Goal: Task Accomplishment & Management: Use online tool/utility

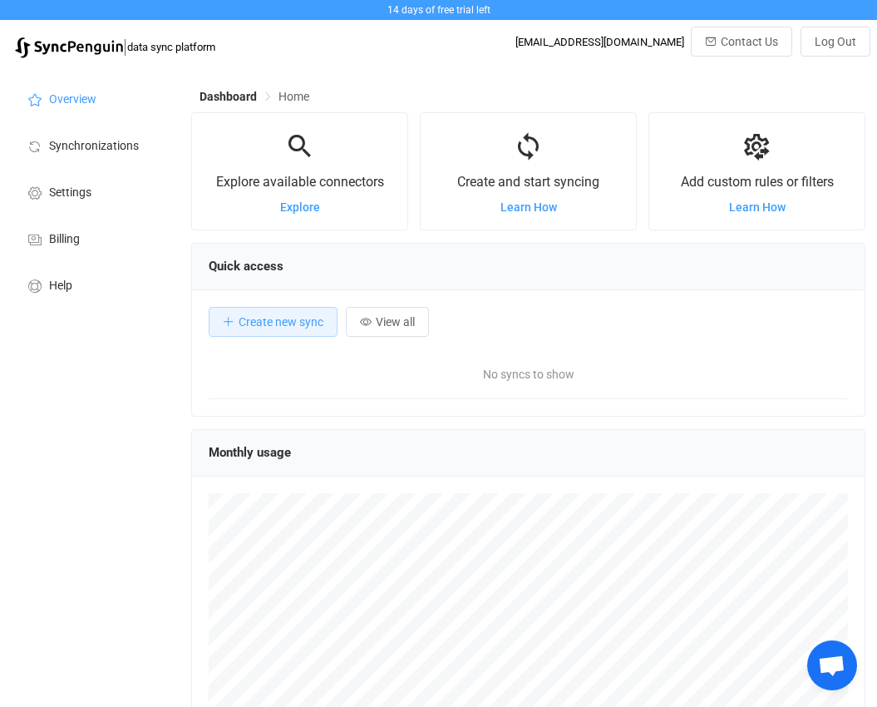
scroll to position [323, 674]
click at [116, 140] on span "Synchronizations" at bounding box center [94, 146] width 90 height 13
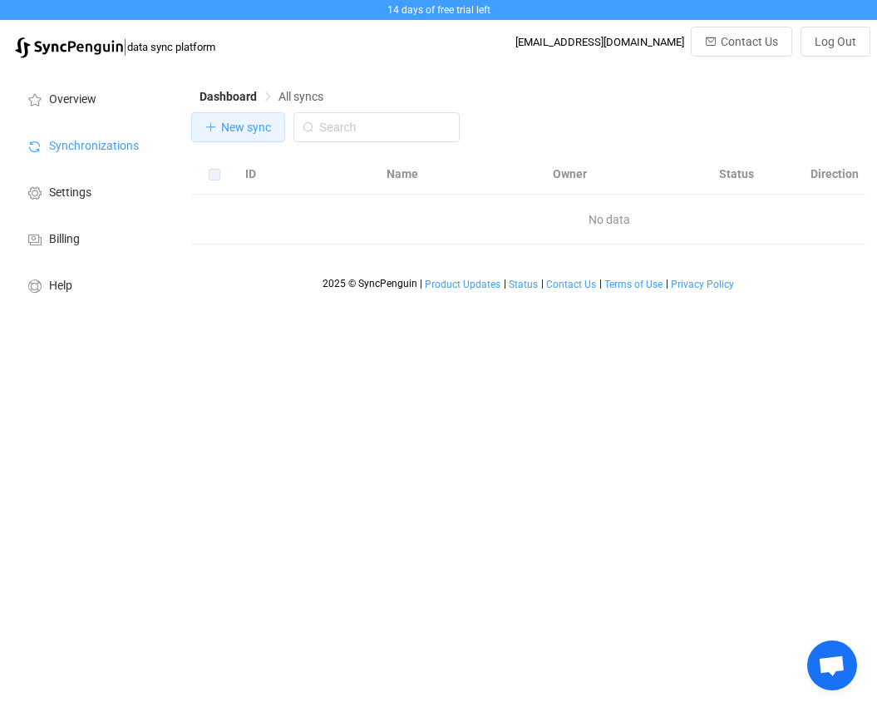
click at [239, 131] on span "New sync" at bounding box center [246, 127] width 50 height 13
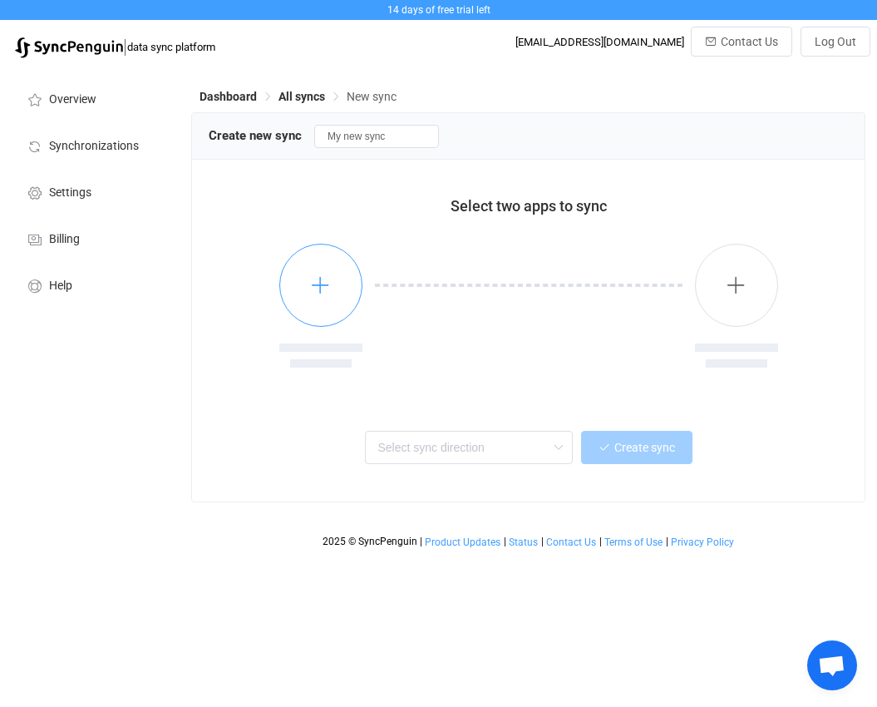
click at [334, 279] on button "button" at bounding box center [320, 285] width 83 height 83
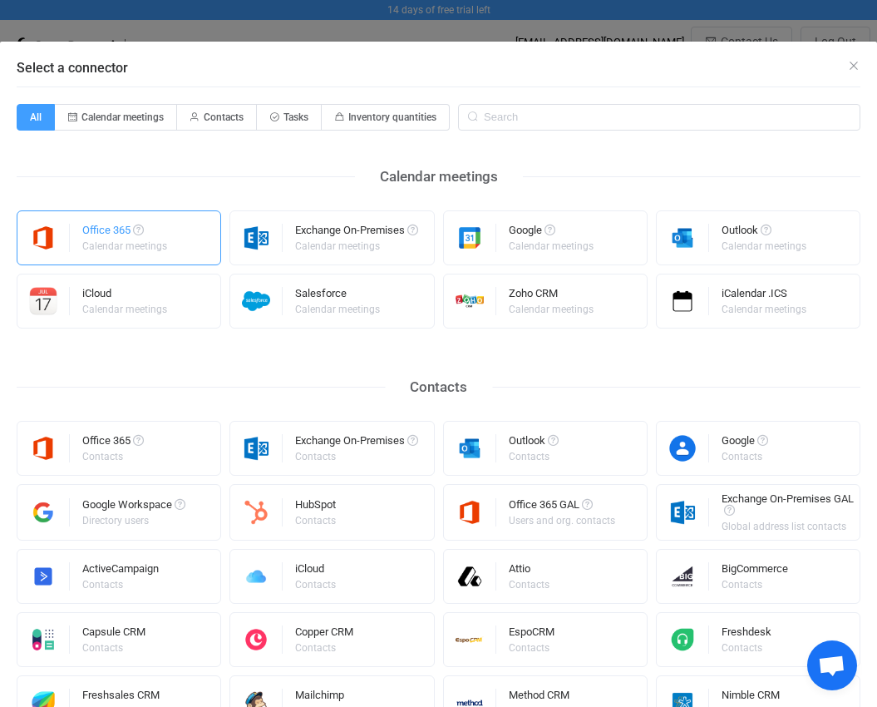
click at [106, 238] on div "Office 365" at bounding box center [125, 232] width 87 height 17
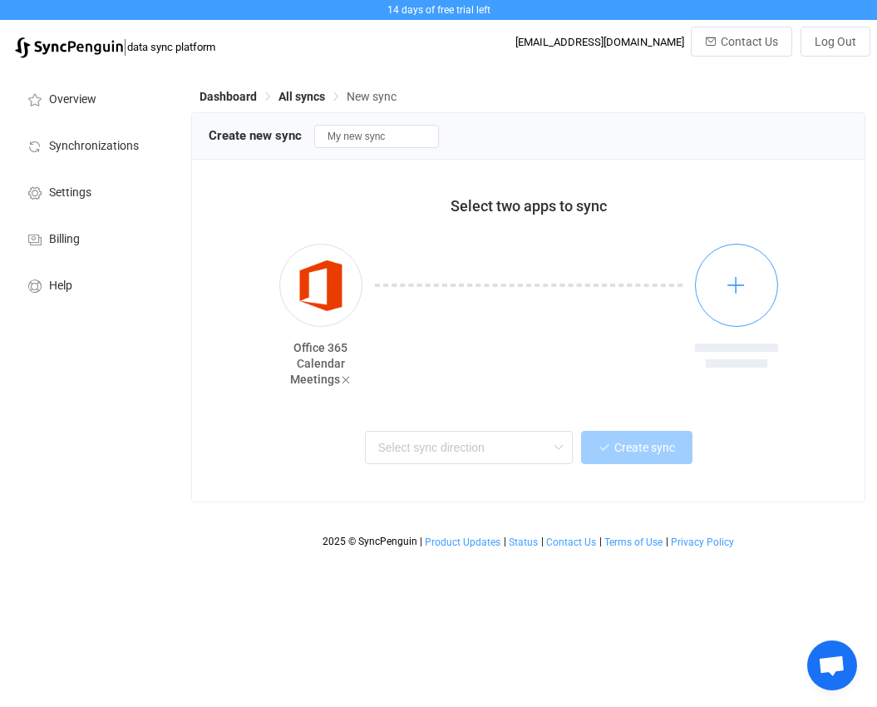
click at [732, 284] on icon "button" at bounding box center [736, 284] width 21 height 21
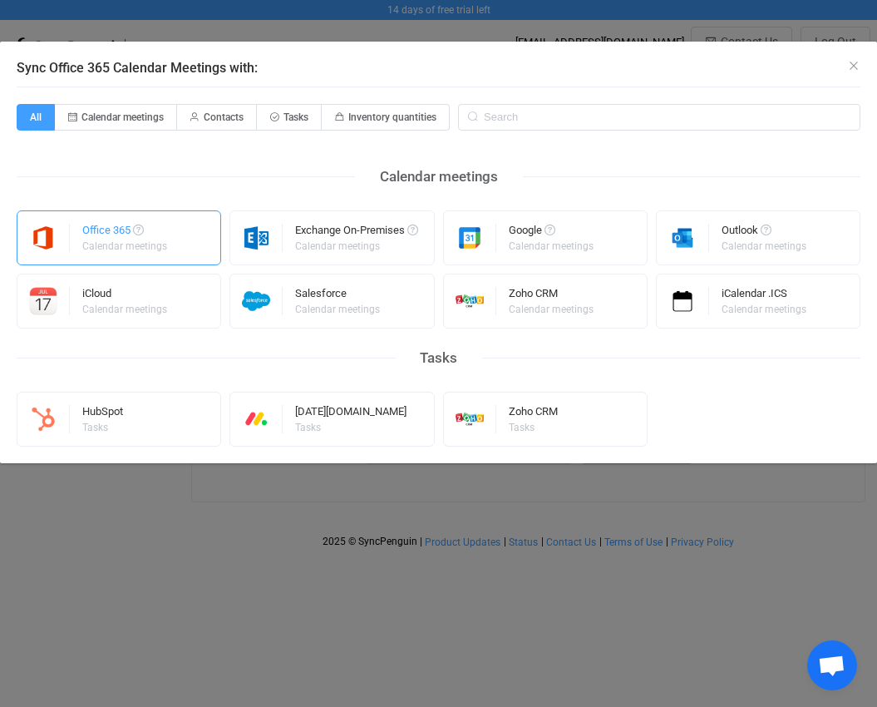
click at [76, 229] on div "Office 365 Calendar meetings" at bounding box center [119, 237] width 205 height 55
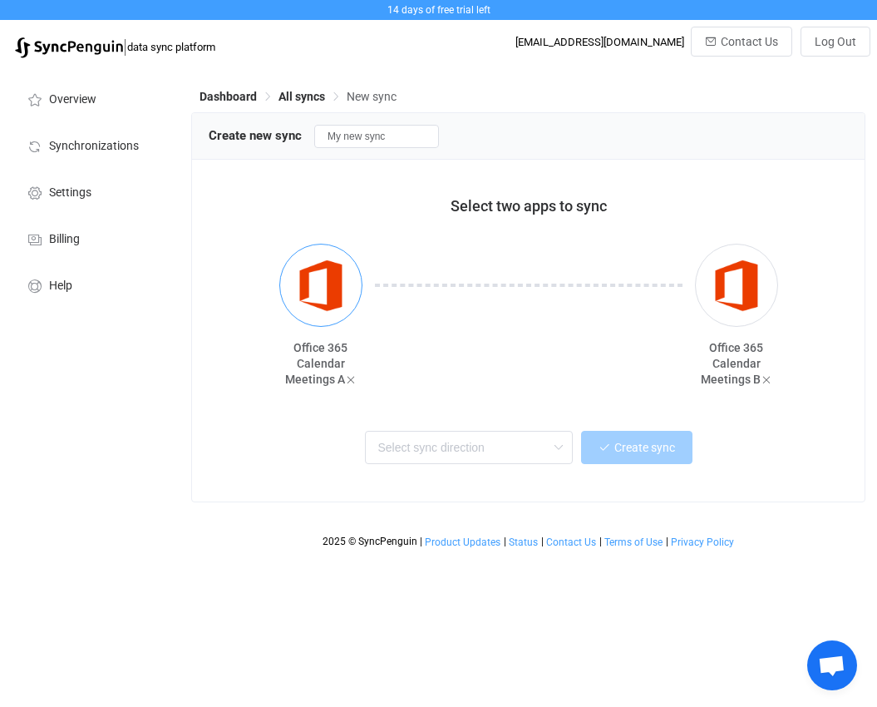
click at [344, 299] on img "button" at bounding box center [321, 285] width 62 height 62
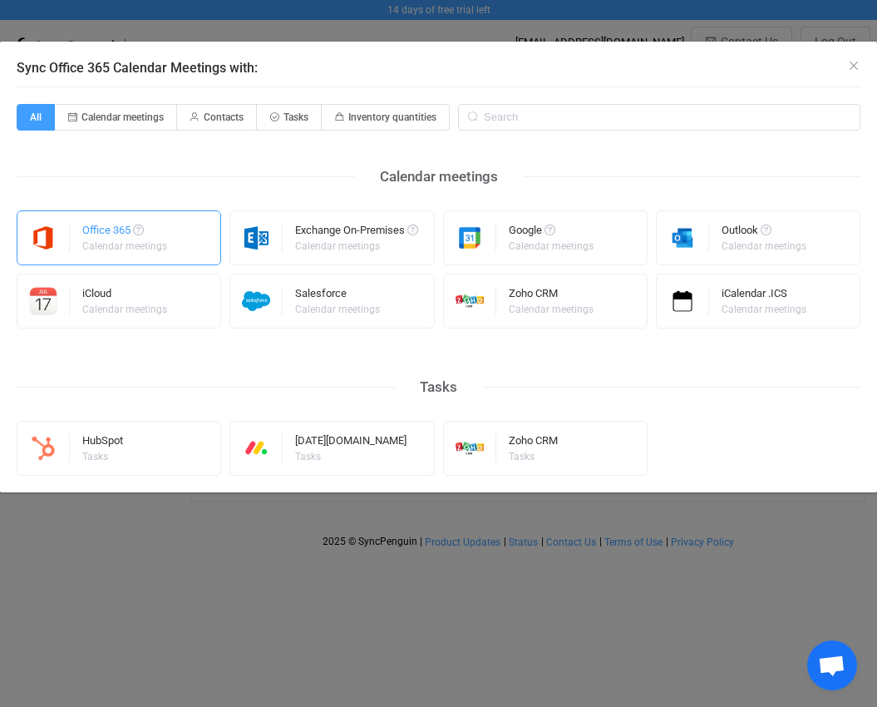
click at [97, 226] on div "Office 365" at bounding box center [125, 232] width 87 height 17
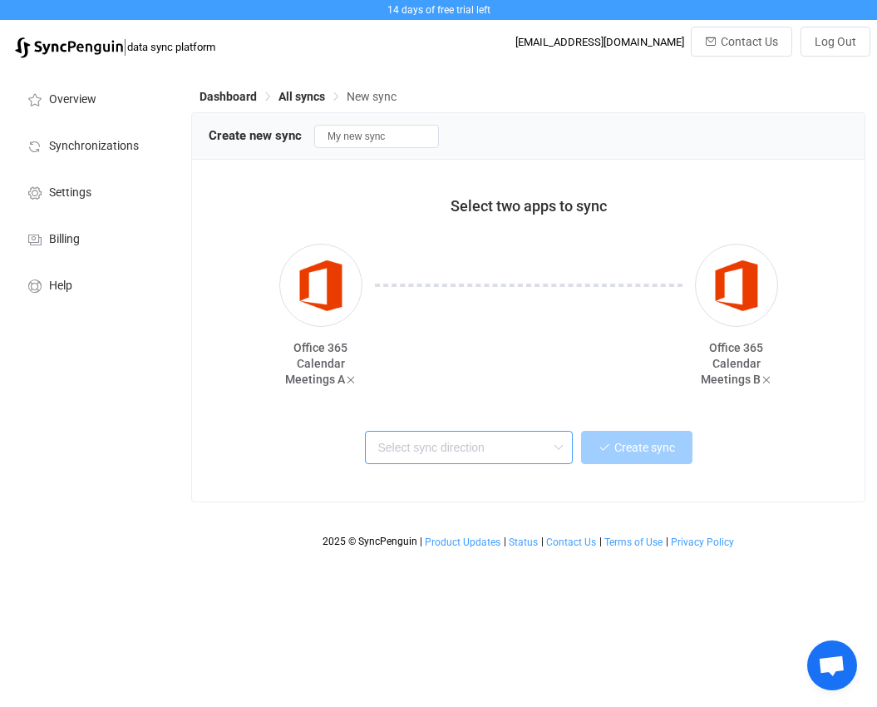
click at [446, 454] on input "text" at bounding box center [469, 447] width 208 height 33
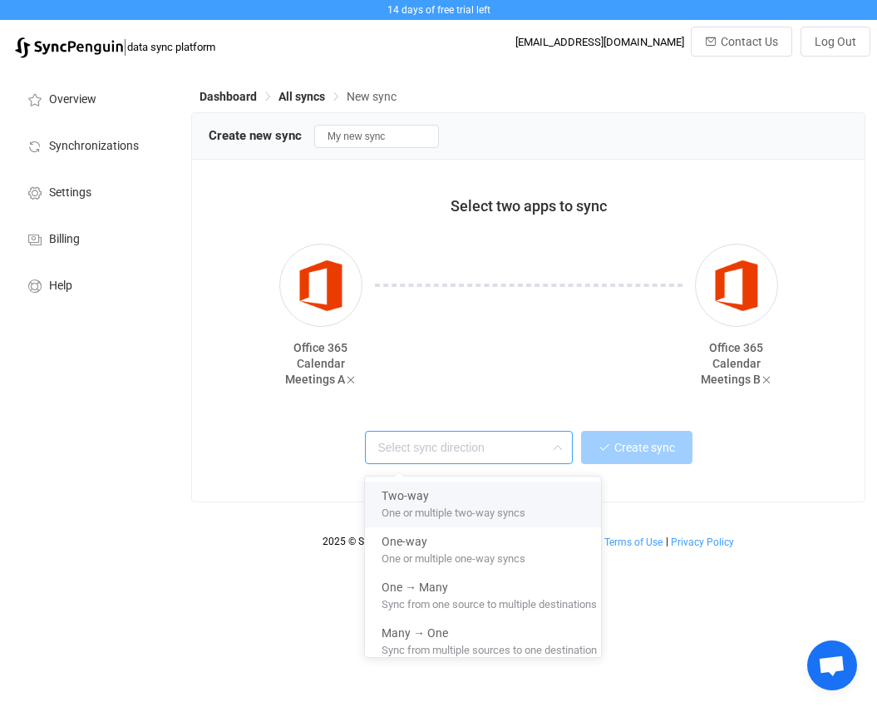
click at [441, 498] on div "Two-way" at bounding box center [489, 492] width 215 height 22
type input "Two-way"
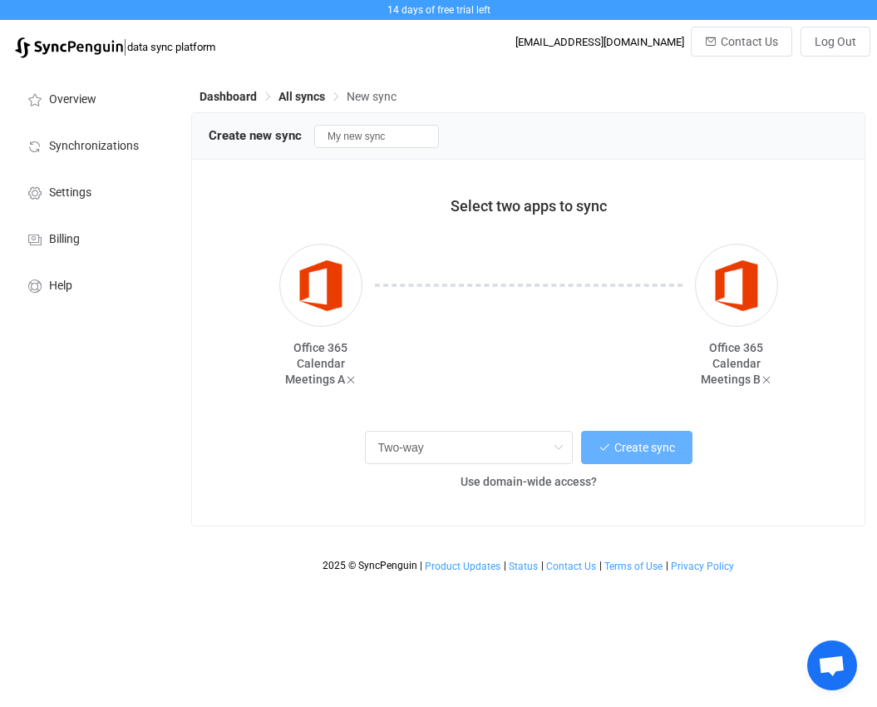
click at [642, 451] on span "Create sync" at bounding box center [644, 447] width 61 height 13
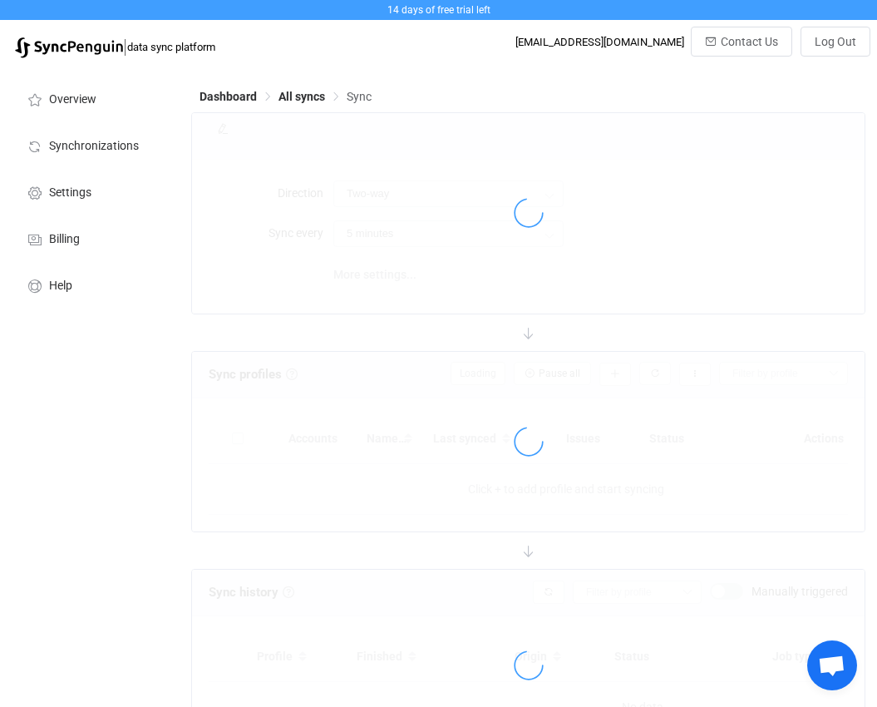
type input "10 minutes"
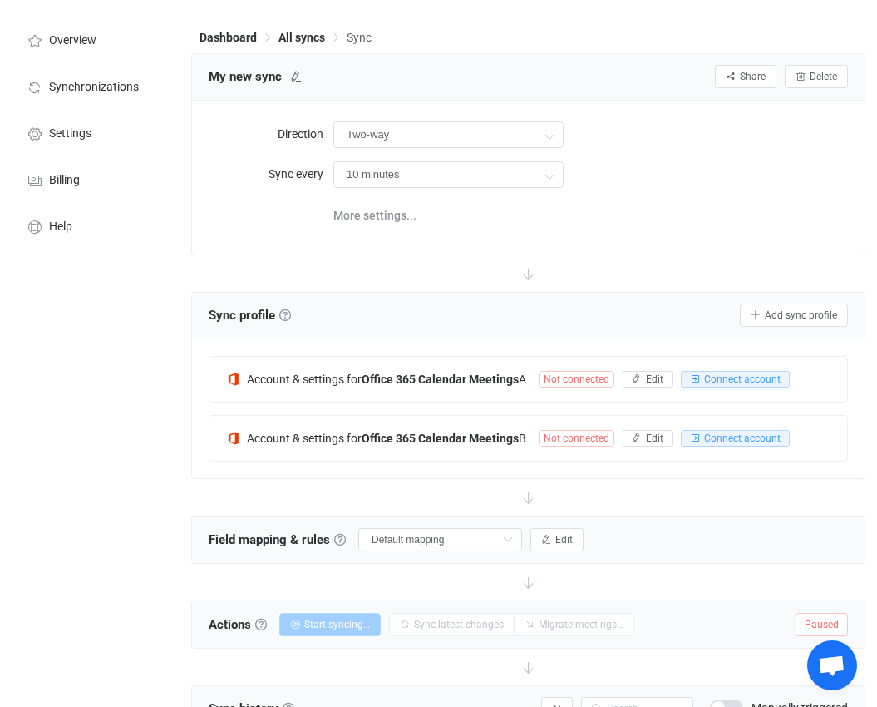
scroll to position [45, 0]
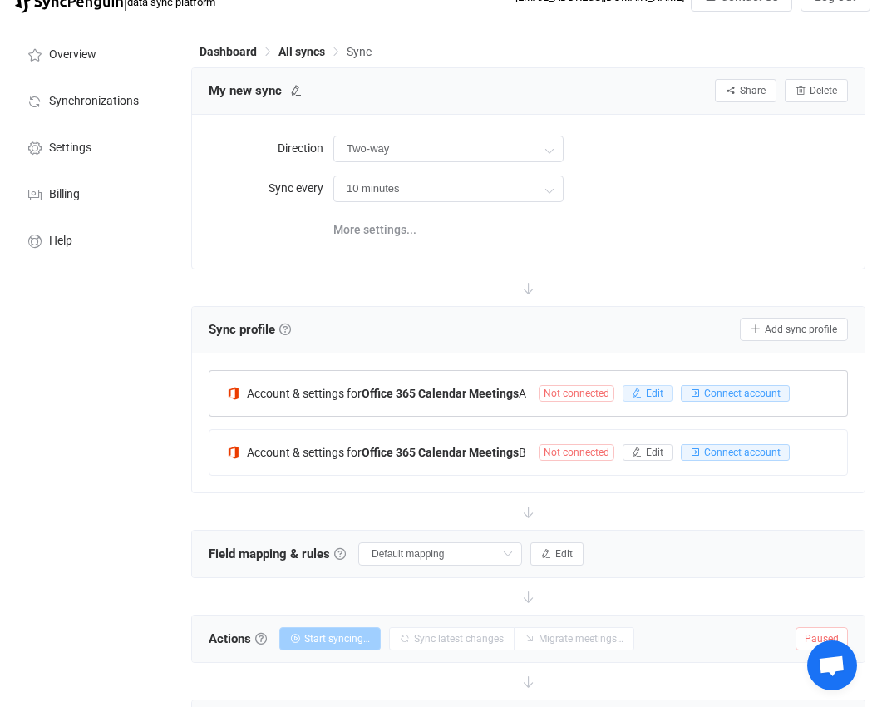
click at [647, 392] on button "Edit" at bounding box center [648, 393] width 50 height 17
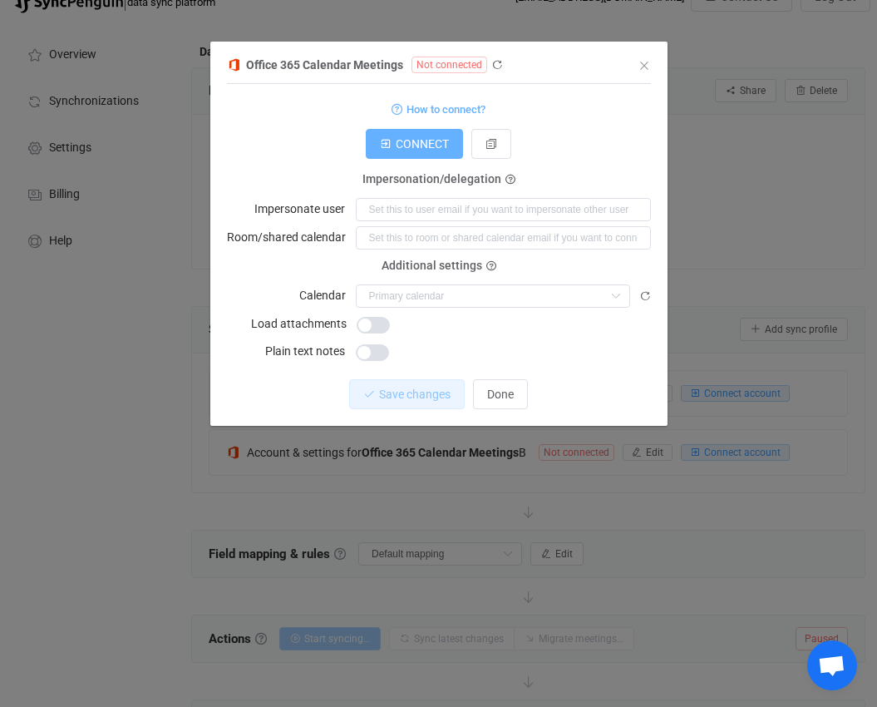
click at [436, 159] on button "CONNECT" at bounding box center [414, 144] width 97 height 30
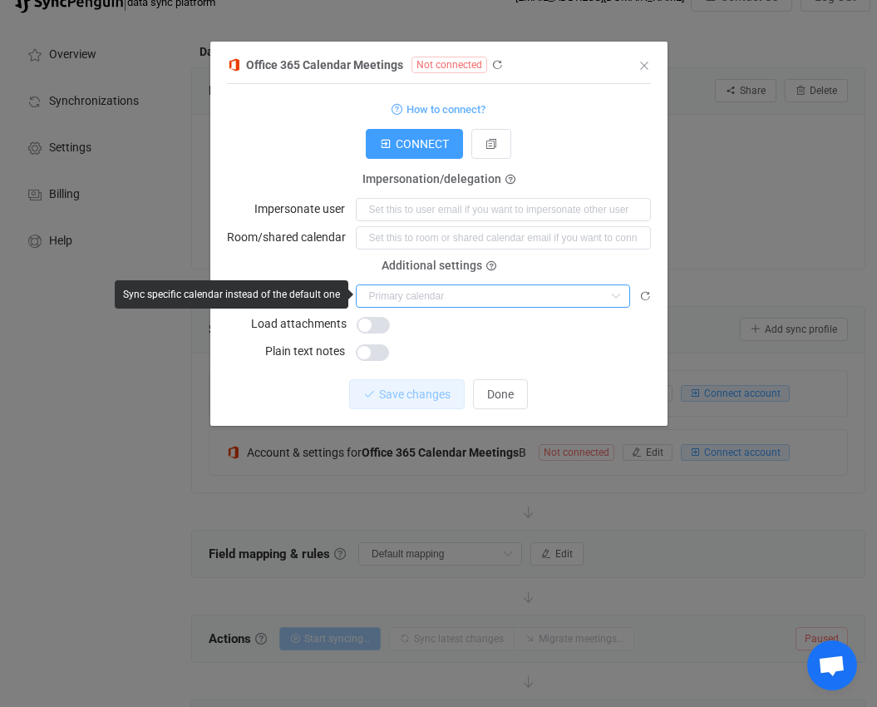
click at [476, 296] on input "dialog" at bounding box center [493, 295] width 274 height 23
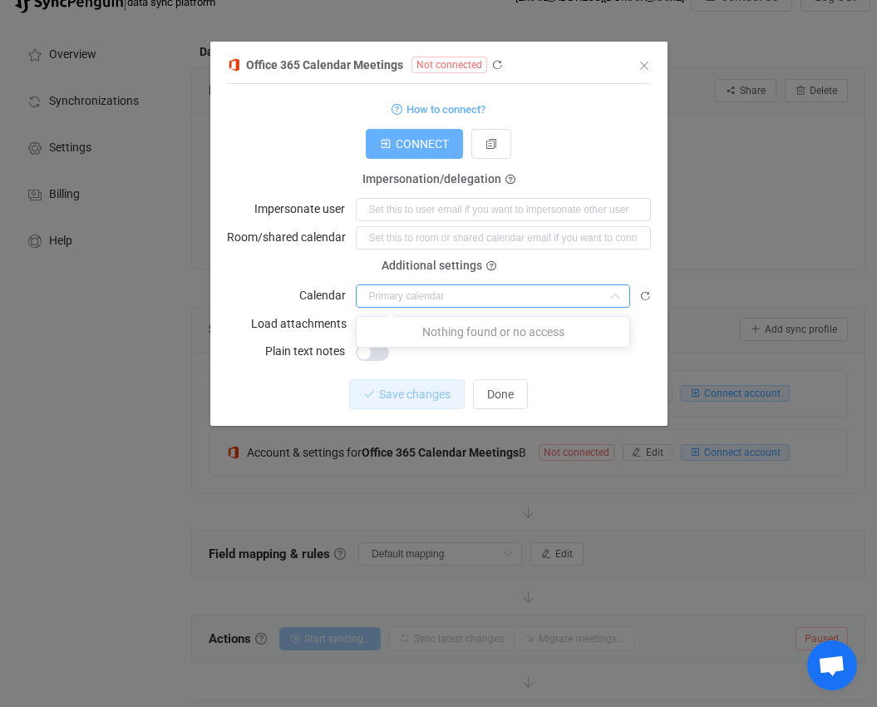
click at [396, 145] on span "CONNECT" at bounding box center [422, 143] width 53 height 13
click at [422, 144] on span "CONNECT" at bounding box center [422, 143] width 53 height 13
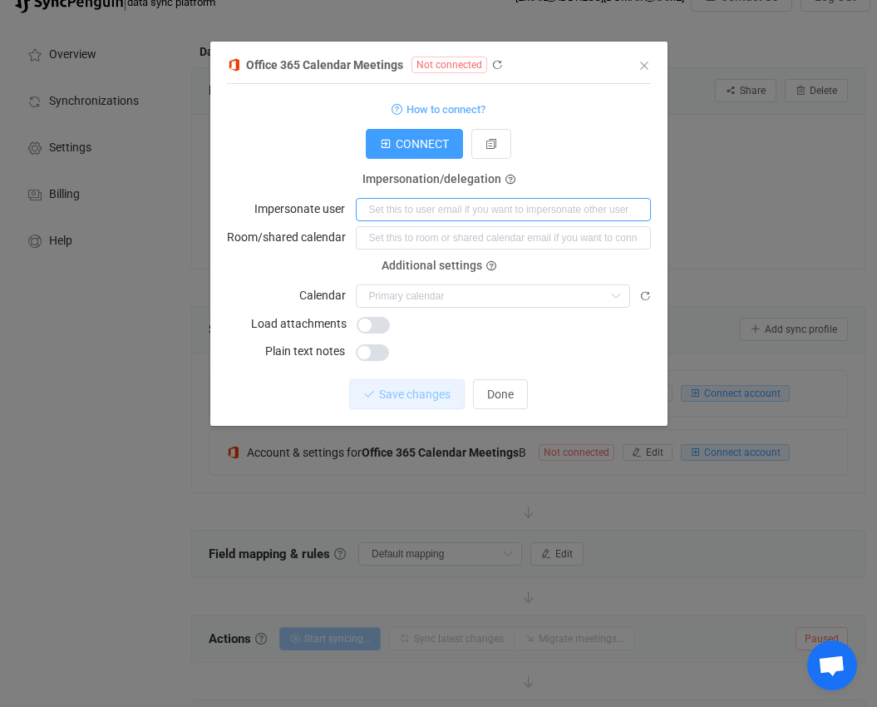
click at [492, 207] on input "dialog" at bounding box center [503, 209] width 295 height 23
click at [243, 286] on div "Calendar" at bounding box center [439, 295] width 424 height 24
click at [426, 280] on div "Additional settings Calendar" at bounding box center [439, 287] width 424 height 42
click at [438, 289] on input "dialog" at bounding box center [493, 295] width 274 height 23
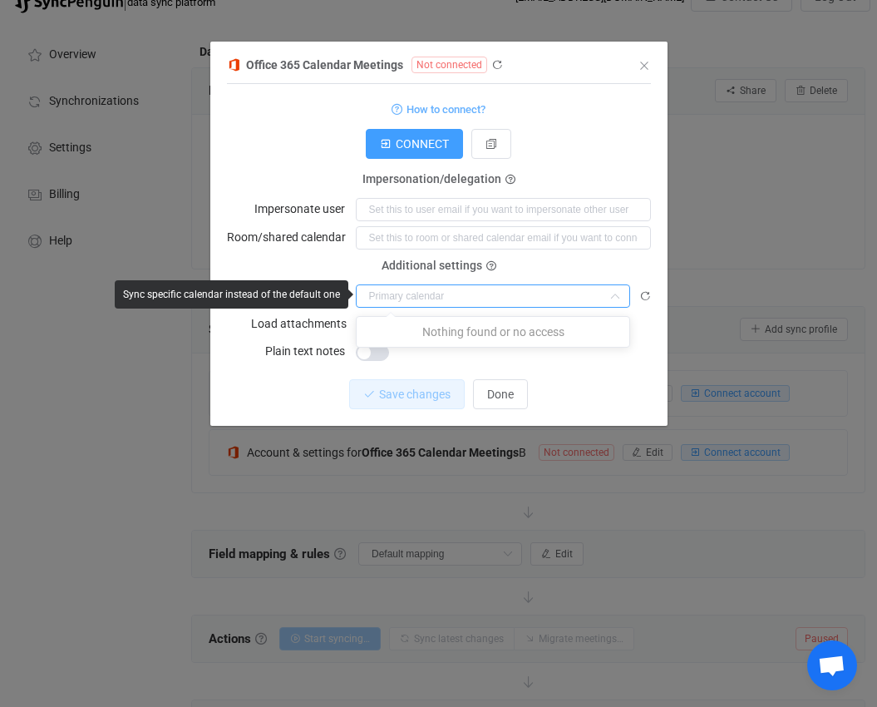
click at [438, 289] on input "dialog" at bounding box center [493, 295] width 274 height 23
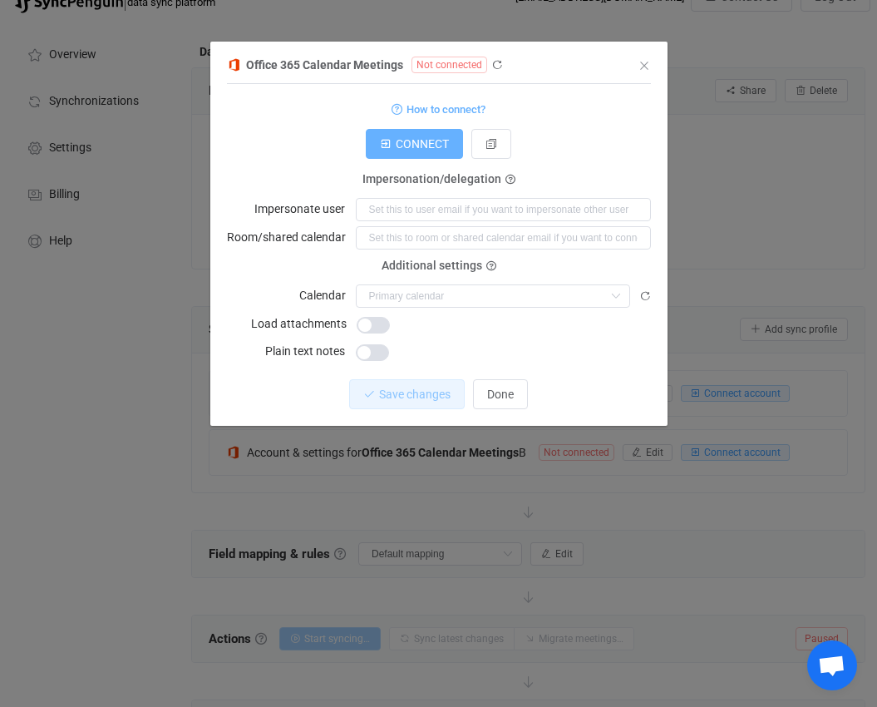
click at [410, 139] on span "CONNECT" at bounding box center [422, 143] width 53 height 13
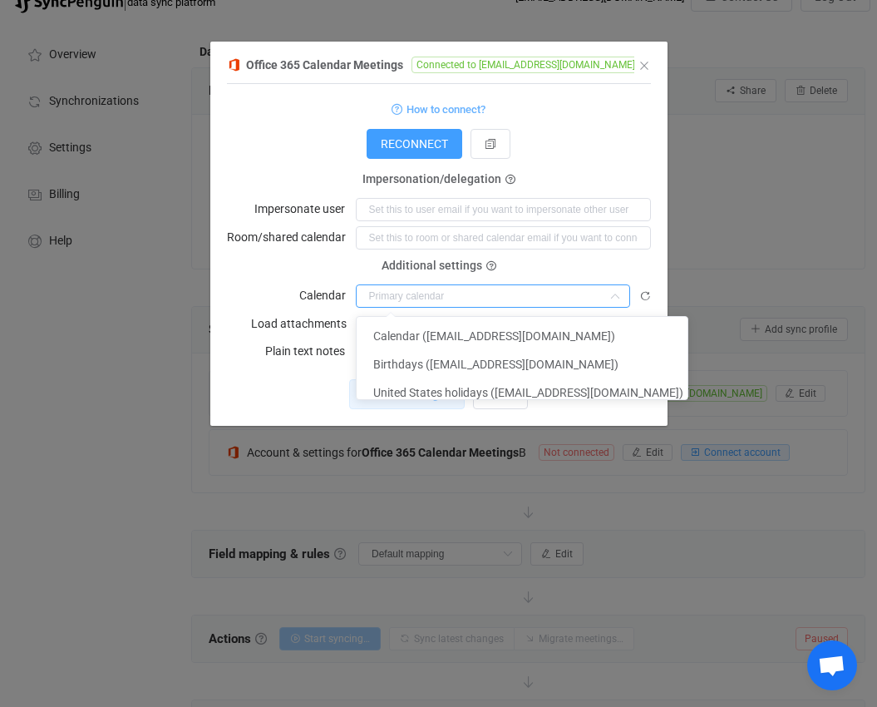
click at [510, 293] on input "dialog" at bounding box center [493, 295] width 274 height 23
click at [503, 330] on span "Calendar ([EMAIL_ADDRESS][DOMAIN_NAME])" at bounding box center [494, 335] width 242 height 13
type input "Calendar ([EMAIL_ADDRESS][DOMAIN_NAME])"
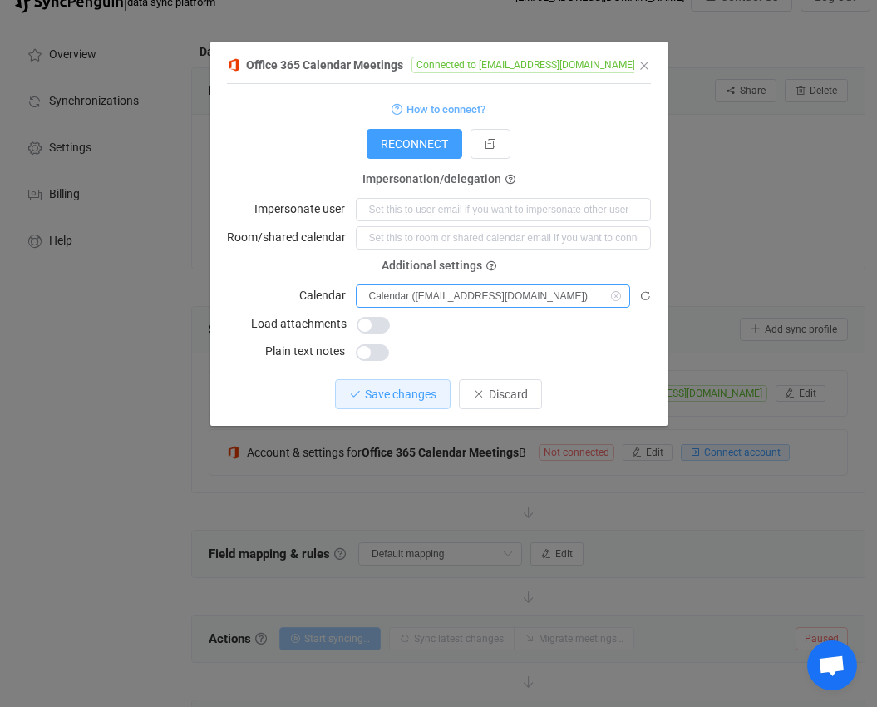
click at [510, 292] on input "Calendar ([EMAIL_ADDRESS][DOMAIN_NAME])" at bounding box center [493, 295] width 274 height 23
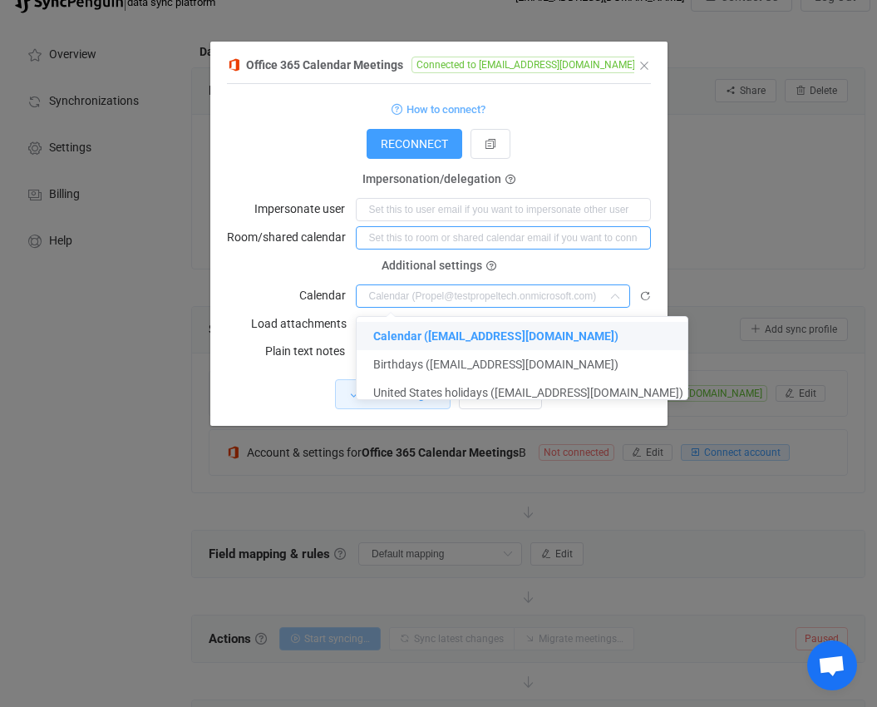
click at [407, 230] on body "14 days of free trial left | data sync platform [EMAIL_ADDRESS][DOMAIN_NAME] Co…" at bounding box center [438, 450] width 877 height 990
type input "Calendar ([EMAIL_ADDRESS][DOMAIN_NAME])"
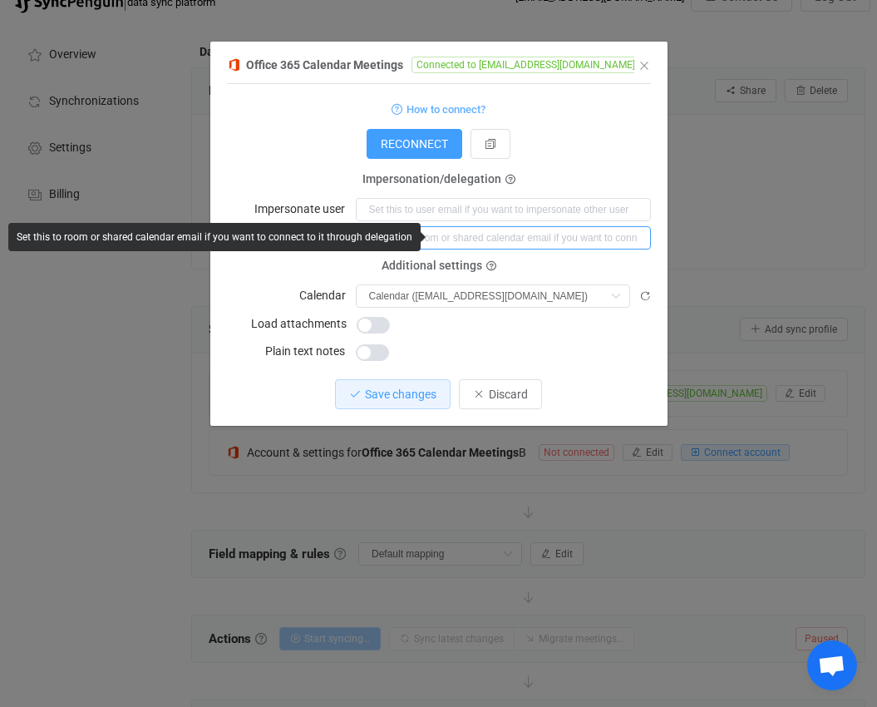
click at [474, 234] on input "dialog" at bounding box center [503, 237] width 295 height 23
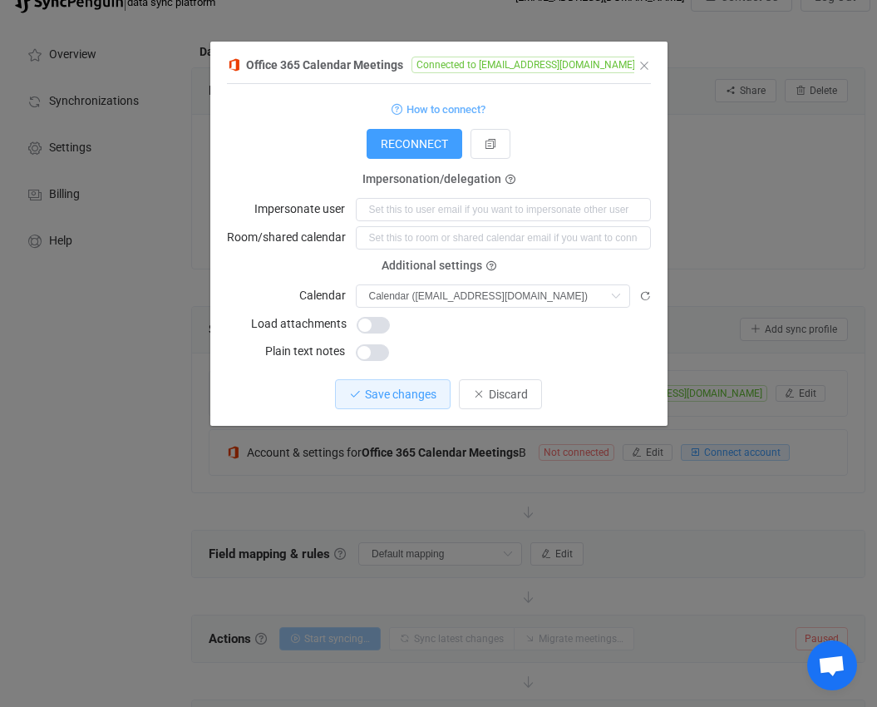
click at [599, 368] on div "1 { { "connectionType": "application", "refreshToken": "***", "accessToken": "*…" at bounding box center [439, 255] width 424 height 342
click at [614, 293] on icon "dialog" at bounding box center [615, 295] width 21 height 23
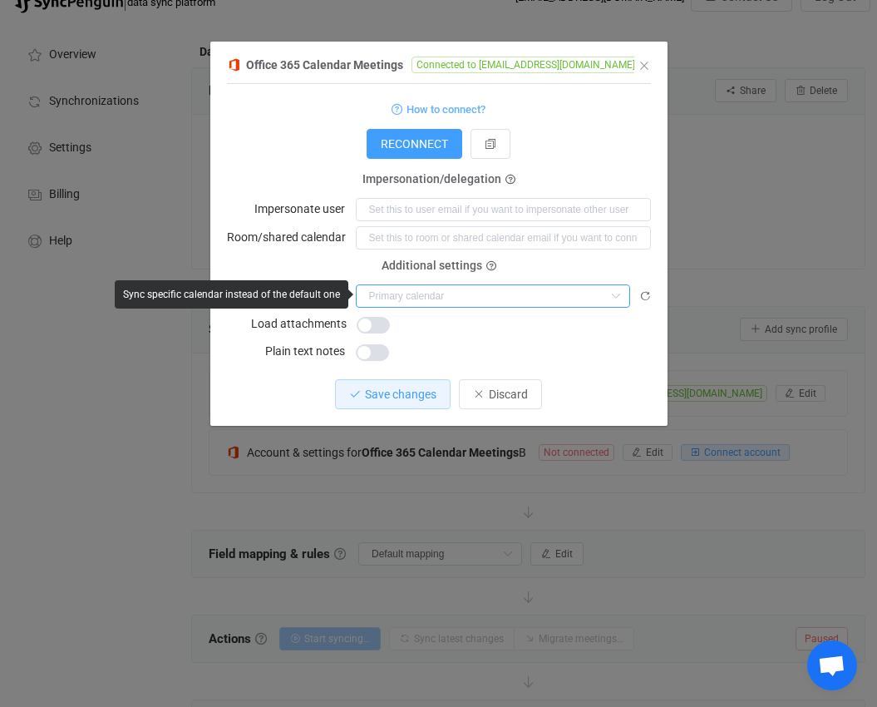
click at [415, 292] on input "dialog" at bounding box center [493, 295] width 274 height 23
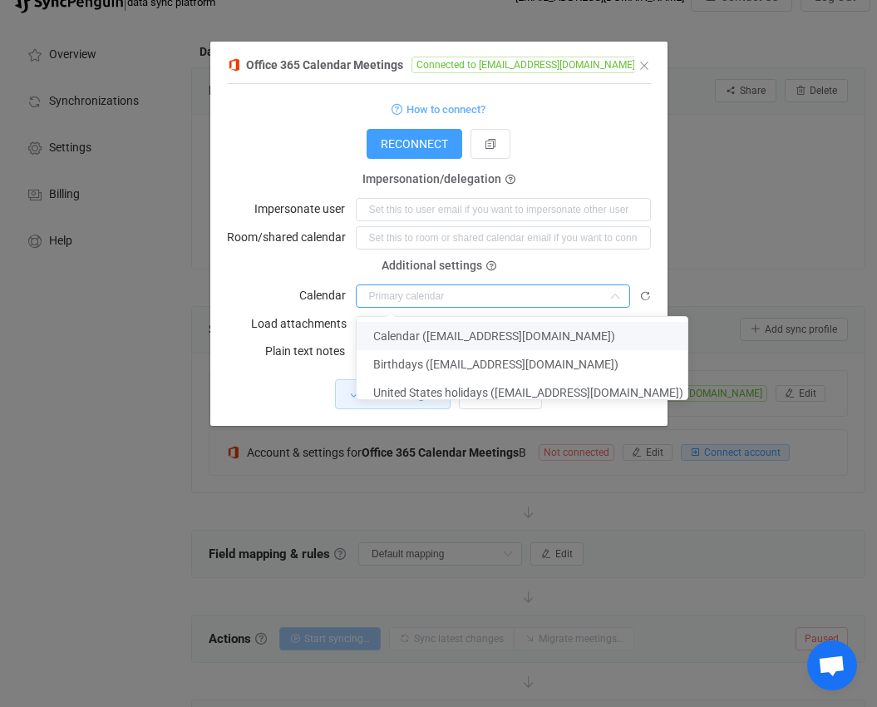
click at [415, 292] on input "dialog" at bounding box center [493, 295] width 274 height 23
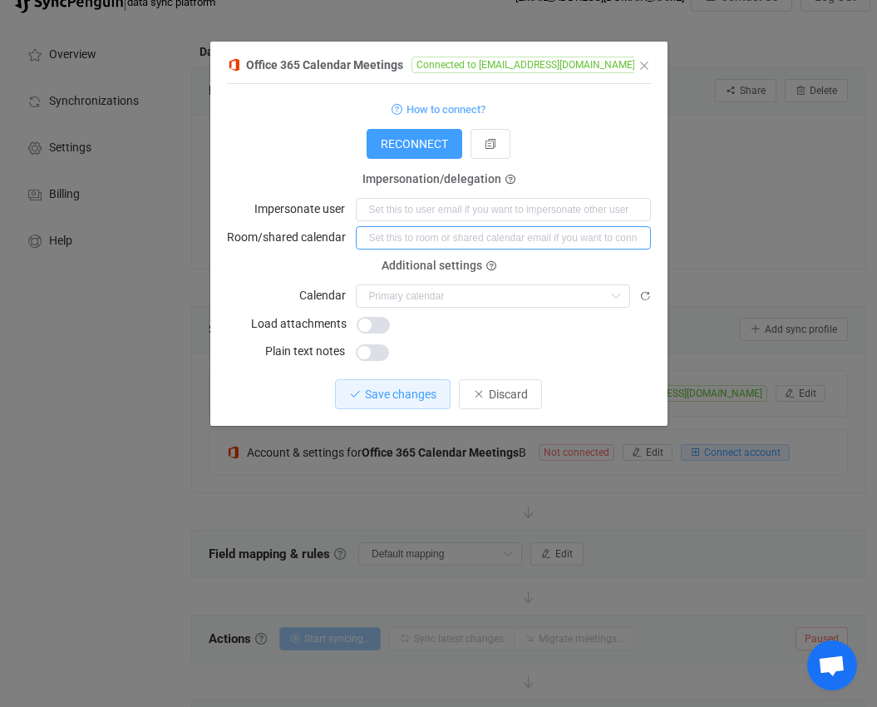
click at [400, 238] on body "14 days of free trial left | data sync platform [EMAIL_ADDRESS][DOMAIN_NAME] Co…" at bounding box center [438, 450] width 877 height 990
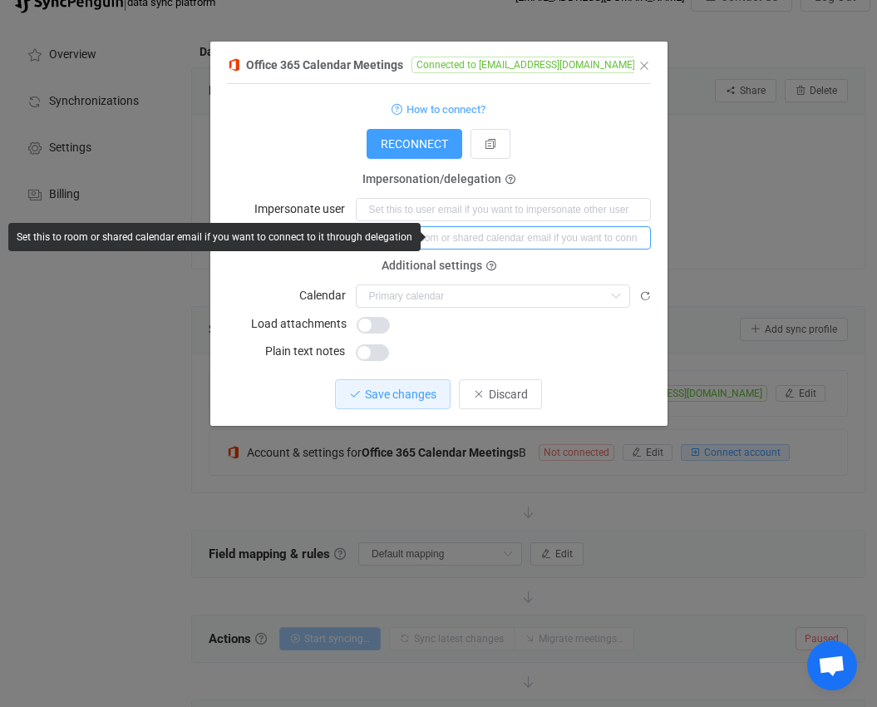
paste input "PT-TestingRoom"
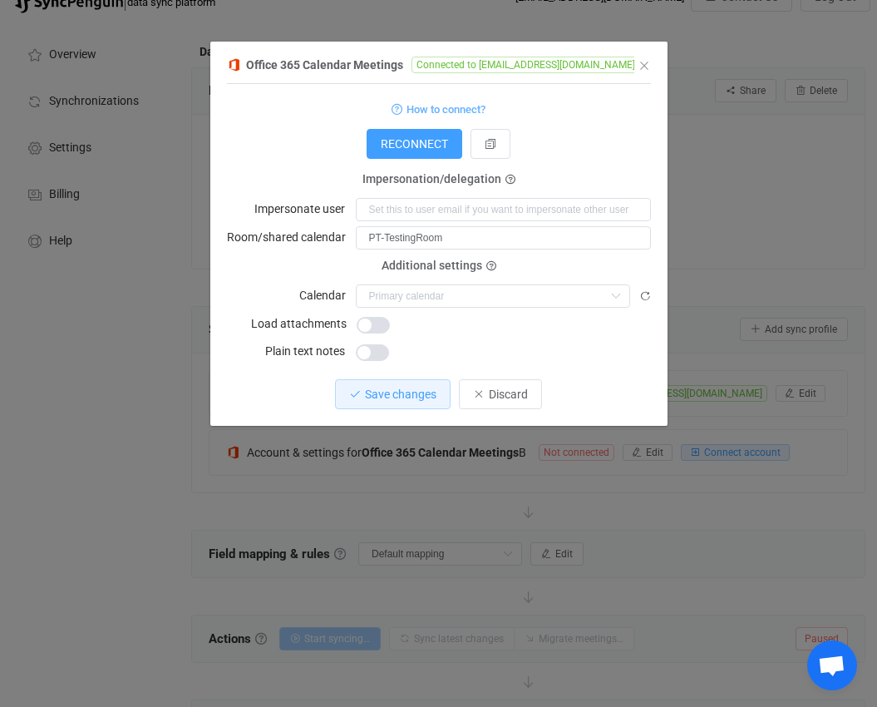
click at [591, 355] on div "dialog" at bounding box center [503, 350] width 295 height 23
click at [403, 387] on span "Save changes" at bounding box center [400, 393] width 71 height 13
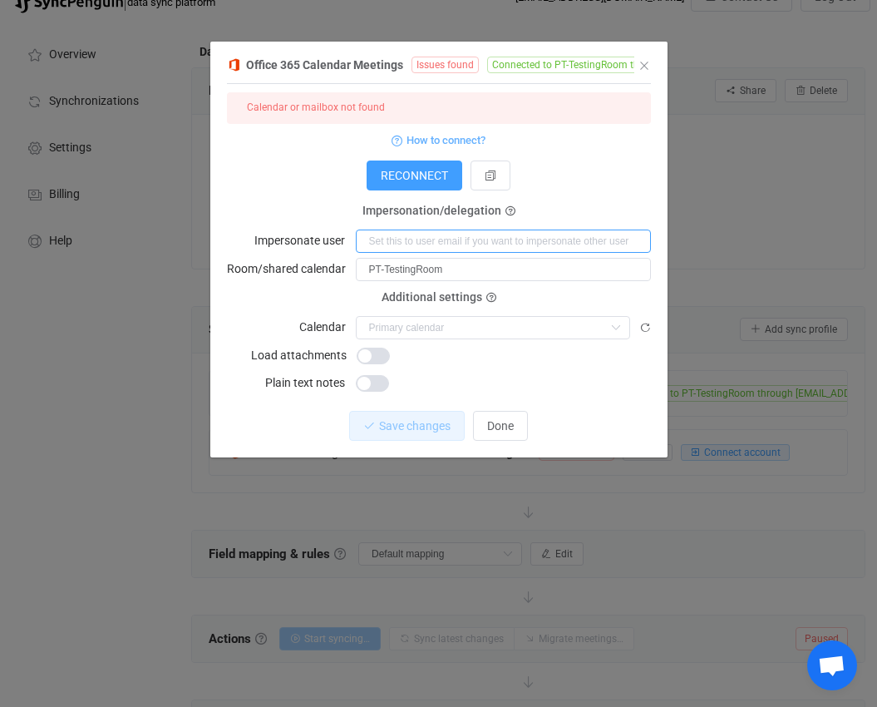
click at [467, 249] on input "dialog" at bounding box center [503, 240] width 295 height 23
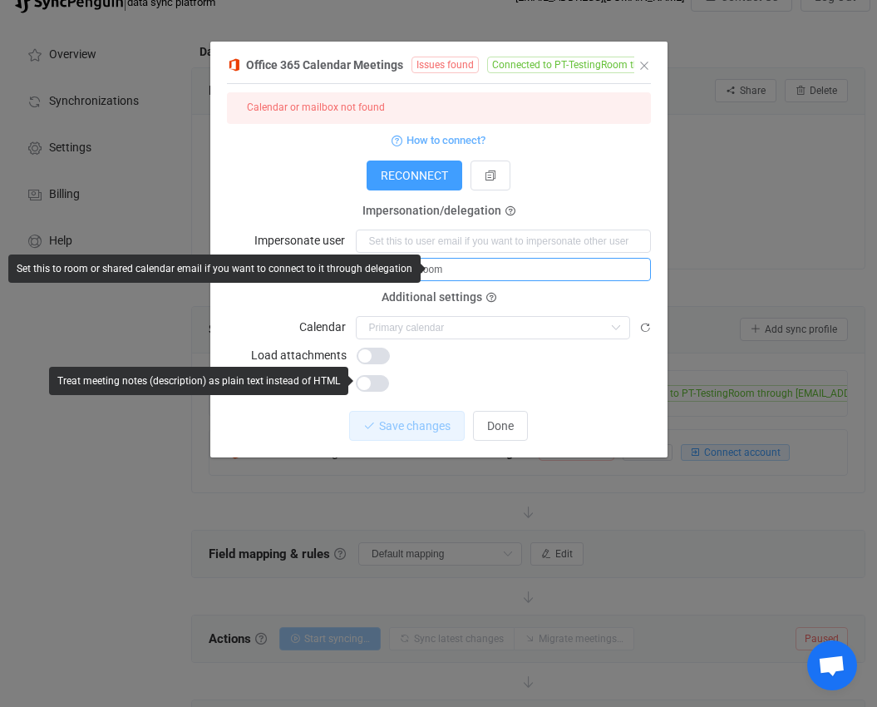
click at [490, 271] on input "PT-TestingRoom" at bounding box center [503, 269] width 295 height 23
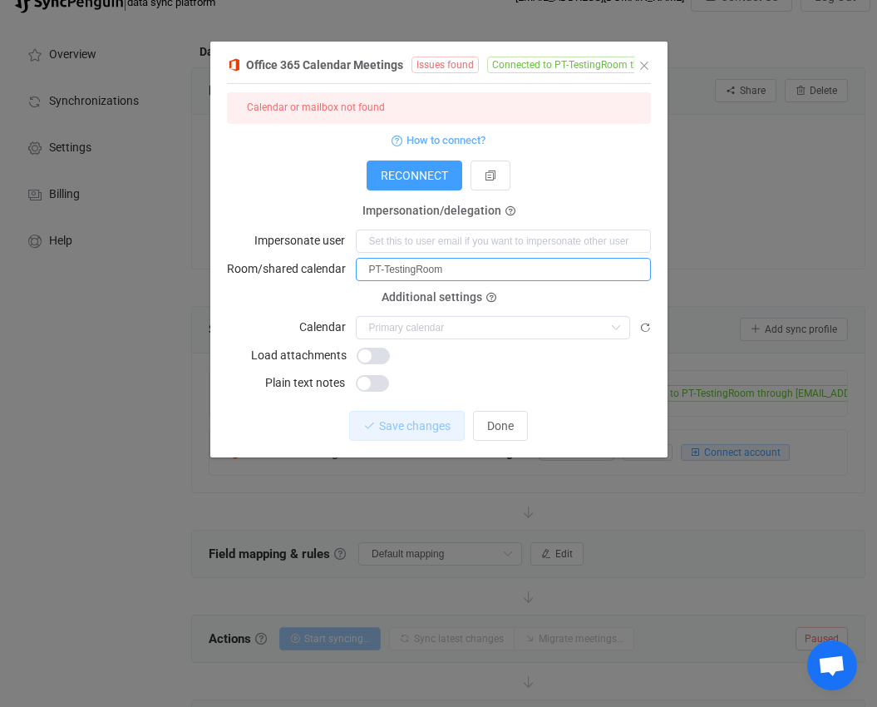
paste input "@[DOMAIN_NAME]"
type input "[EMAIL_ADDRESS][DOMAIN_NAME]"
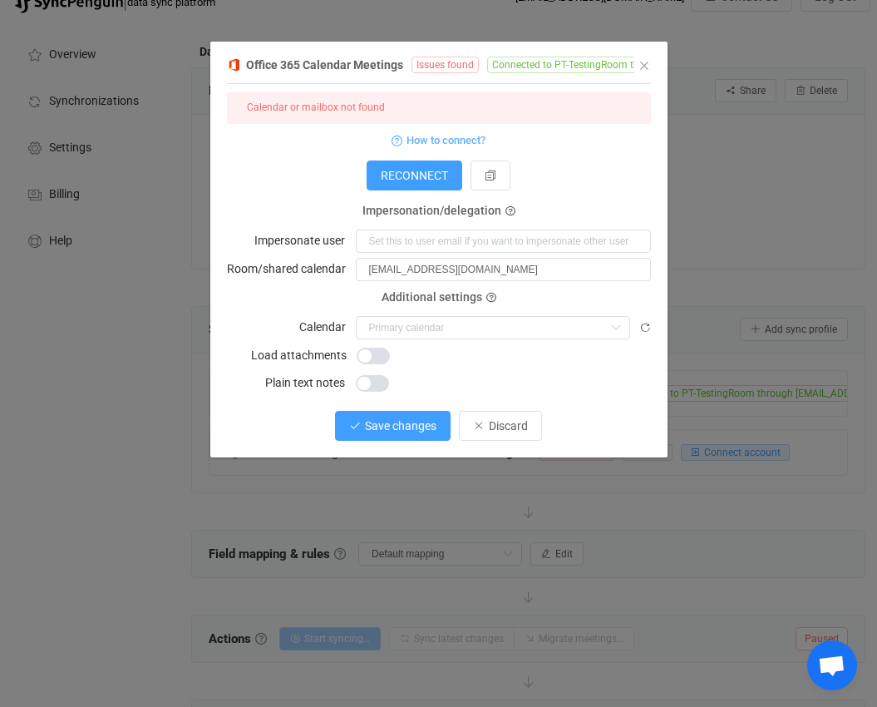
click at [400, 431] on span "Save changes" at bounding box center [400, 425] width 71 height 13
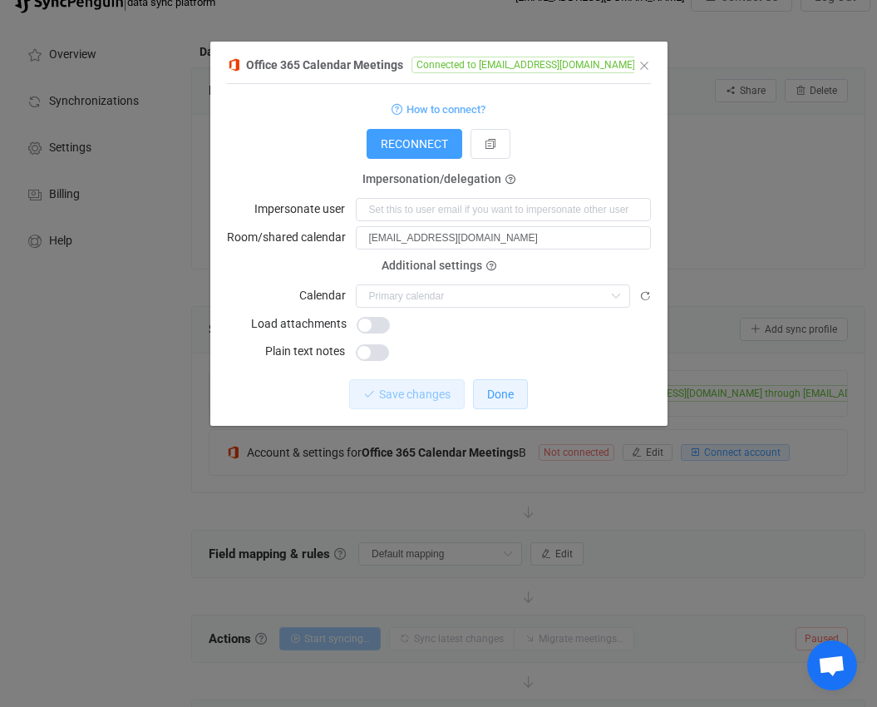
click at [510, 388] on span "Done" at bounding box center [500, 393] width 27 height 13
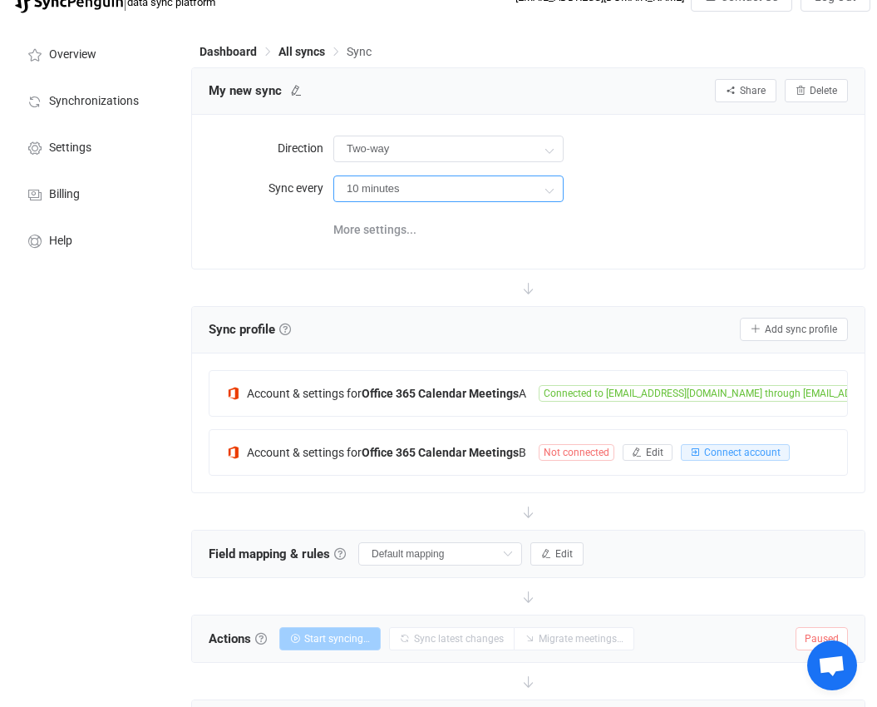
click at [530, 181] on input "10 minutes" at bounding box center [448, 188] width 230 height 27
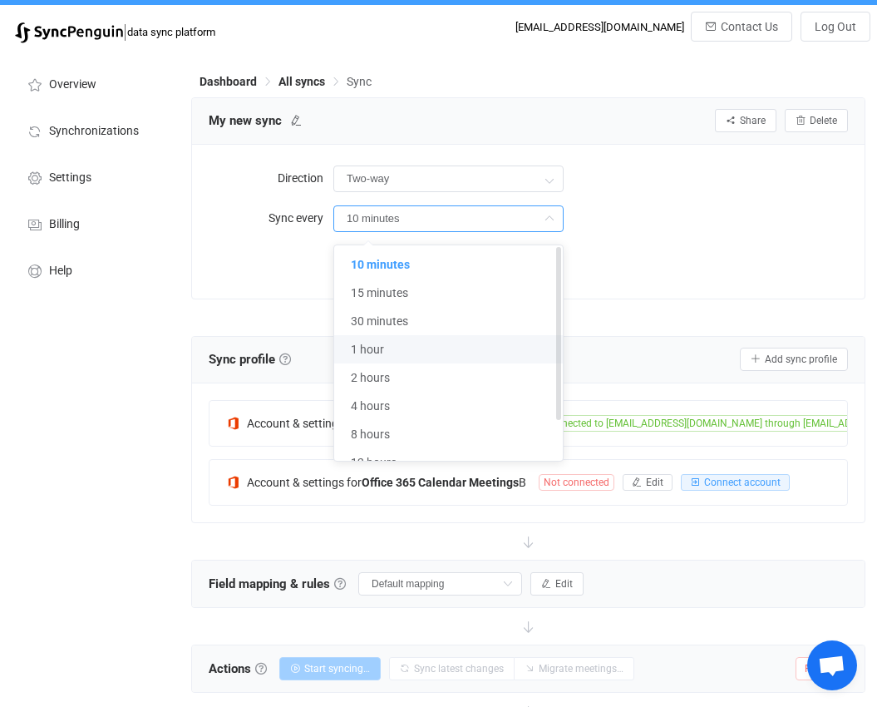
scroll to position [0, 0]
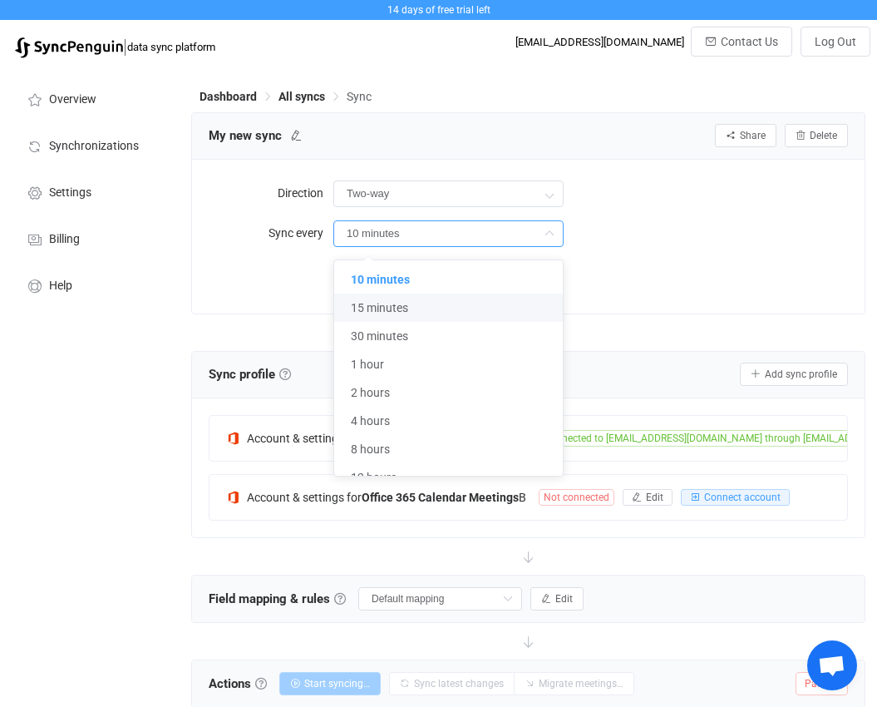
click at [654, 293] on div "Direction Two-way Two-way A B B A Sync every 10 minutes More settings..." at bounding box center [528, 236] width 639 height 120
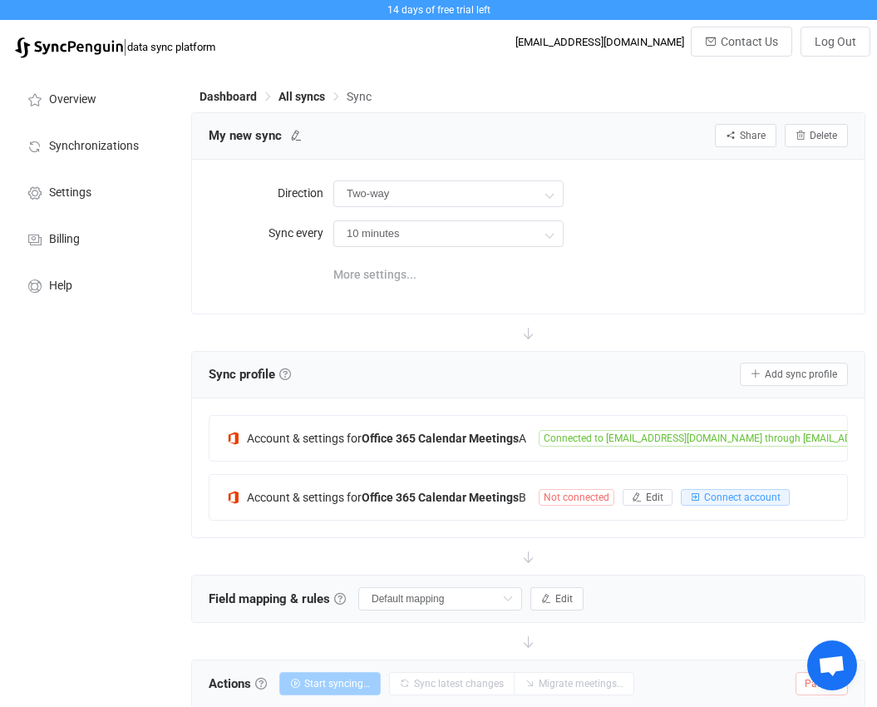
click at [387, 281] on span "More settings..." at bounding box center [374, 274] width 83 height 33
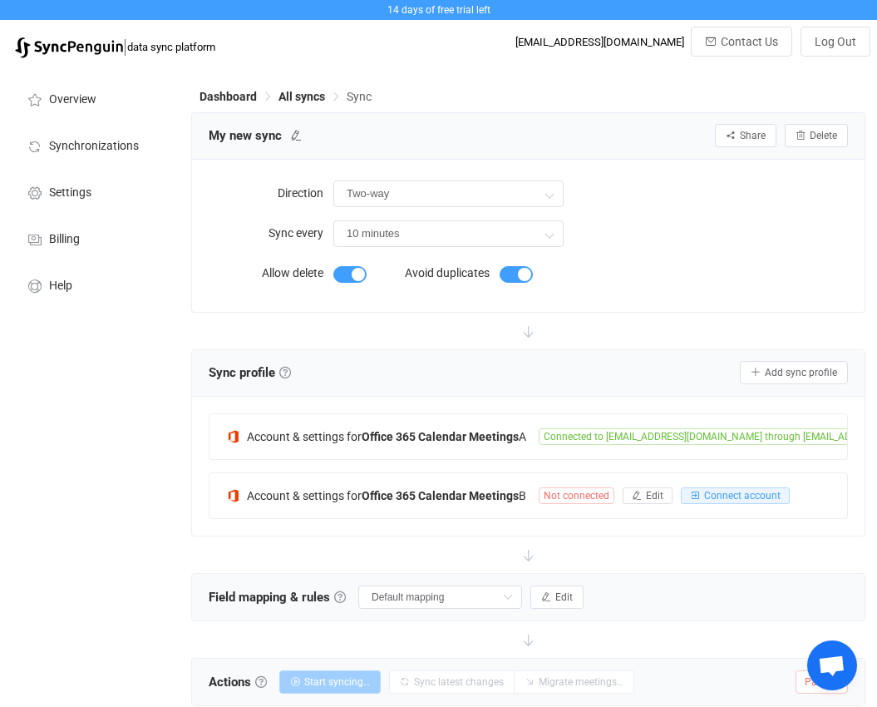
click at [691, 277] on form "Allow delete Avoid duplicates" at bounding box center [500, 275] width 582 height 39
click at [712, 490] on span "Connect account" at bounding box center [742, 496] width 76 height 12
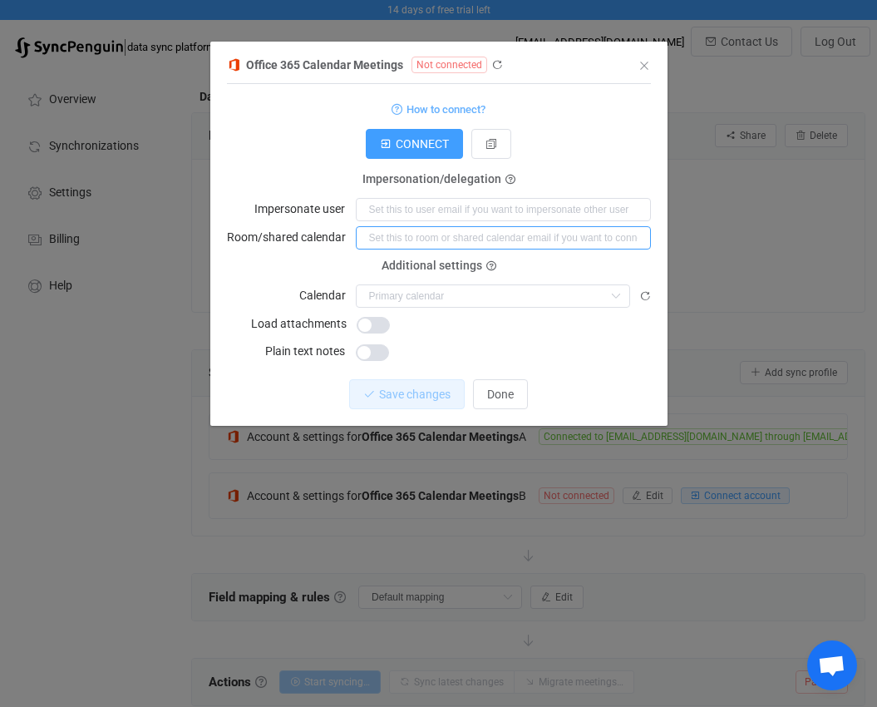
click at [431, 238] on input "dialog" at bounding box center [503, 237] width 295 height 23
paste input "[EMAIL_ADDRESS][DOMAIN_NAME]"
click at [431, 238] on input "[EMAIL_ADDRESS][DOMAIN_NAME]" at bounding box center [503, 237] width 295 height 23
click at [399, 238] on input "[EMAIL_ADDRESS][DOMAIN_NAME]" at bounding box center [503, 237] width 295 height 23
type input "[EMAIL_ADDRESS][DOMAIN_NAME]"
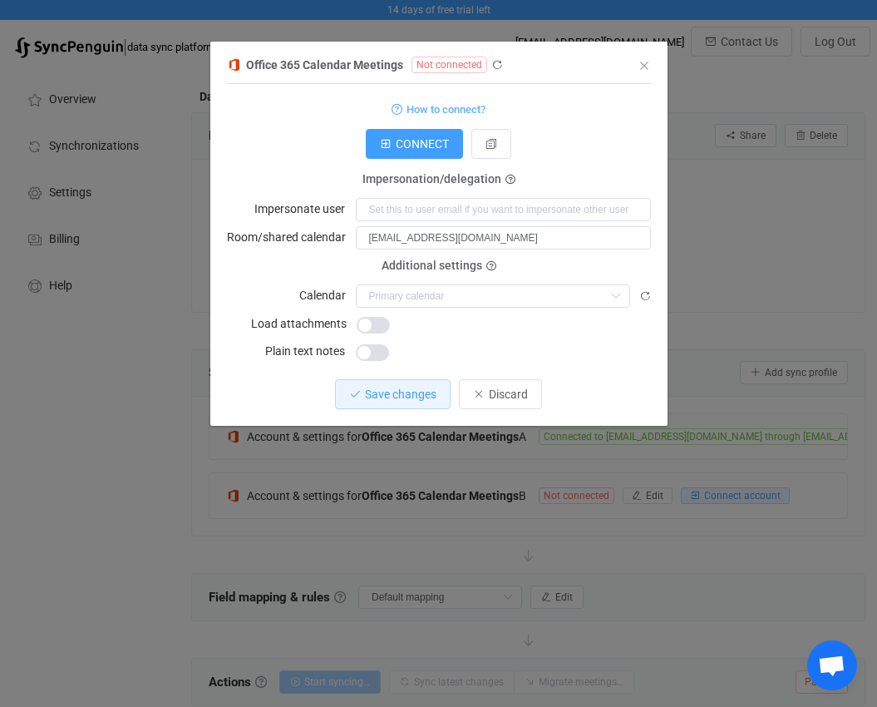
click at [578, 362] on div "1 { { "connectionType": "application", "refreshToken": null, "accessToken": nul…" at bounding box center [439, 229] width 424 height 274
click at [380, 397] on span "Save changes" at bounding box center [400, 393] width 71 height 13
click at [519, 392] on button "Done" at bounding box center [500, 394] width 55 height 30
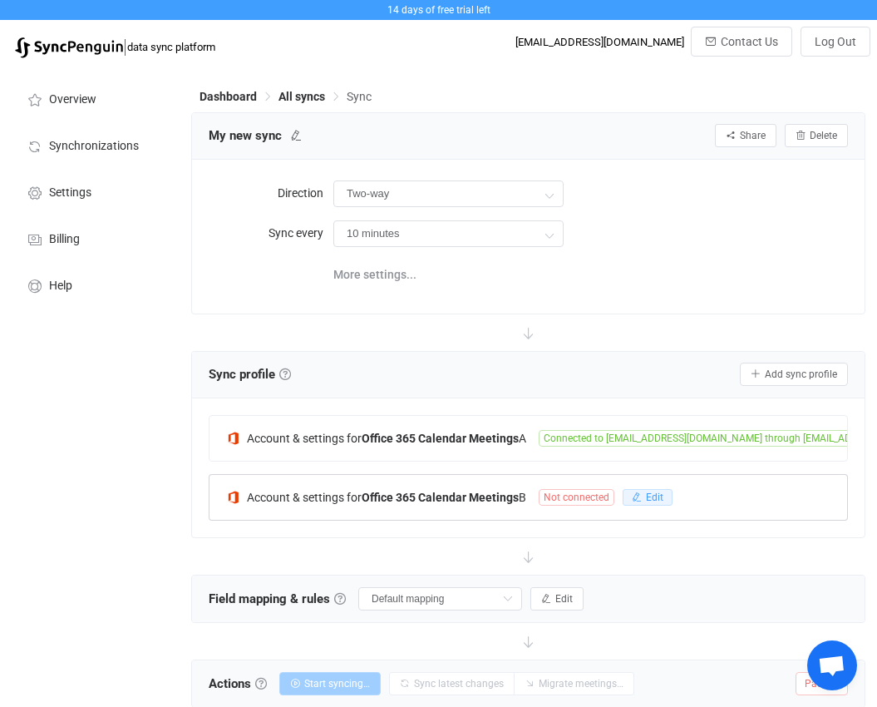
click at [648, 495] on button "Edit" at bounding box center [648, 497] width 50 height 17
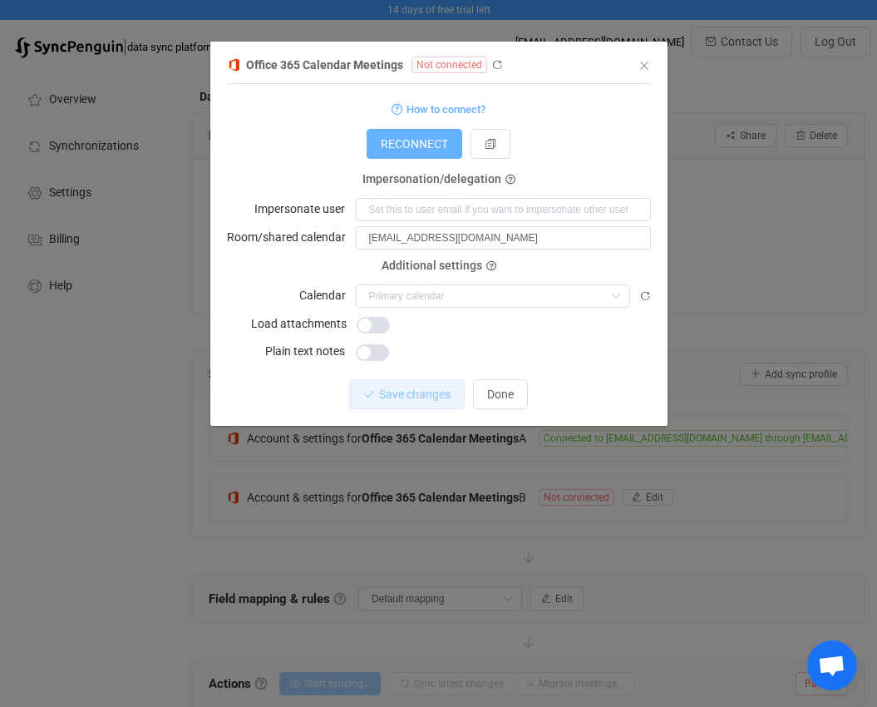
click at [420, 148] on span "RECONNECT" at bounding box center [414, 143] width 67 height 13
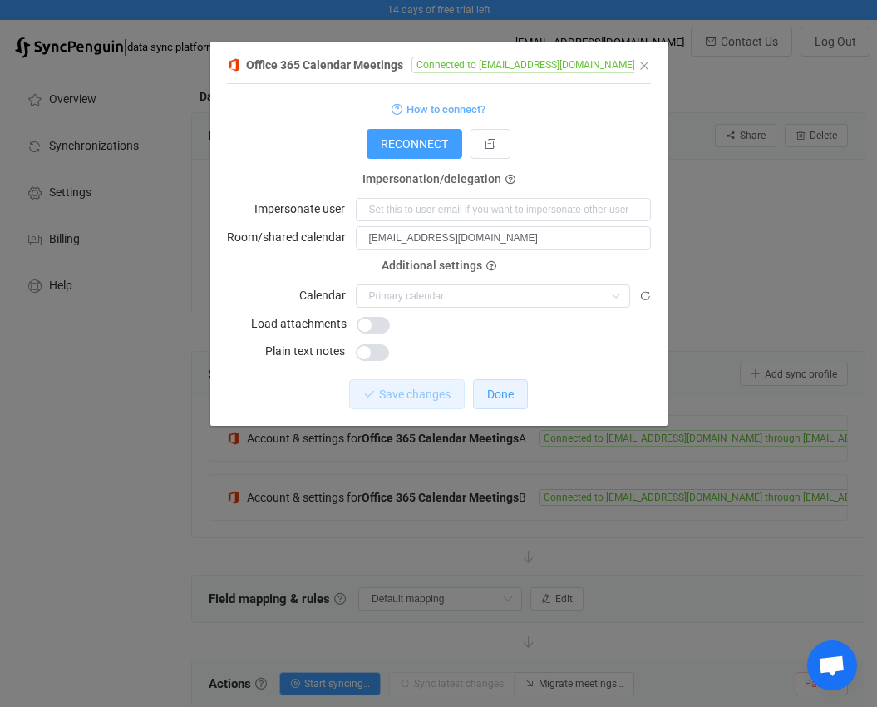
click at [514, 393] on span "Done" at bounding box center [500, 393] width 27 height 13
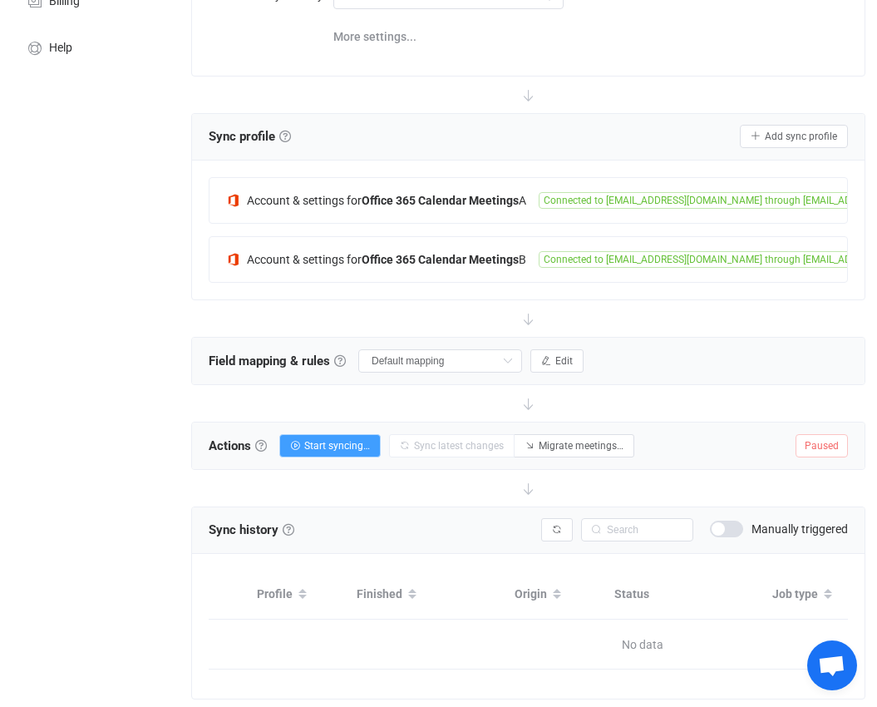
scroll to position [211, 0]
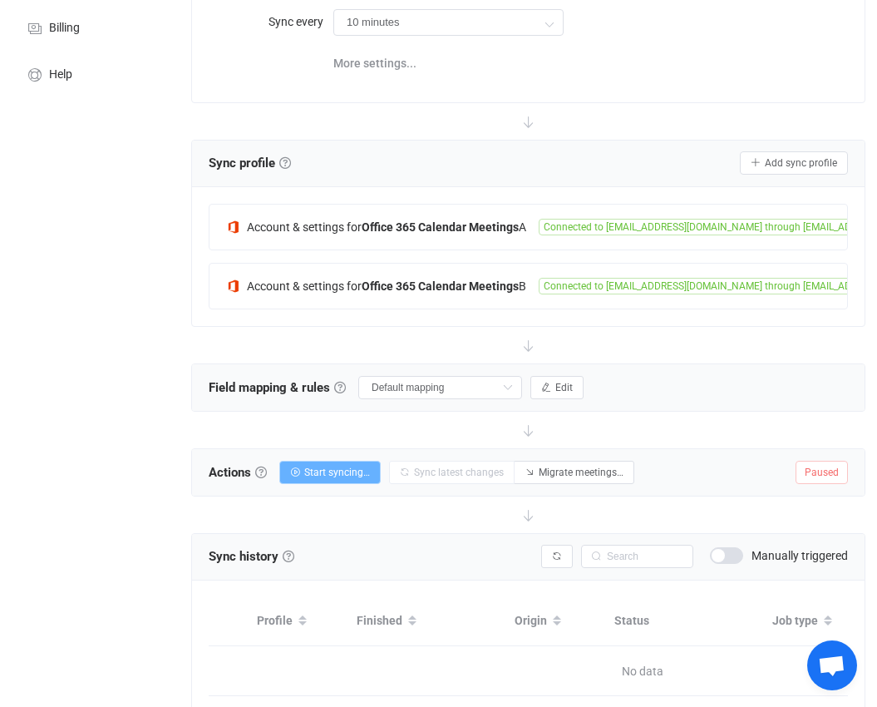
click at [342, 476] on span "Start syncing…" at bounding box center [337, 472] width 66 height 12
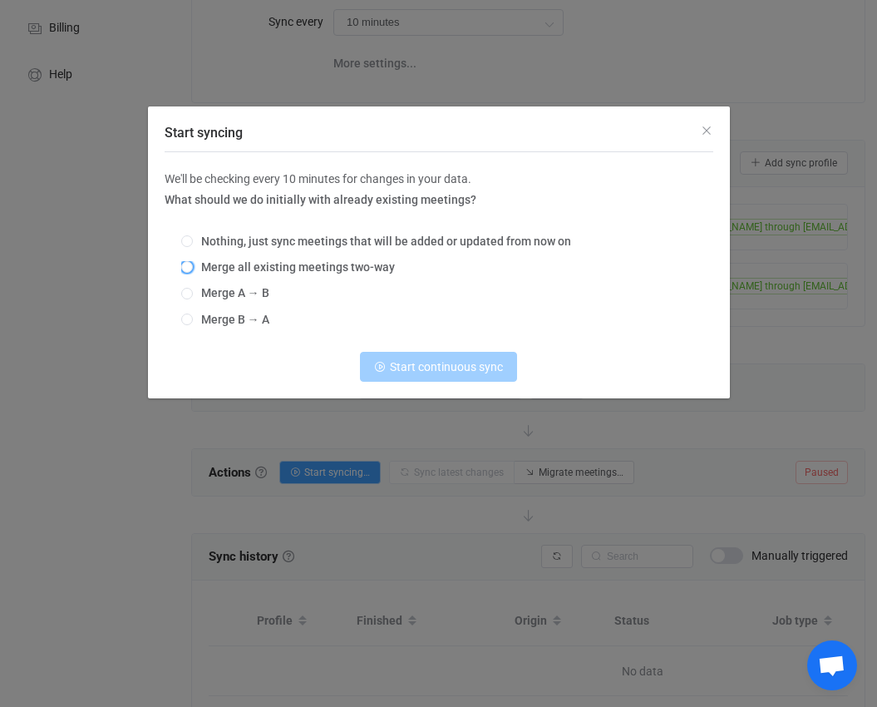
click at [329, 270] on span "Merge all existing meetings two-way" at bounding box center [294, 266] width 202 height 13
click at [193, 270] on input "Merge all existing meetings two-way" at bounding box center [187, 267] width 12 height 13
radio input "true"
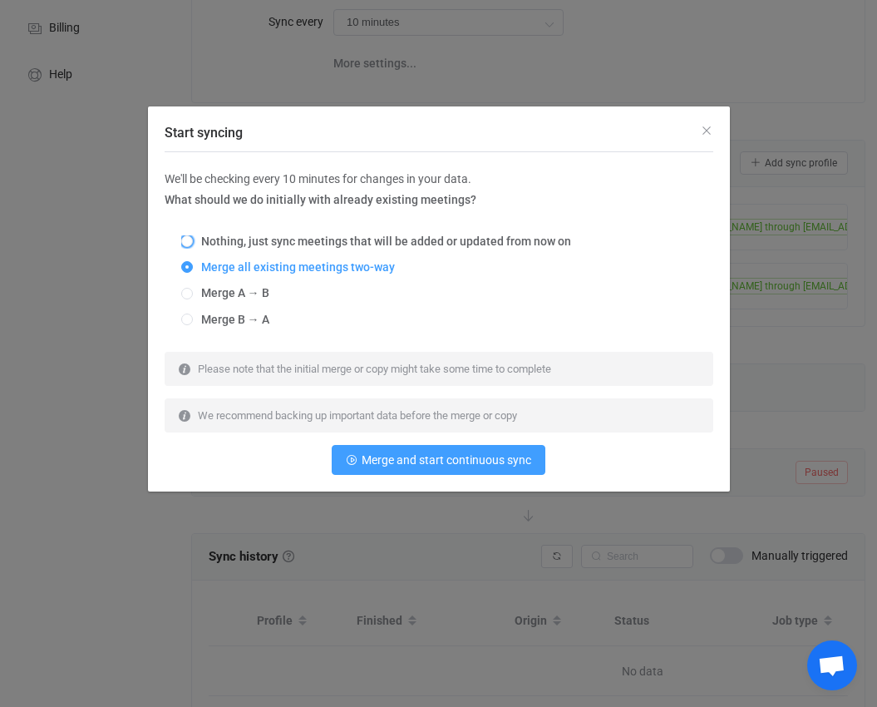
click at [338, 241] on span "Nothing, just sync meetings that will be added or updated from now on" at bounding box center [382, 240] width 378 height 13
click at [193, 241] on input "Nothing, just sync meetings that will be added or updated from now on" at bounding box center [187, 241] width 12 height 13
radio input "true"
radio input "false"
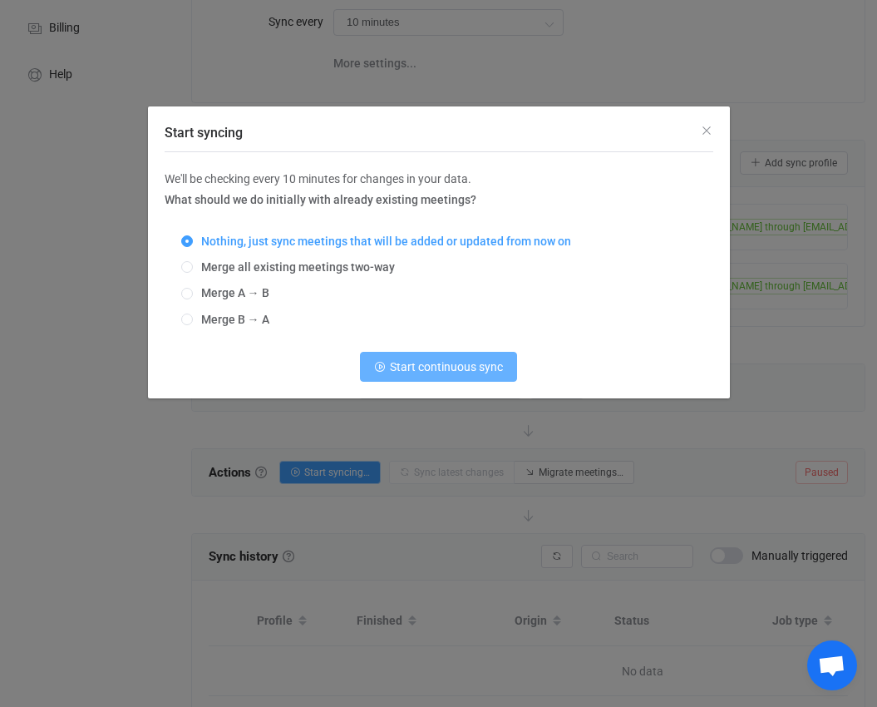
click at [402, 363] on span "Start continuous sync" at bounding box center [446, 366] width 113 height 13
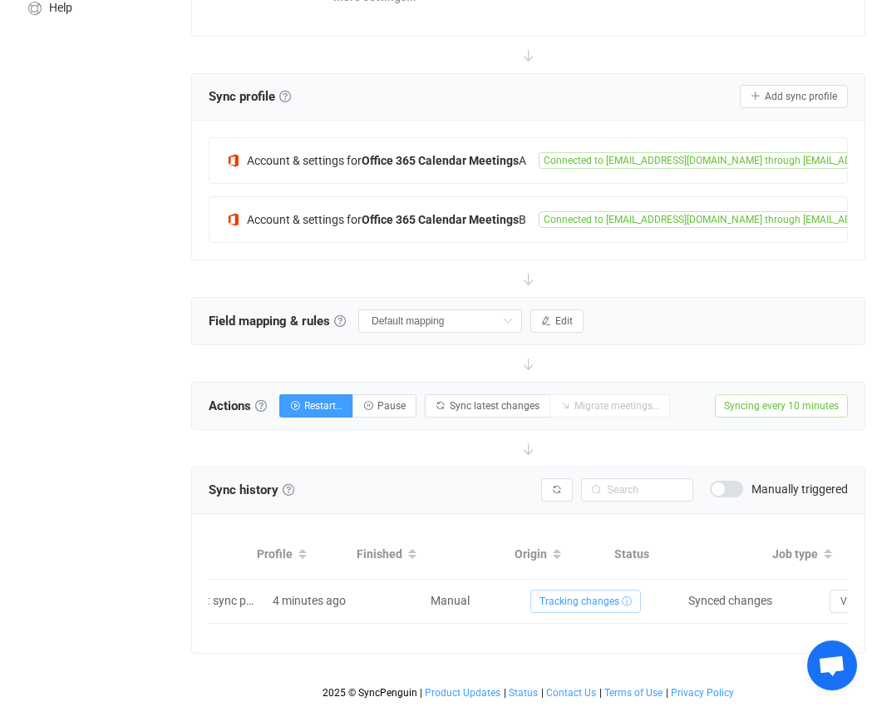
scroll to position [0, 0]
click at [318, 400] on span "Restart…" at bounding box center [323, 406] width 38 height 12
radio input "false"
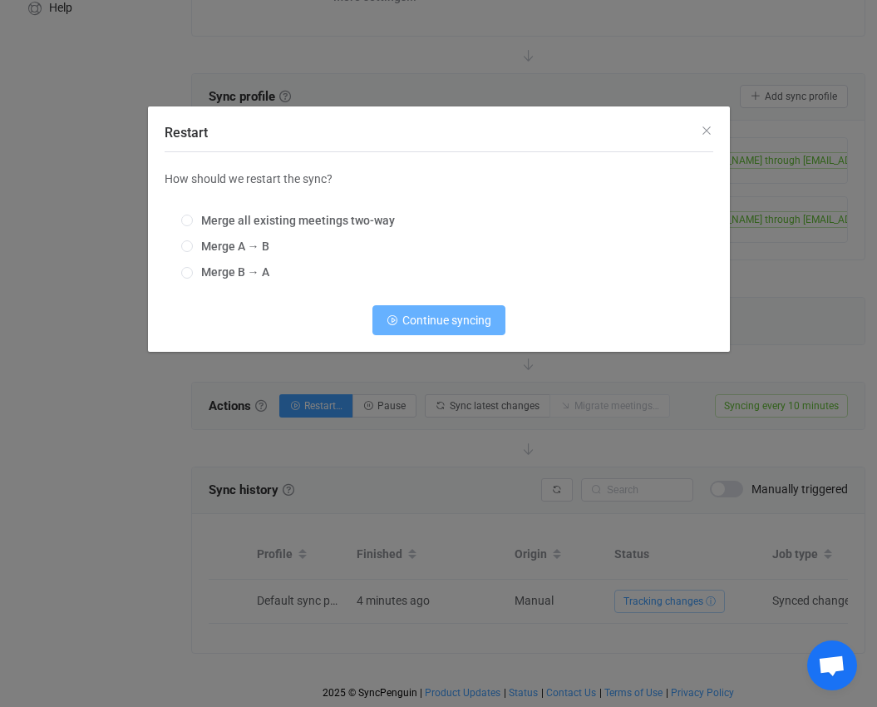
click at [409, 327] on span "Continue syncing" at bounding box center [446, 319] width 89 height 13
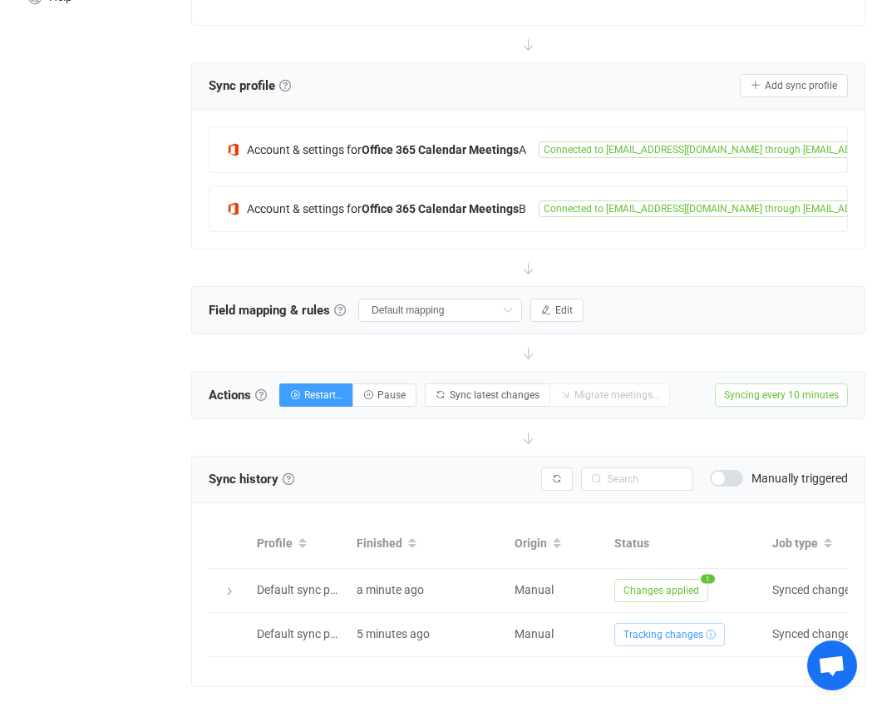
scroll to position [333, 0]
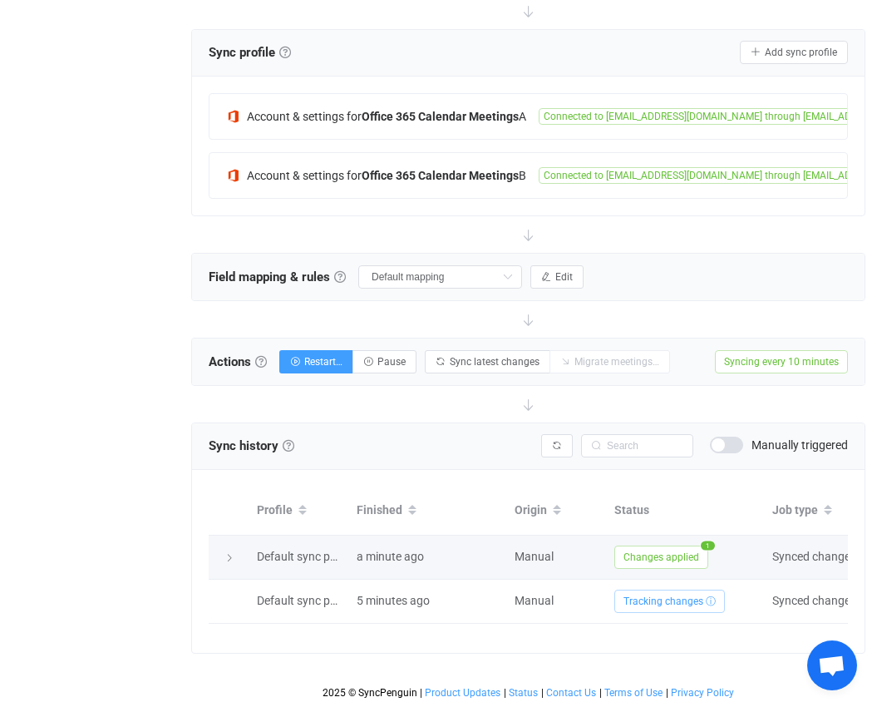
click at [694, 545] on span "Changes applied" at bounding box center [661, 556] width 94 height 23
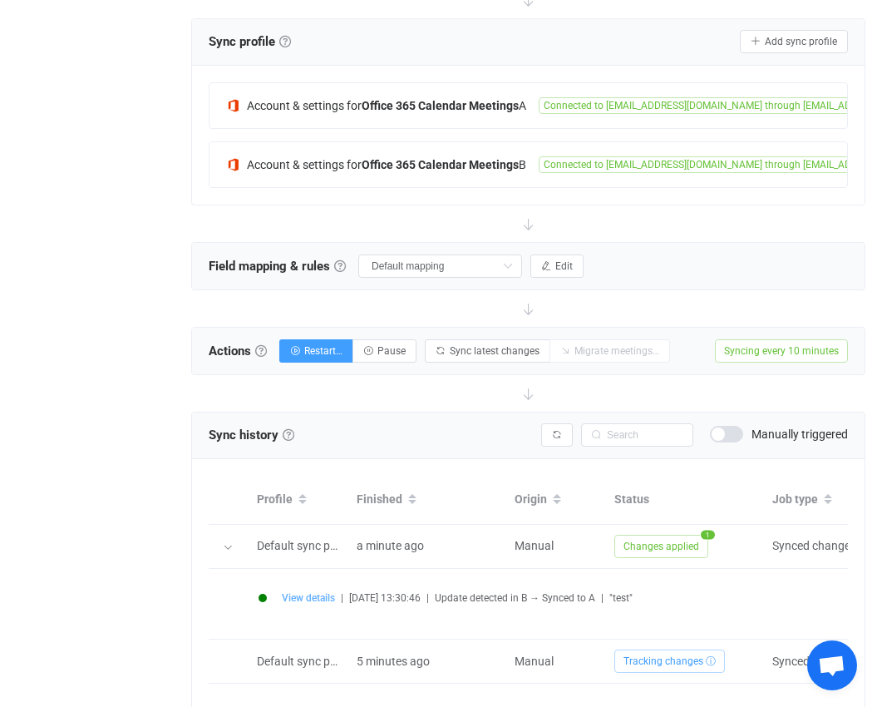
click at [294, 598] on span "View details" at bounding box center [308, 598] width 53 height 12
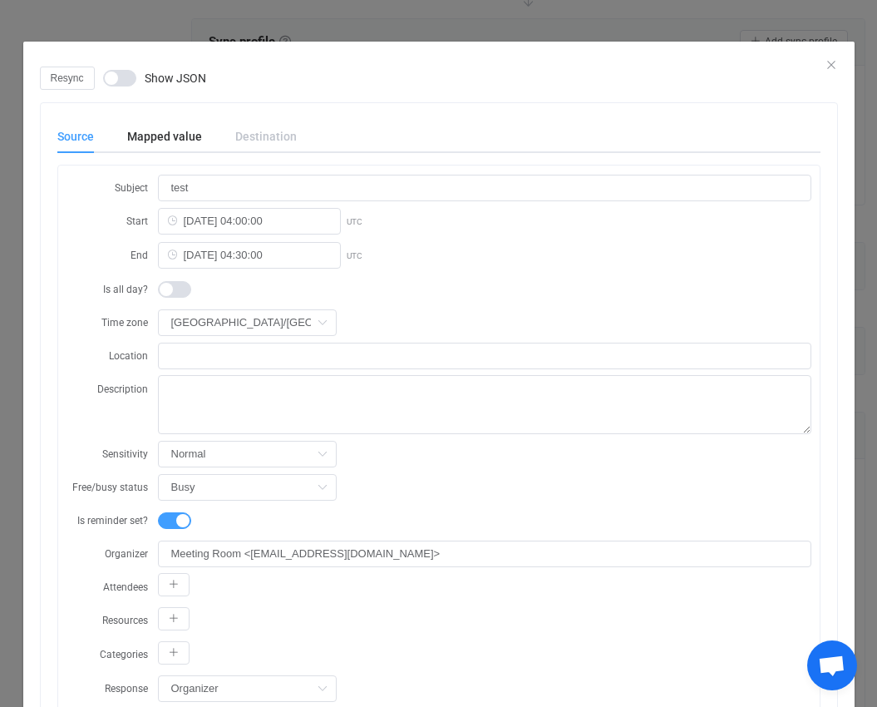
click at [253, 128] on div "Destination" at bounding box center [258, 136] width 78 height 33
click at [257, 131] on div "Destination" at bounding box center [258, 136] width 78 height 33
click at [825, 62] on icon "Close" at bounding box center [831, 64] width 13 height 13
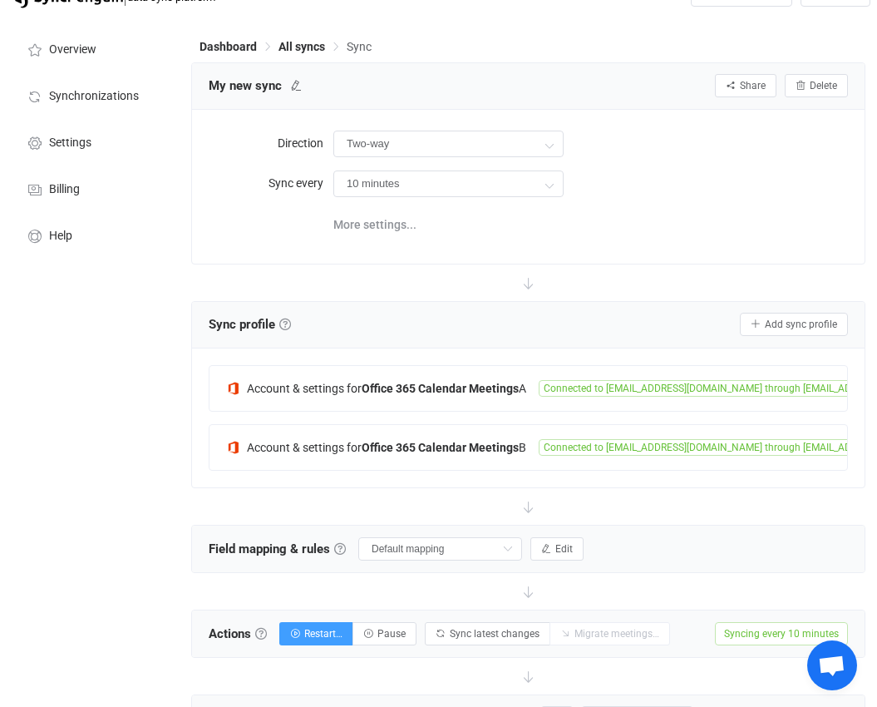
scroll to position [0, 0]
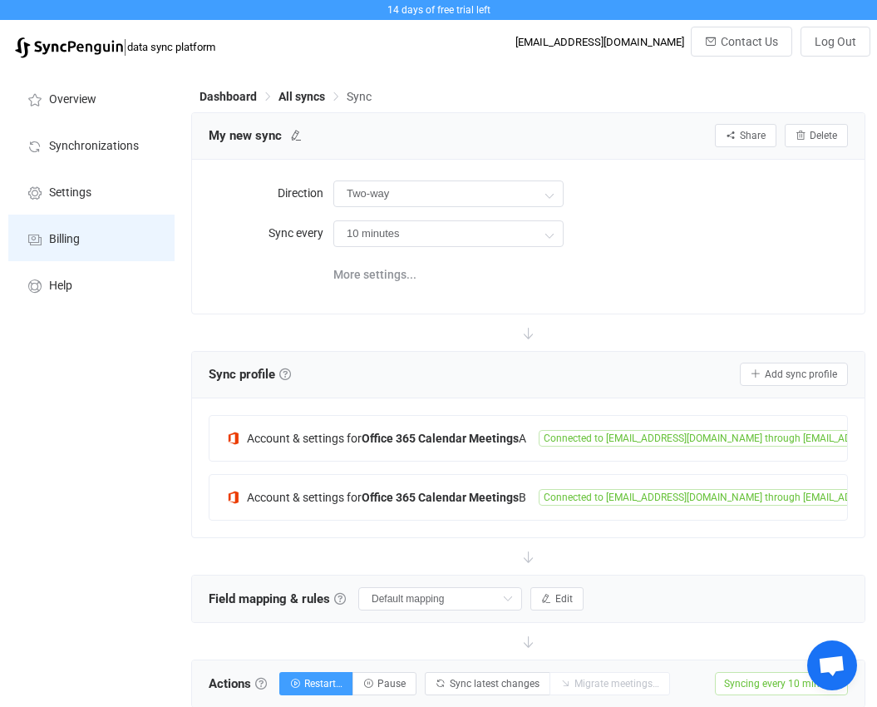
click at [62, 240] on span "Billing" at bounding box center [64, 239] width 31 height 13
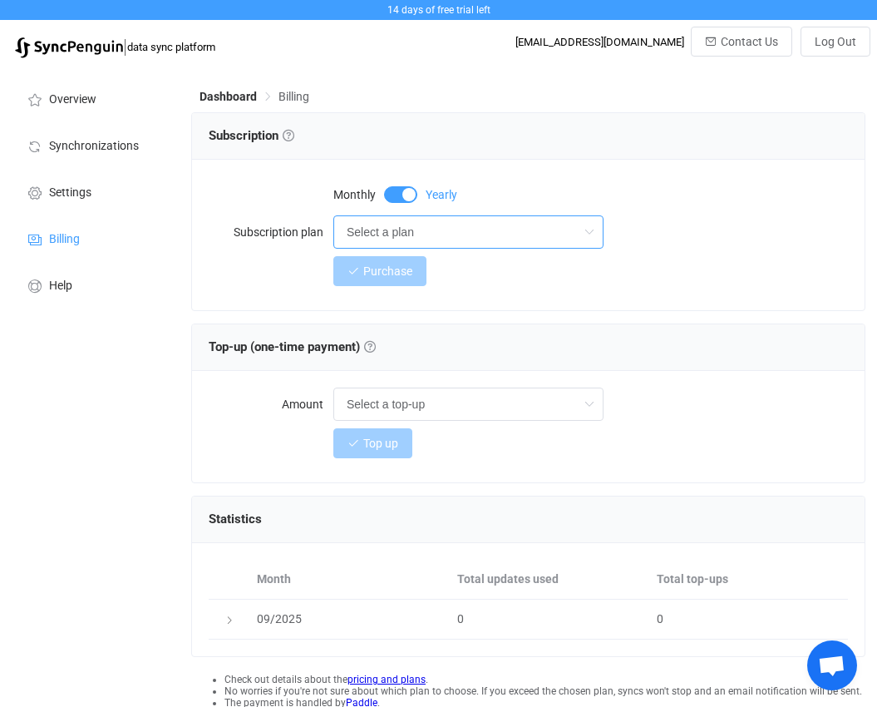
click at [512, 241] on input "Select a plan" at bounding box center [468, 231] width 270 height 33
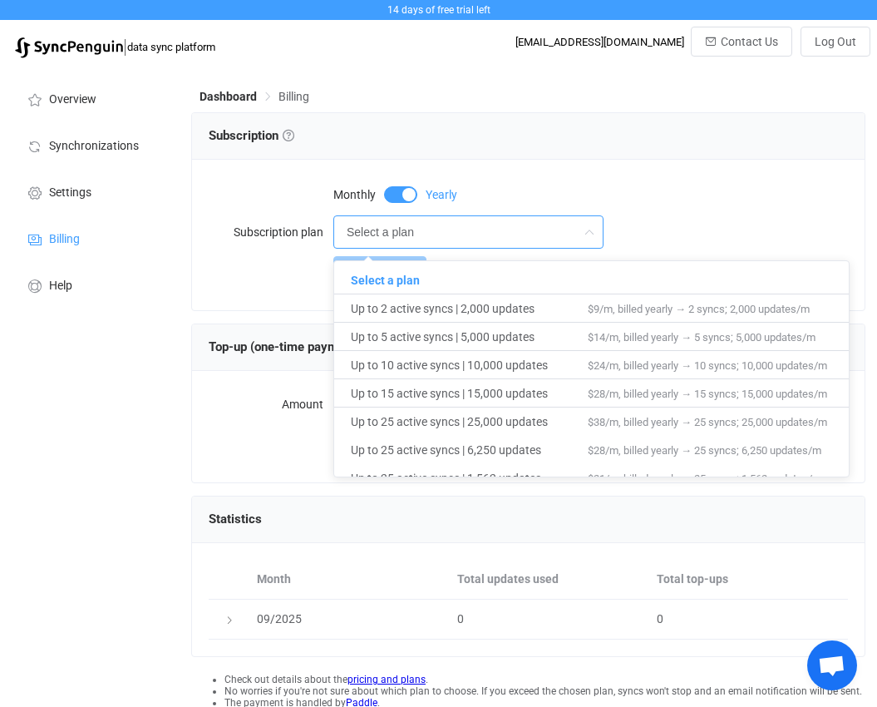
click at [675, 228] on div "Select a plan" at bounding box center [590, 231] width 515 height 33
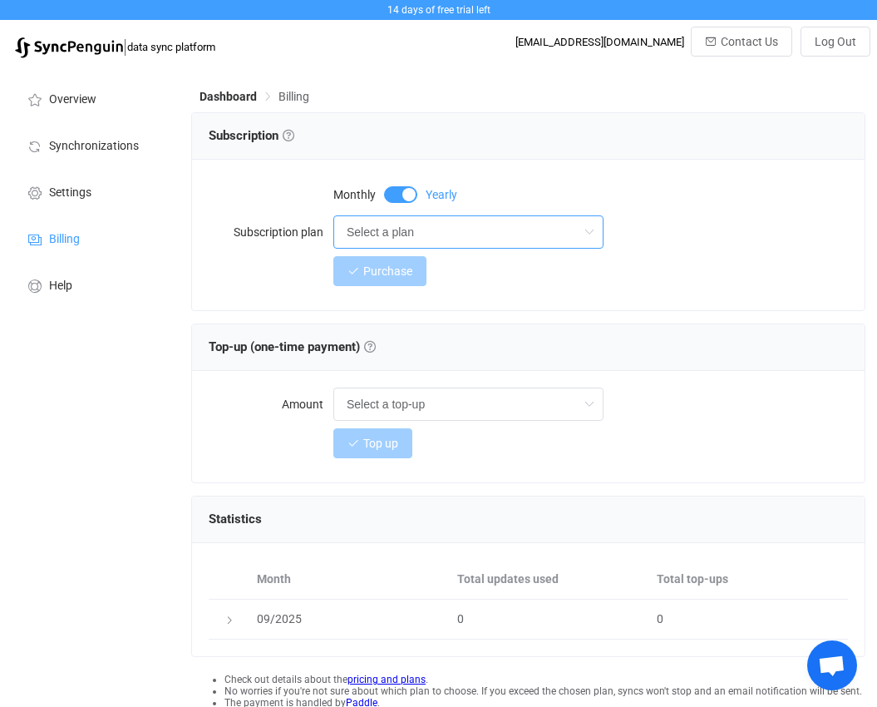
click at [554, 239] on input "Select a plan" at bounding box center [468, 231] width 270 height 33
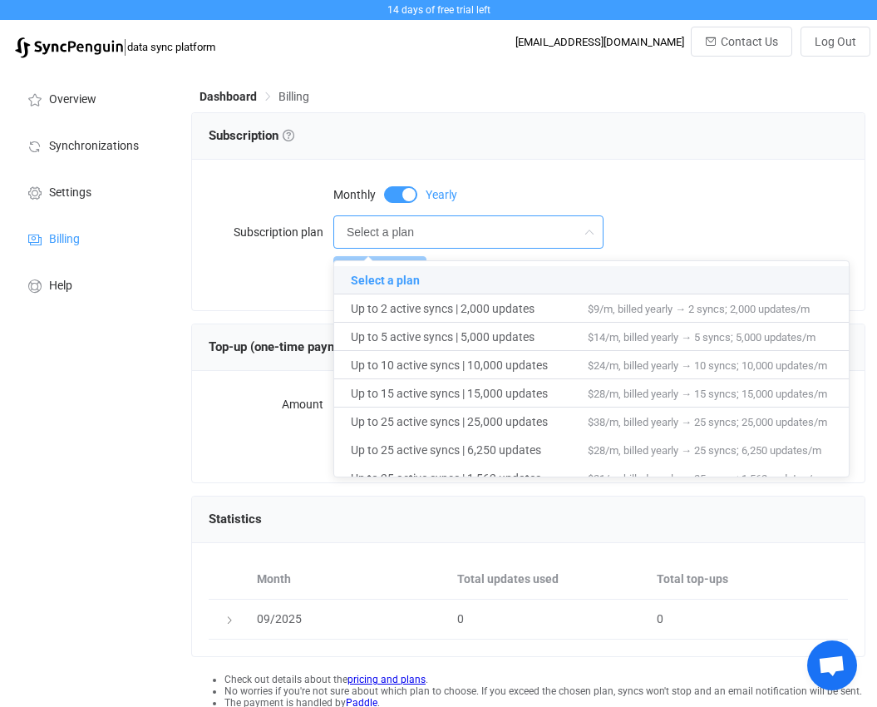
click at [663, 227] on div "Select a plan" at bounding box center [590, 231] width 515 height 33
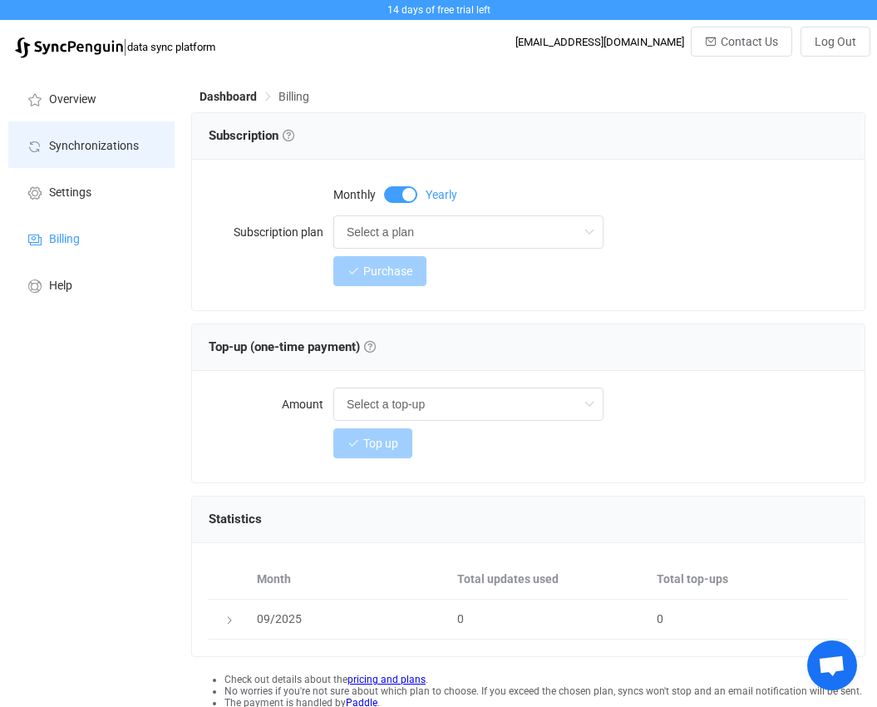
click at [76, 150] on span "Synchronizations" at bounding box center [94, 146] width 90 height 13
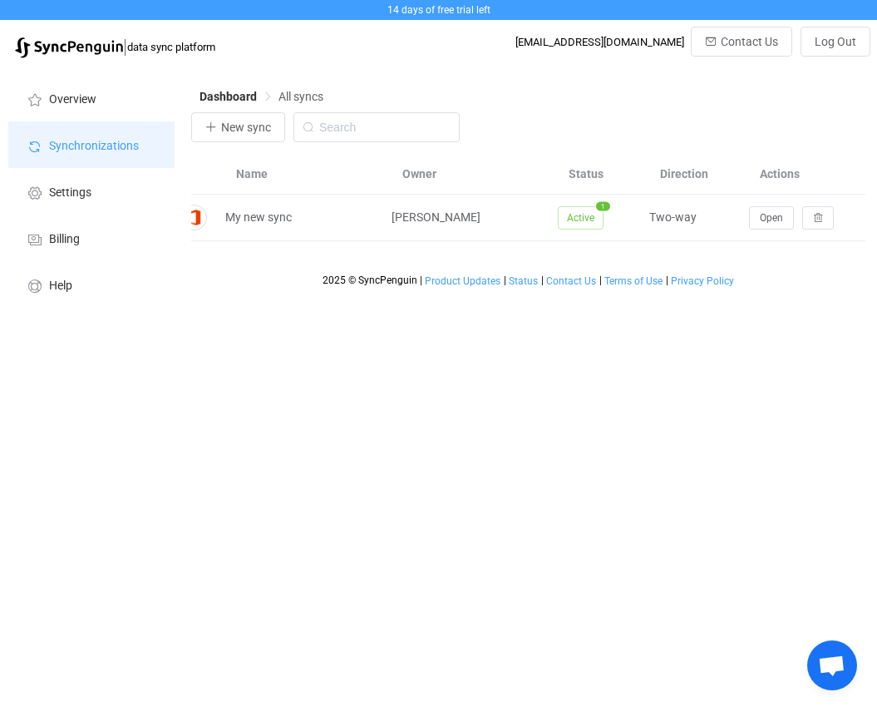
scroll to position [0, 161]
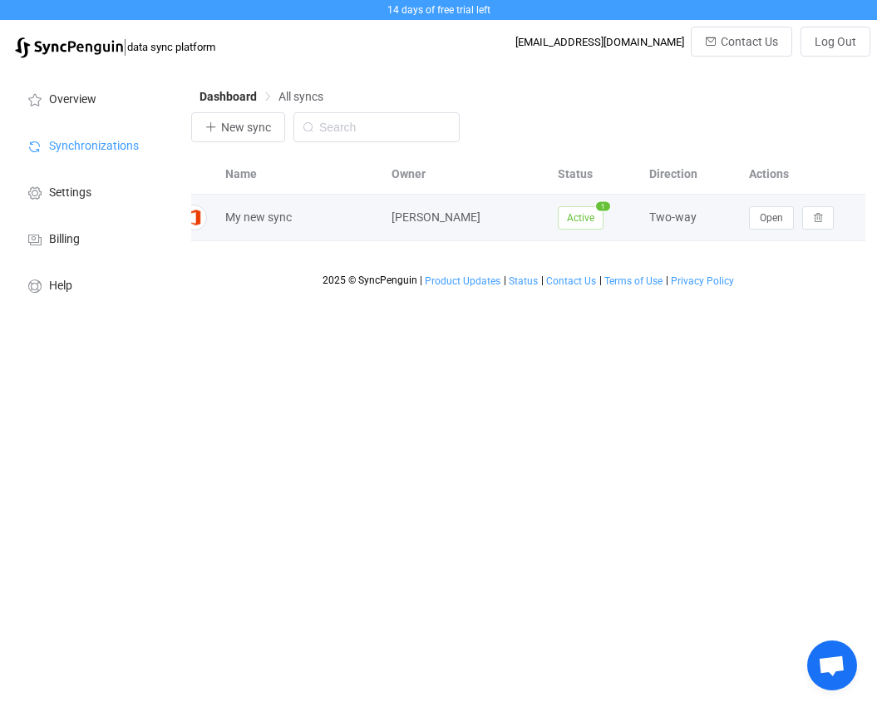
click at [456, 224] on span "Aleks Rachlewicz" at bounding box center [436, 216] width 89 height 13
click at [785, 222] on button "Open" at bounding box center [771, 217] width 45 height 23
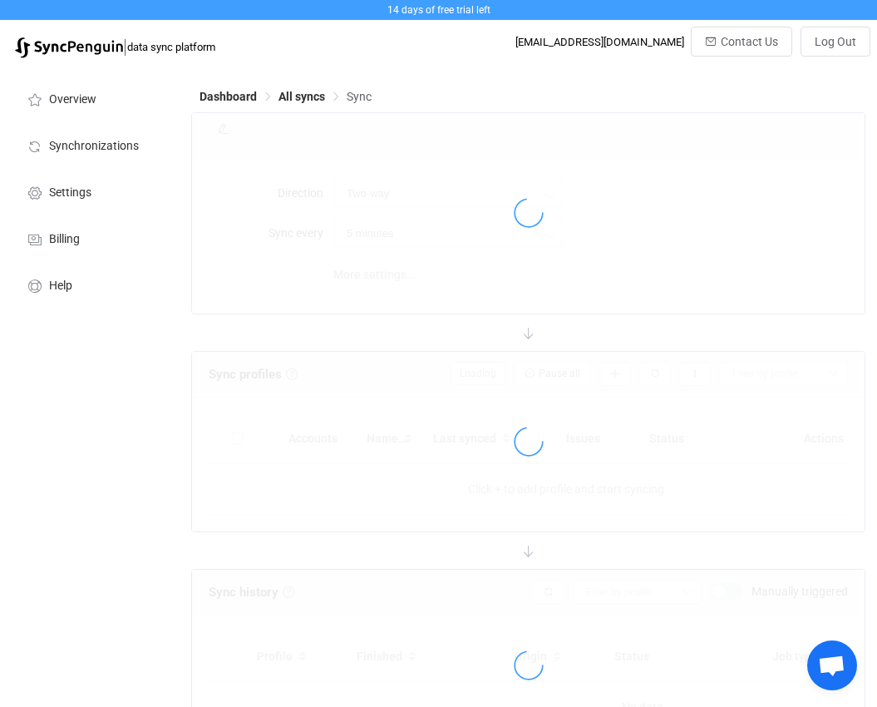
type input "10 minutes"
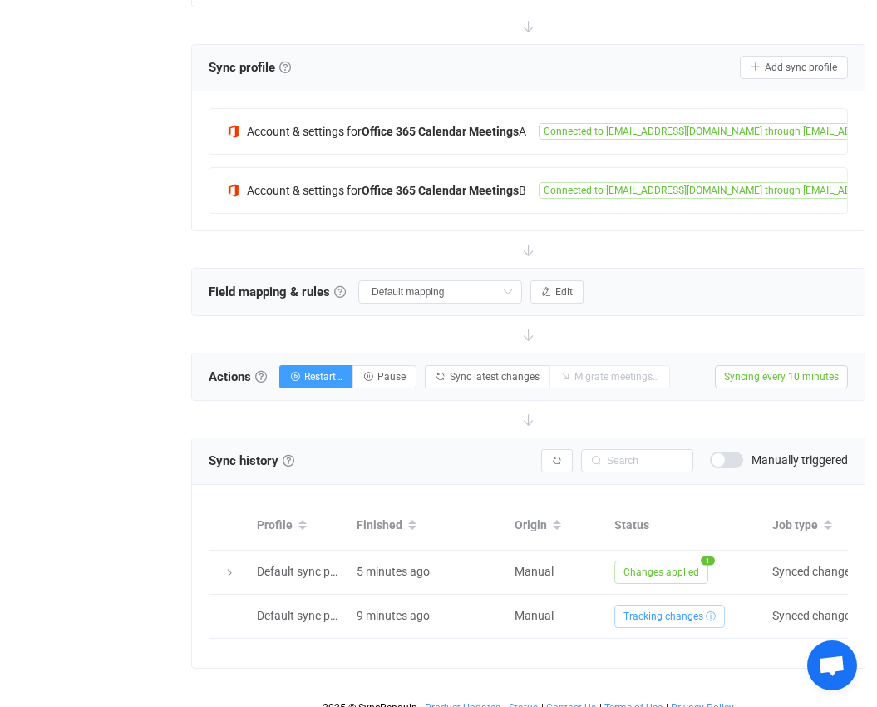
scroll to position [333, 0]
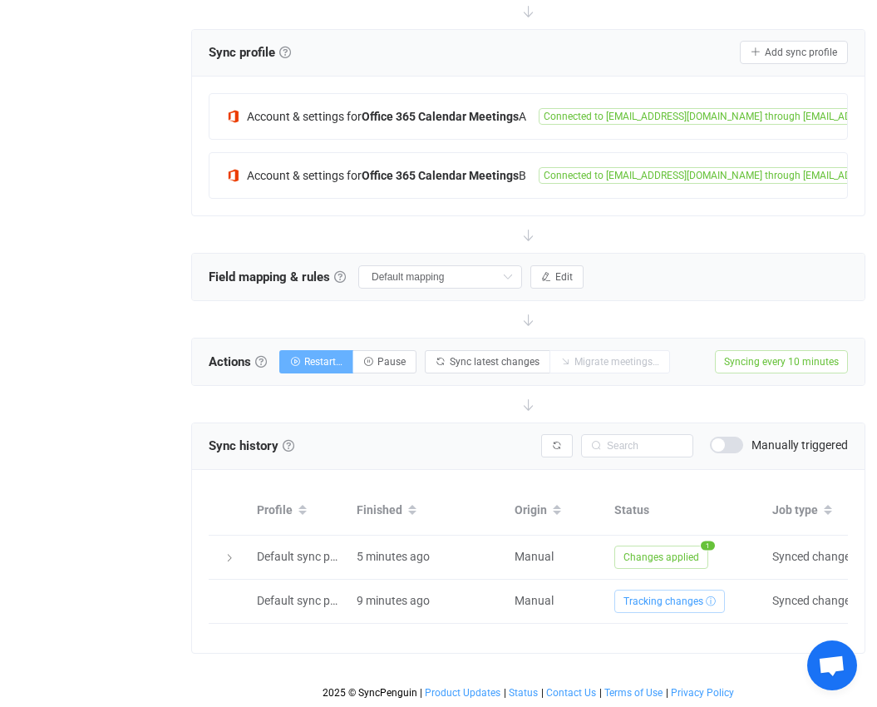
click at [313, 356] on span "Restart…" at bounding box center [323, 362] width 38 height 12
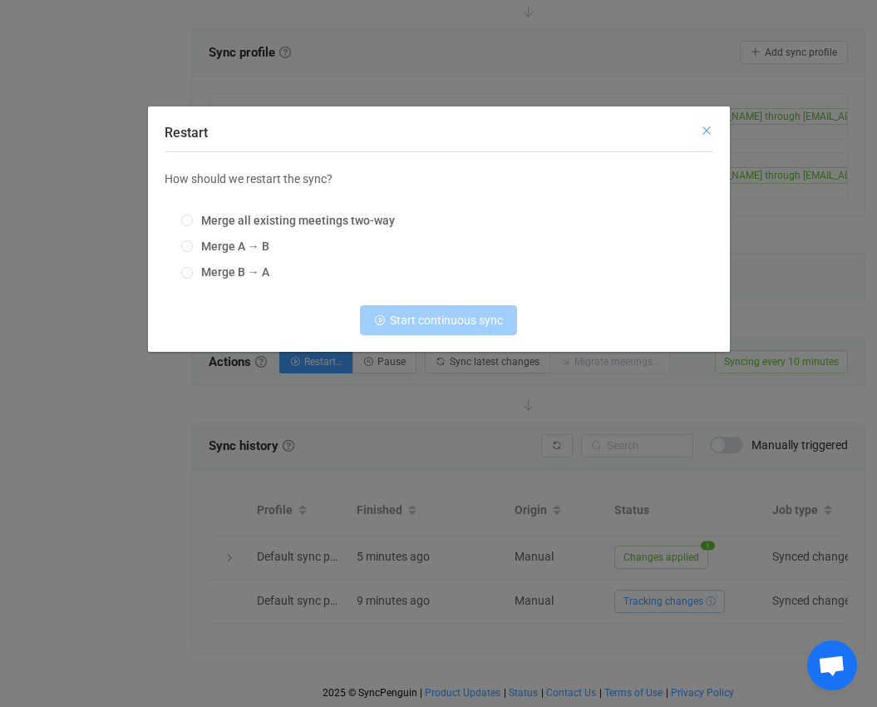
click at [702, 133] on icon "Close" at bounding box center [706, 130] width 13 height 13
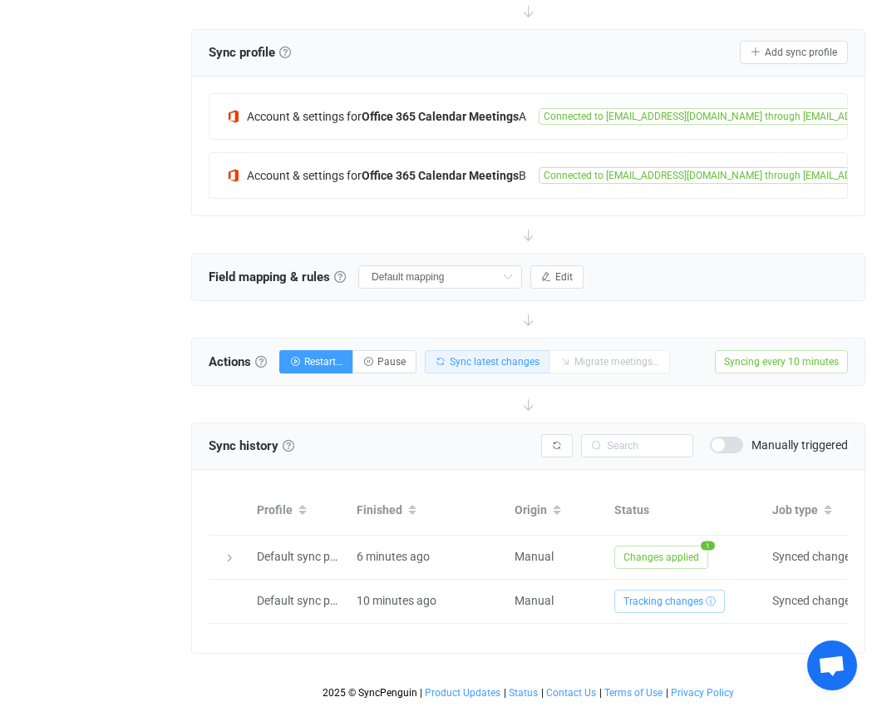
click at [486, 356] on span "Sync latest changes" at bounding box center [495, 362] width 90 height 12
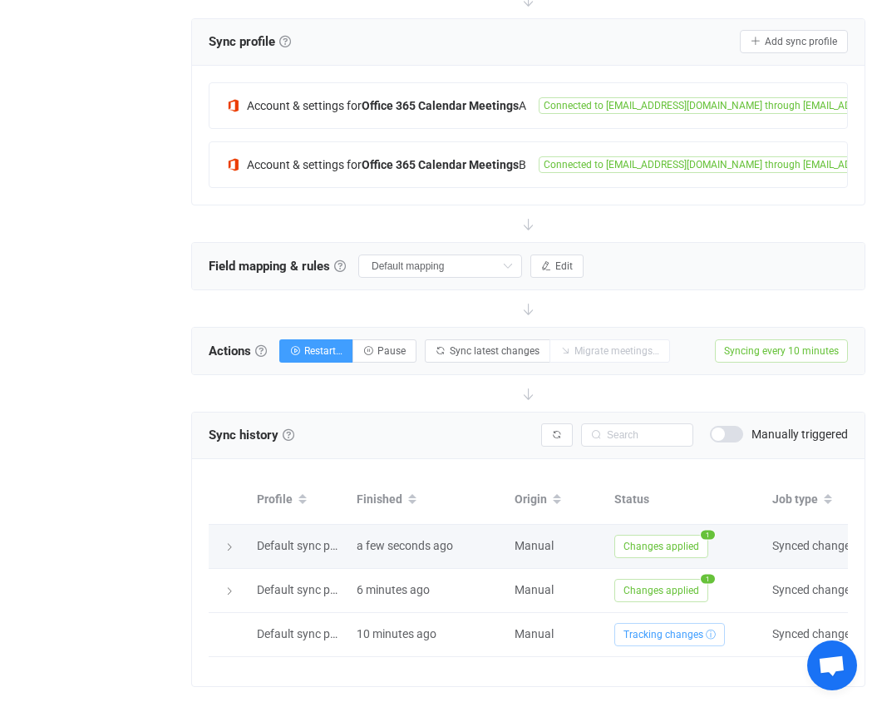
click at [647, 537] on span "Changes applied" at bounding box center [661, 546] width 94 height 23
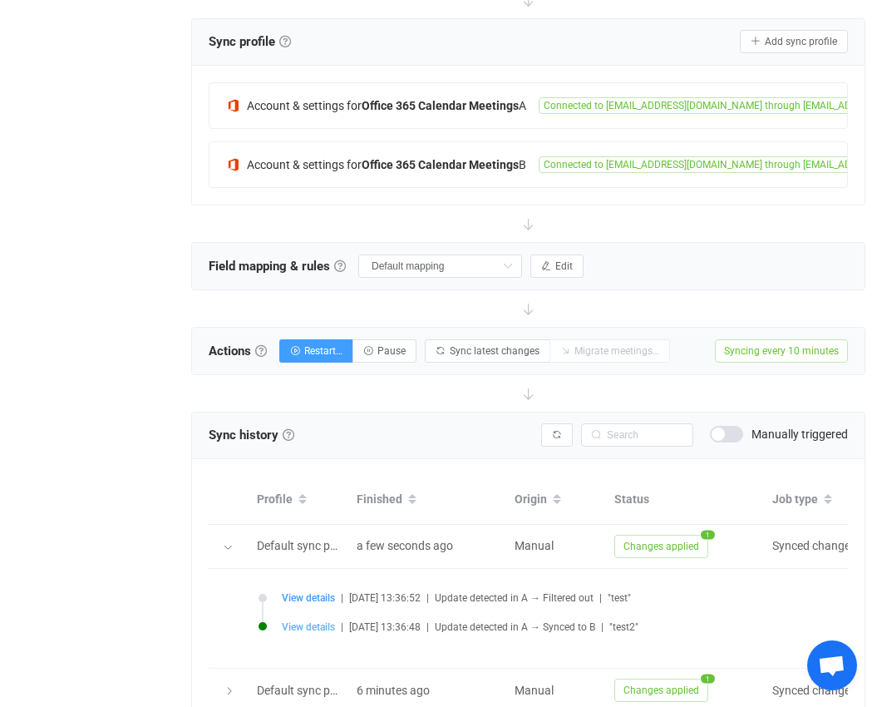
click at [307, 624] on span "View details" at bounding box center [308, 627] width 53 height 12
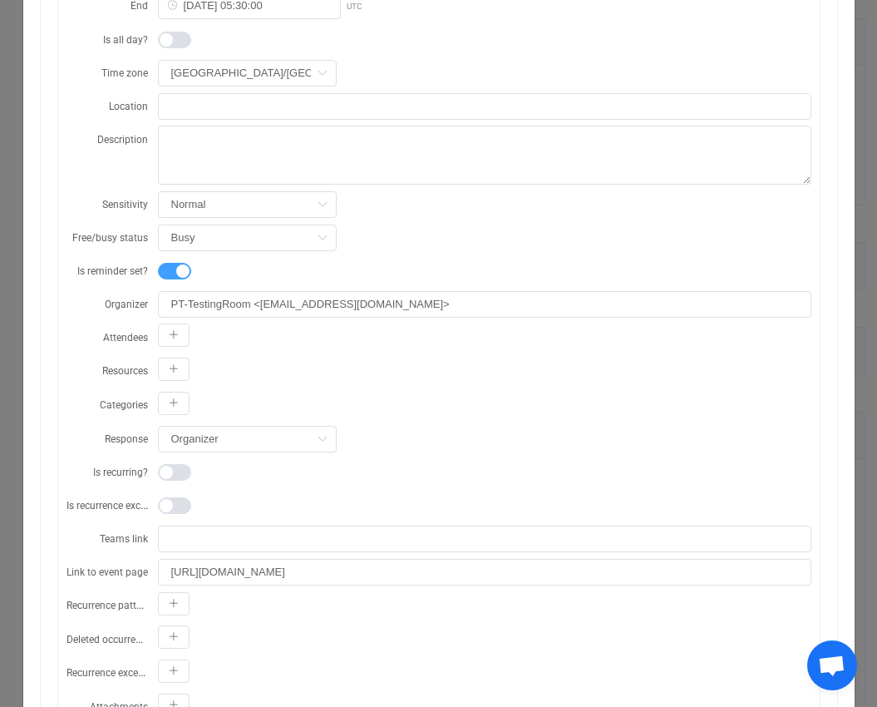
scroll to position [0, 0]
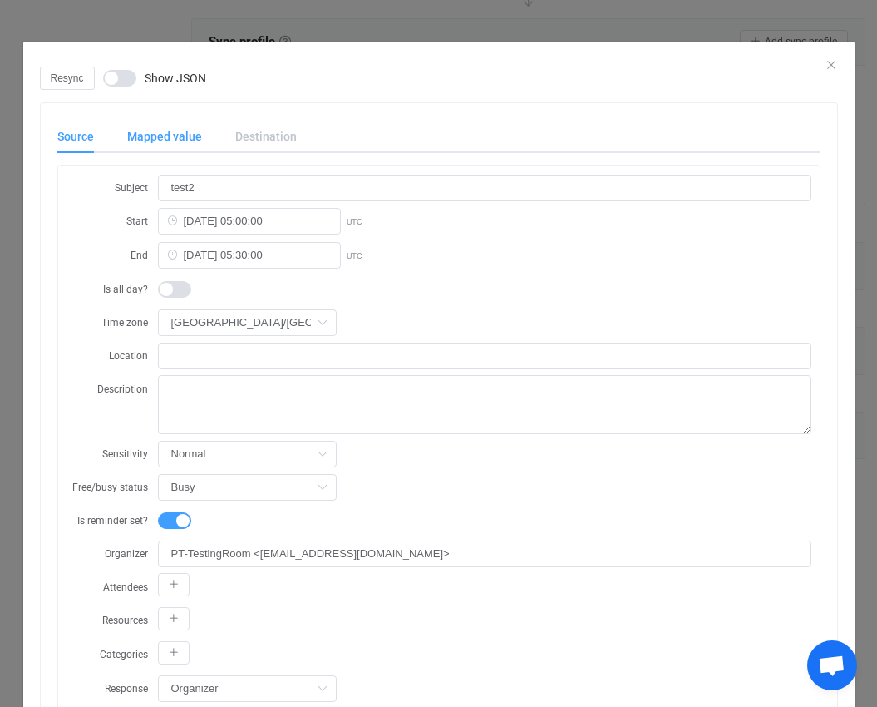
click at [141, 133] on div "Mapped value" at bounding box center [165, 136] width 108 height 33
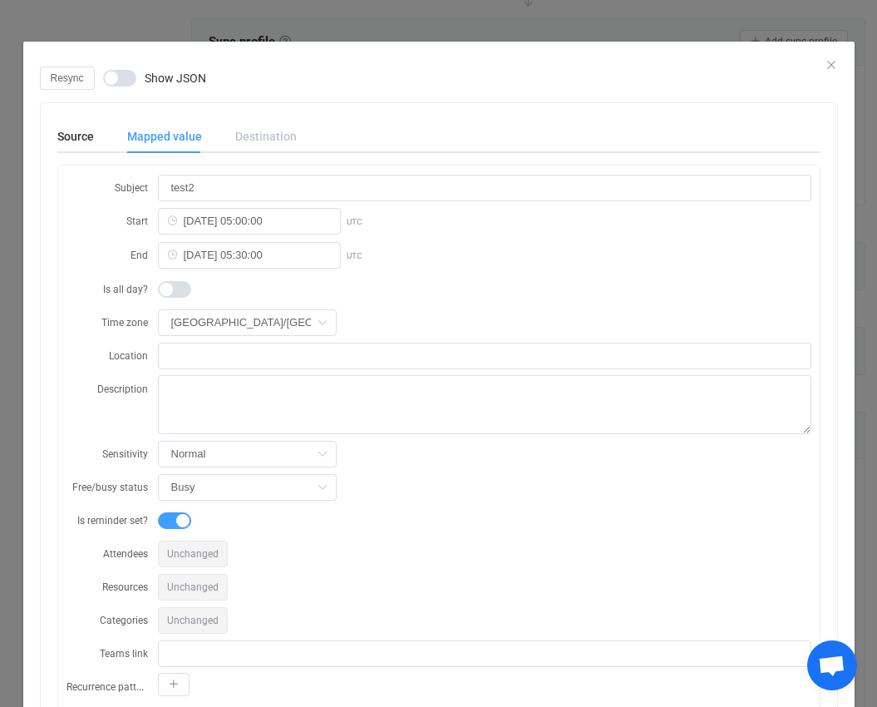
click at [254, 139] on div "Destination" at bounding box center [258, 136] width 78 height 33
click at [81, 135] on div "Source" at bounding box center [83, 136] width 53 height 33
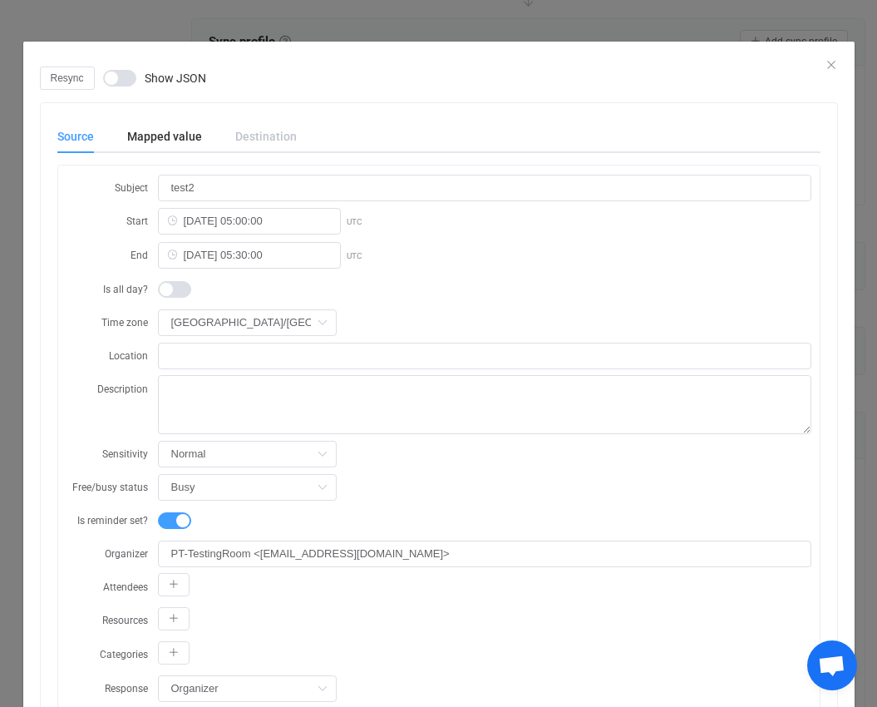
click at [821, 68] on div "Resync Show JSON" at bounding box center [439, 78] width 798 height 23
click at [826, 64] on icon "Close" at bounding box center [831, 64] width 13 height 13
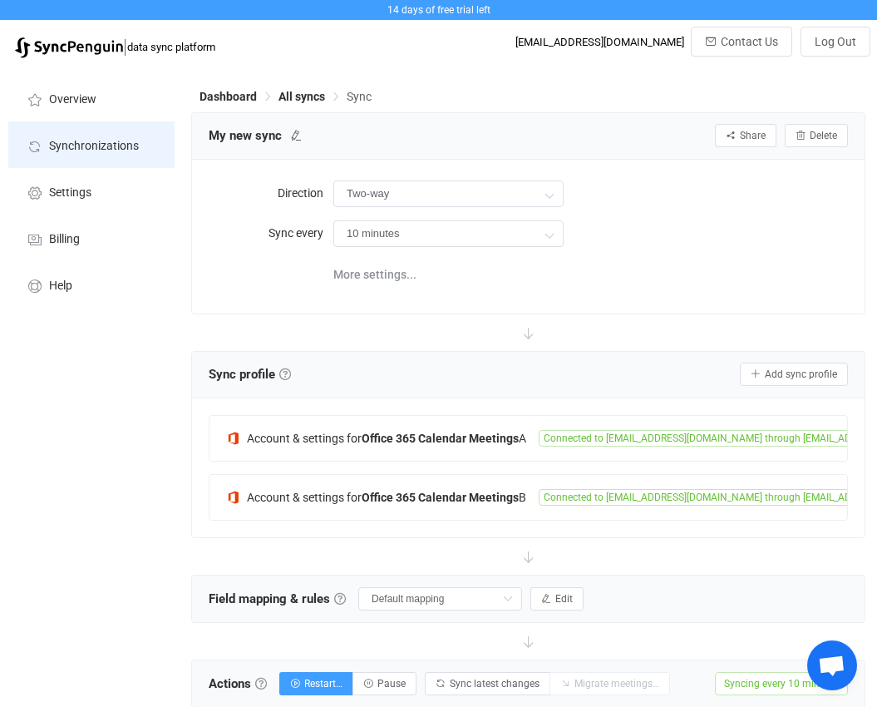
click at [97, 151] on span "Synchronizations" at bounding box center [94, 146] width 90 height 13
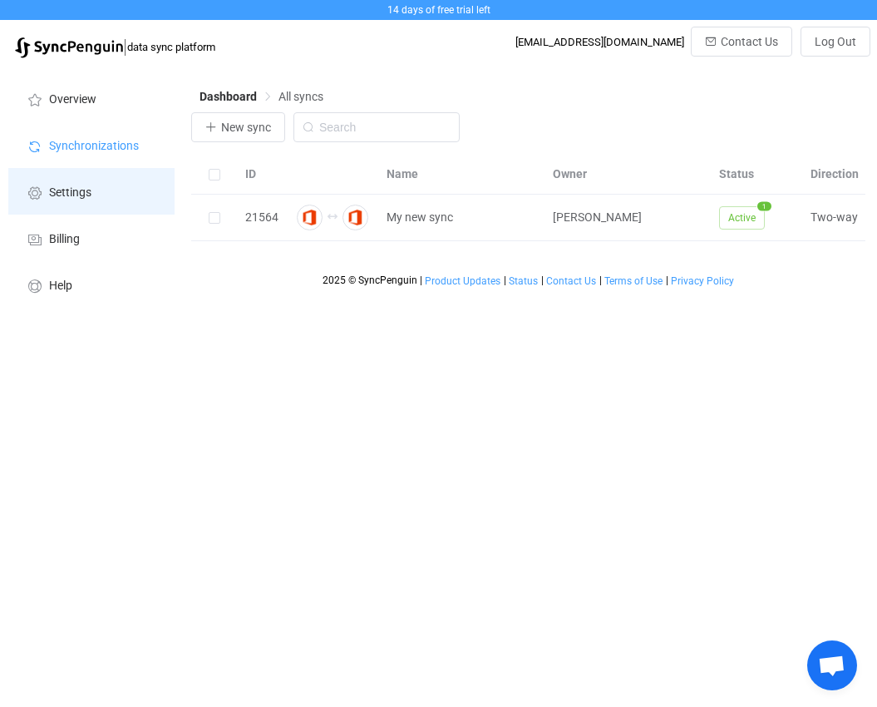
click at [52, 179] on li "Settings" at bounding box center [91, 191] width 166 height 47
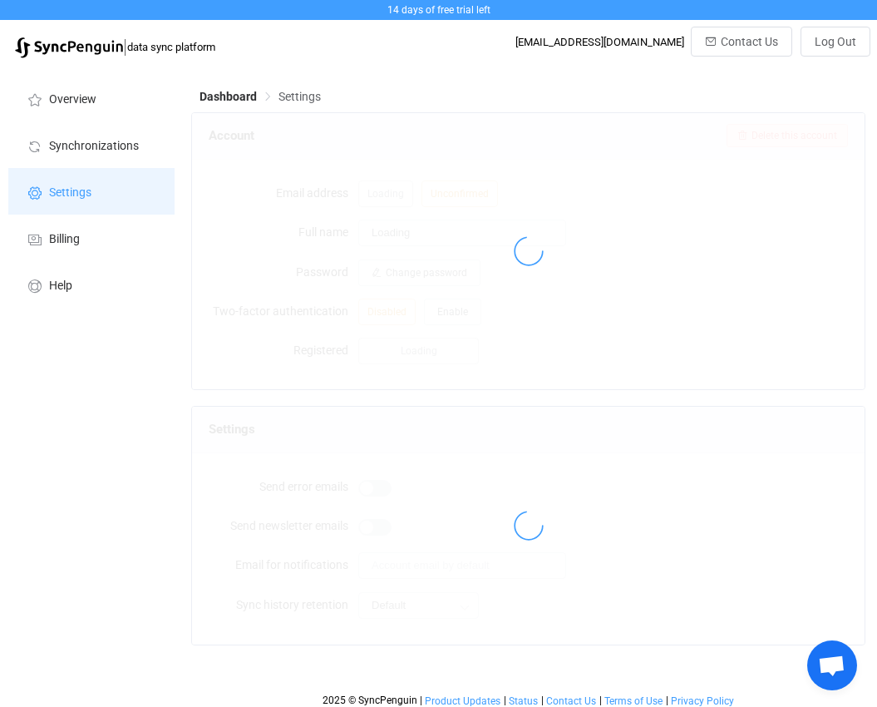
type input "Aleks Rachlewicz"
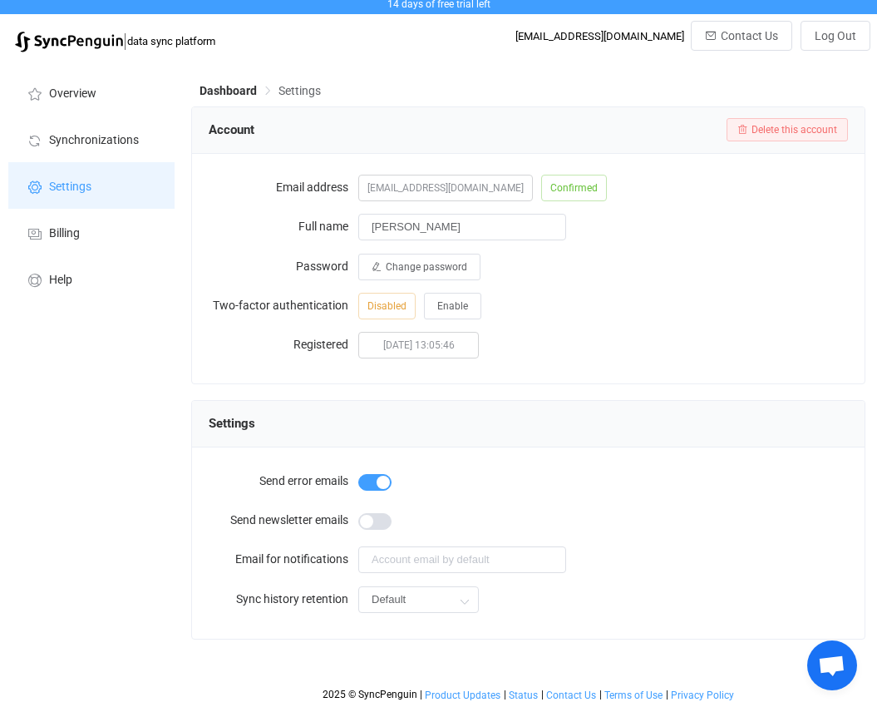
scroll to position [7, 0]
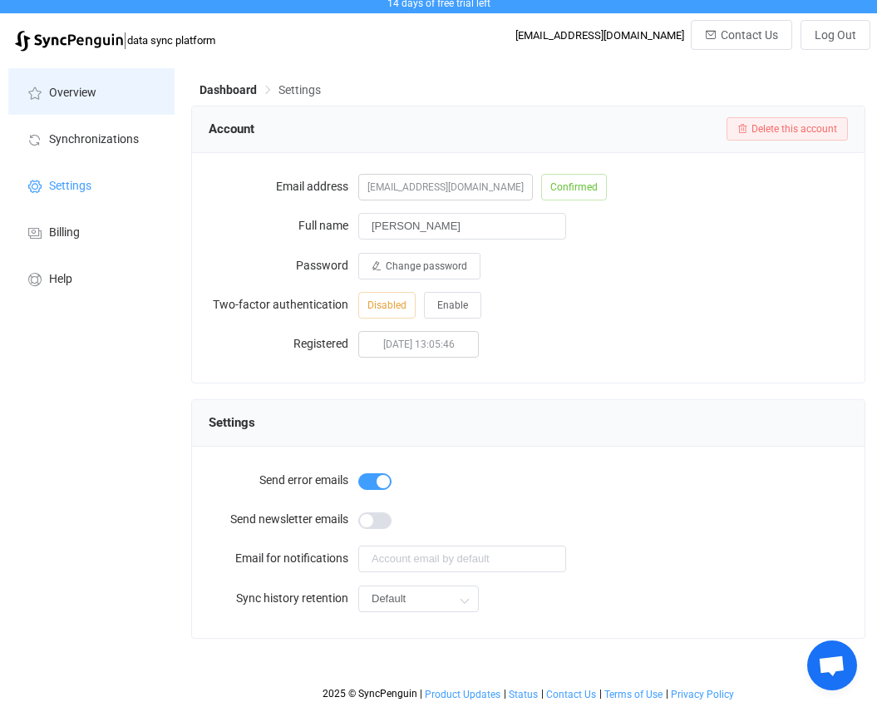
click at [81, 94] on span "Overview" at bounding box center [72, 92] width 47 height 13
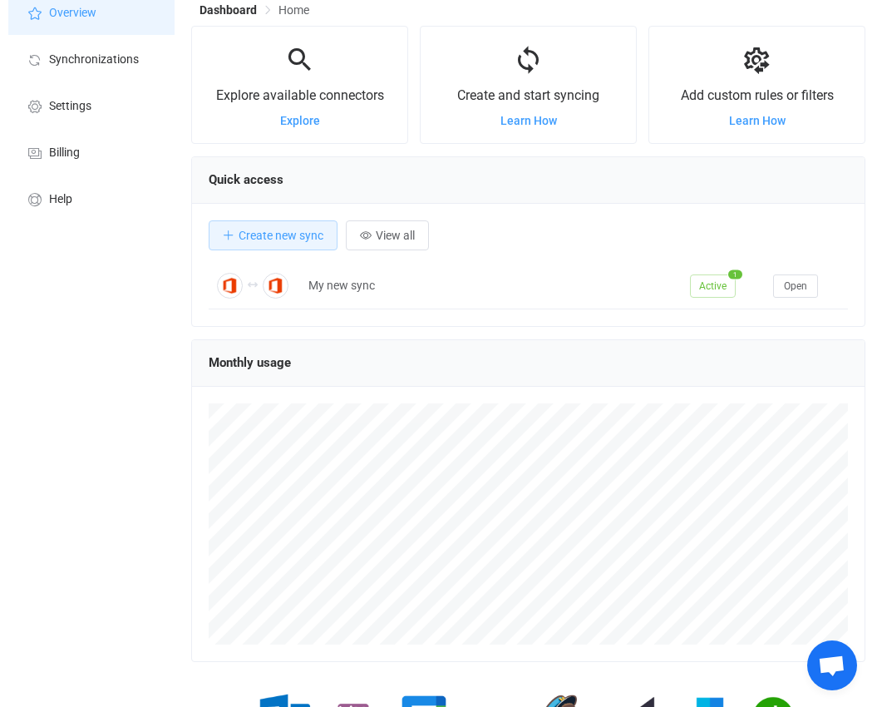
scroll to position [188, 0]
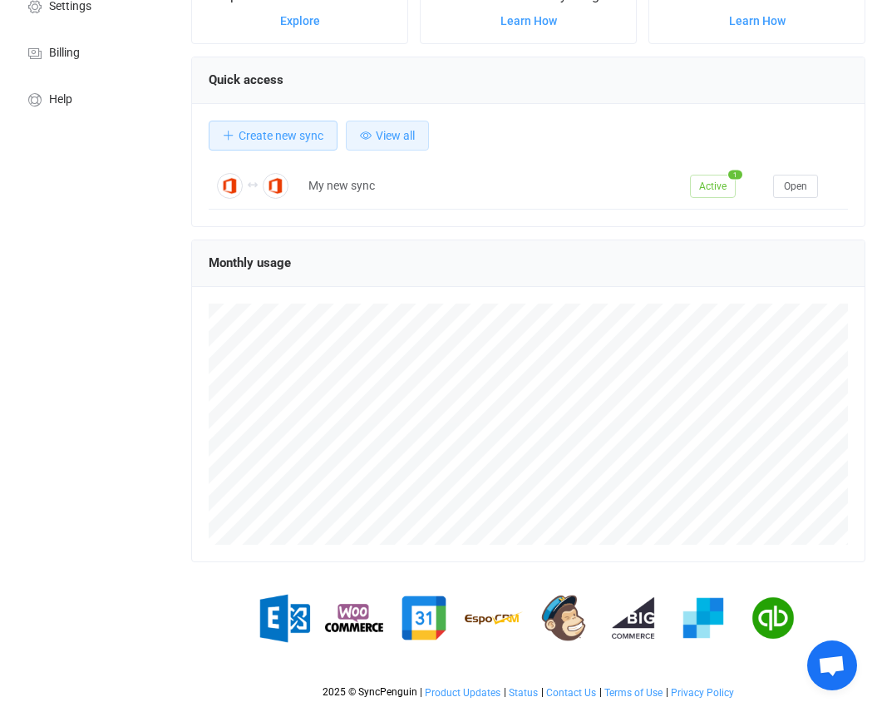
click at [415, 134] on span "View all" at bounding box center [395, 135] width 39 height 13
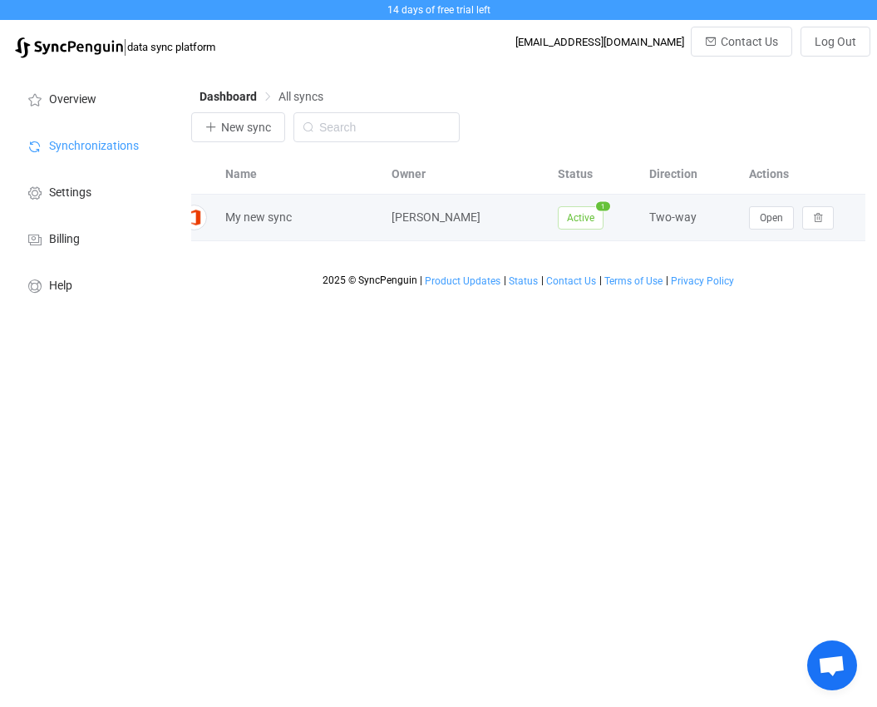
click at [596, 219] on span "Active" at bounding box center [581, 217] width 46 height 23
click at [754, 221] on button "Open" at bounding box center [771, 217] width 45 height 23
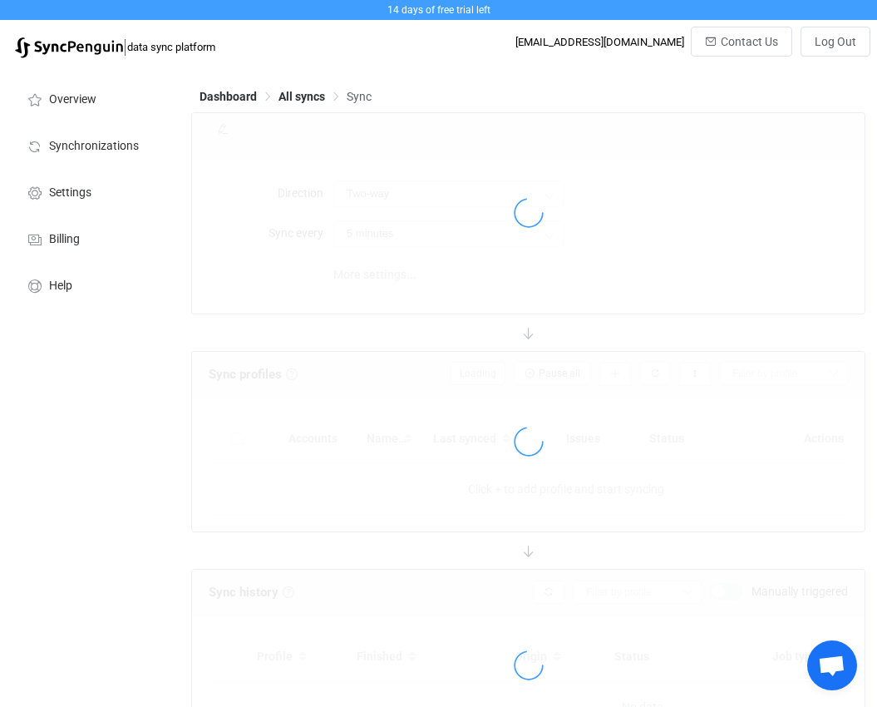
type input "10 minutes"
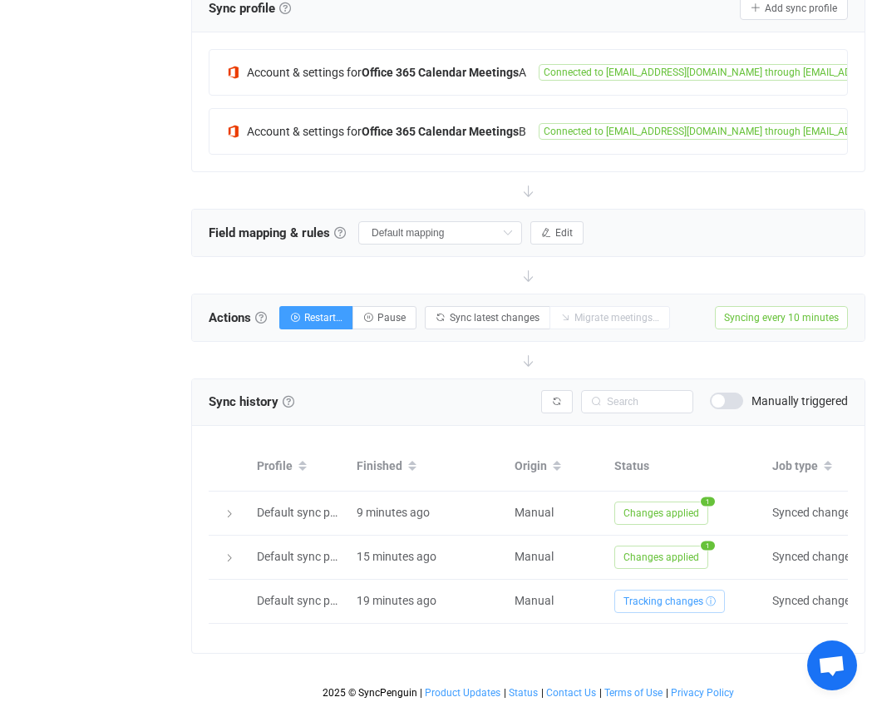
scroll to position [377, 0]
click at [487, 227] on input "Default mapping" at bounding box center [440, 232] width 164 height 23
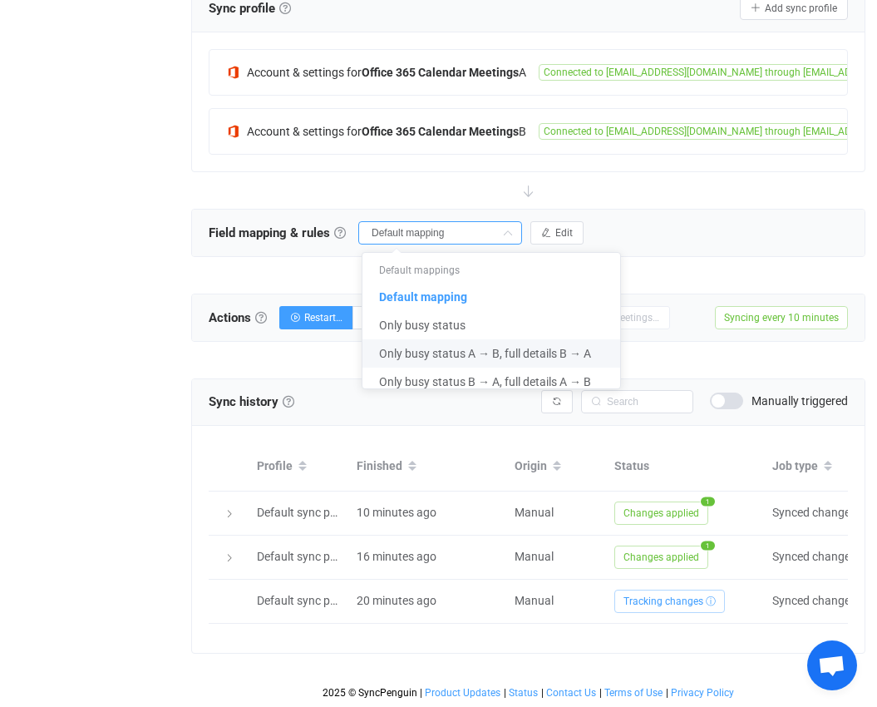
click at [483, 339] on span "Only busy status A → B, full details B → A" at bounding box center [485, 353] width 212 height 28
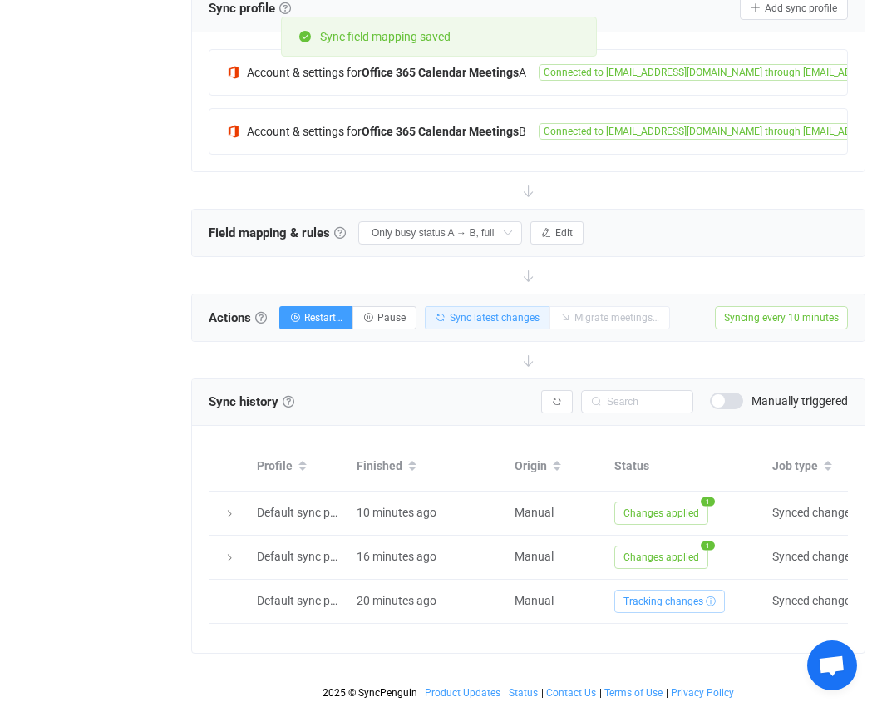
click at [490, 314] on button "Sync latest changes" at bounding box center [488, 317] width 126 height 23
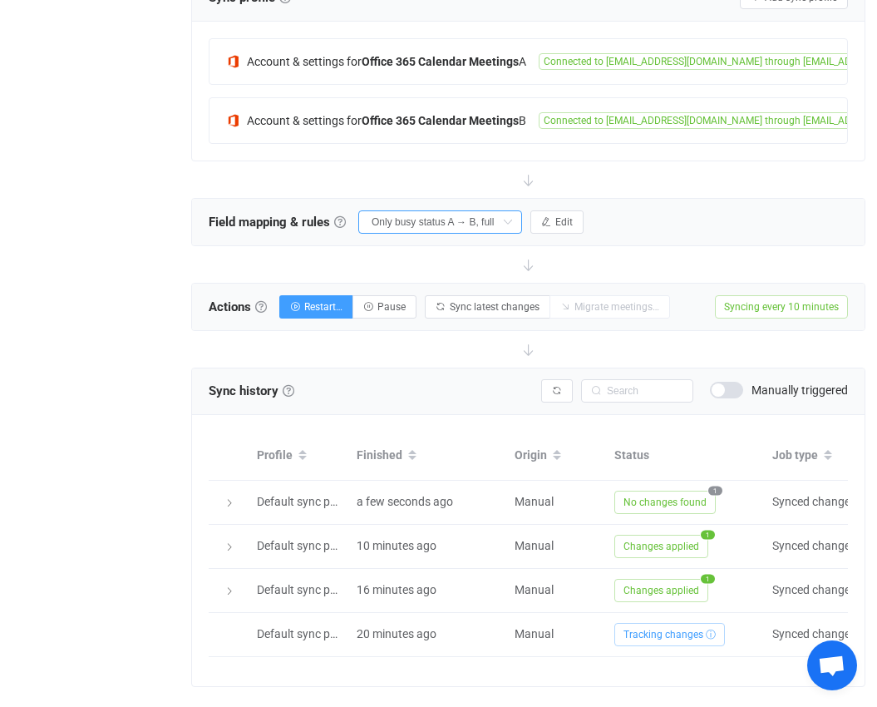
click at [495, 213] on input "Only busy status A → B, full details B → A" at bounding box center [440, 221] width 164 height 23
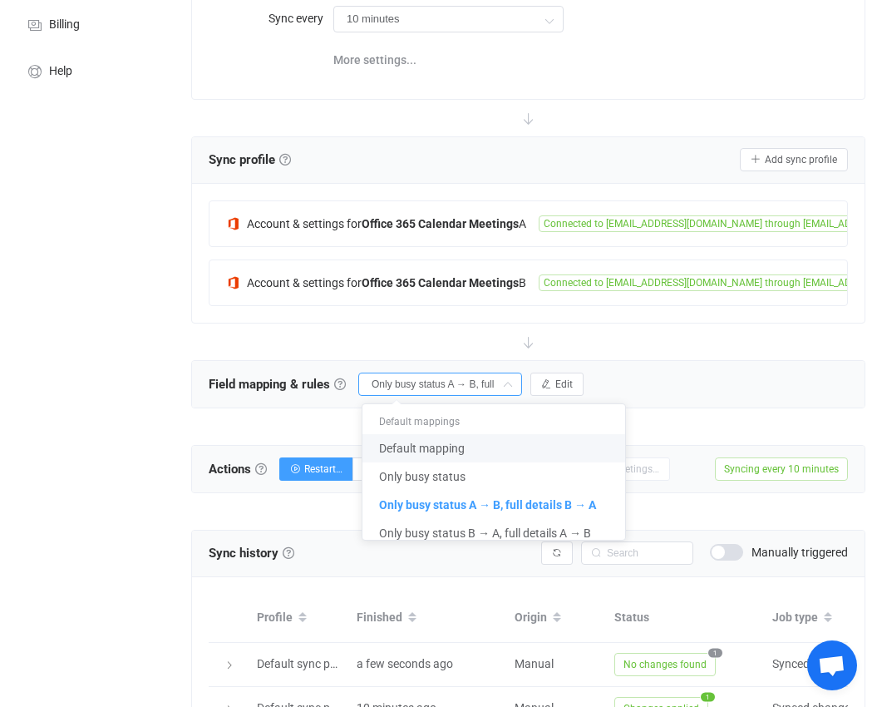
scroll to position [210, 0]
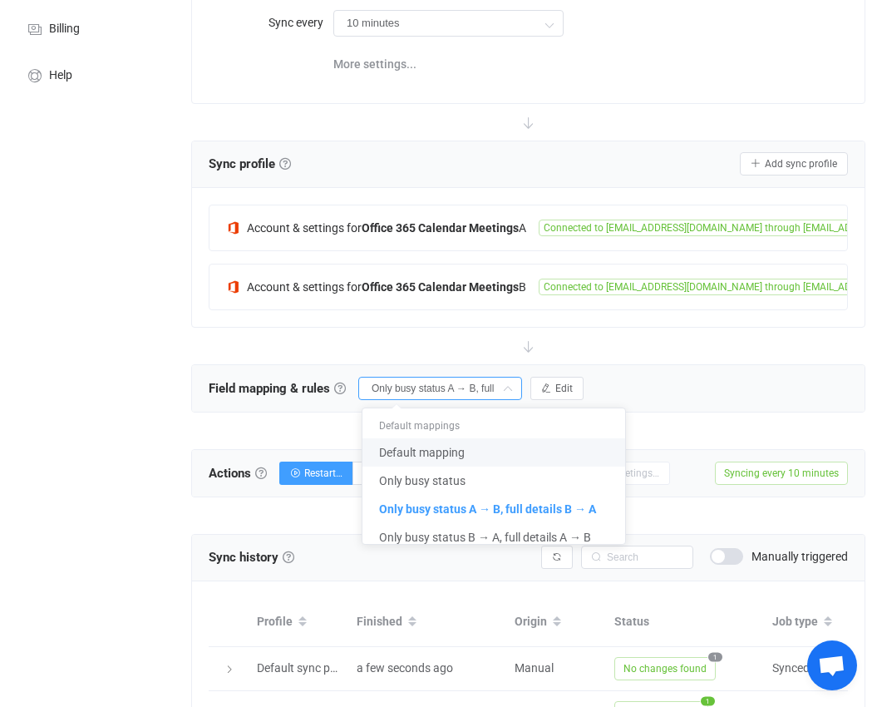
click at [456, 451] on span "Default mapping" at bounding box center [422, 452] width 86 height 28
type input "Default mapping"
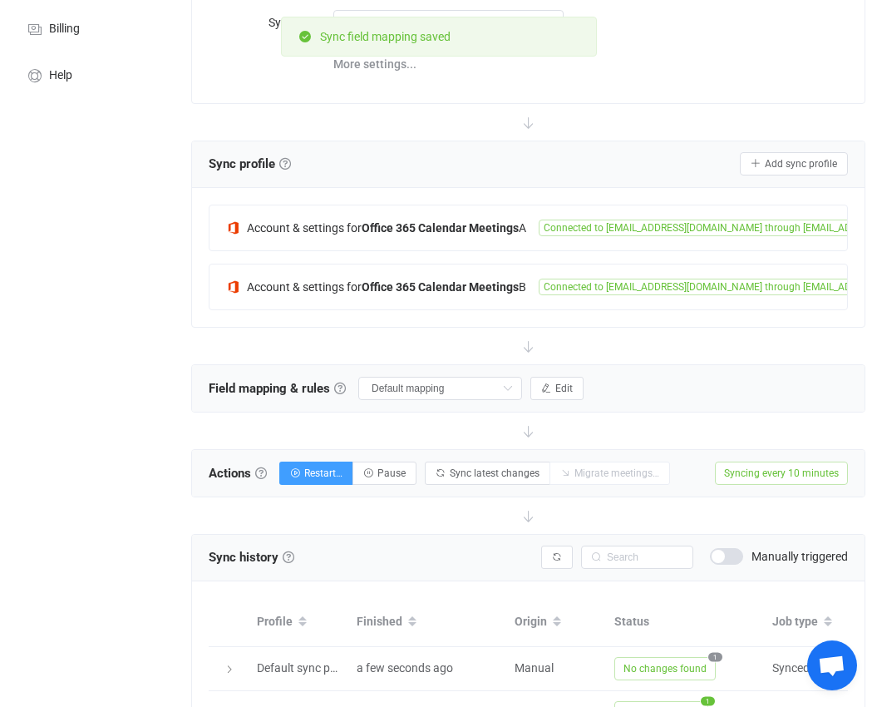
click at [474, 488] on div "Actions Actions To start syncing, click the Start syncing button. You'll be pro…" at bounding box center [528, 473] width 673 height 47
click at [471, 477] on button "Sync latest changes" at bounding box center [488, 472] width 126 height 23
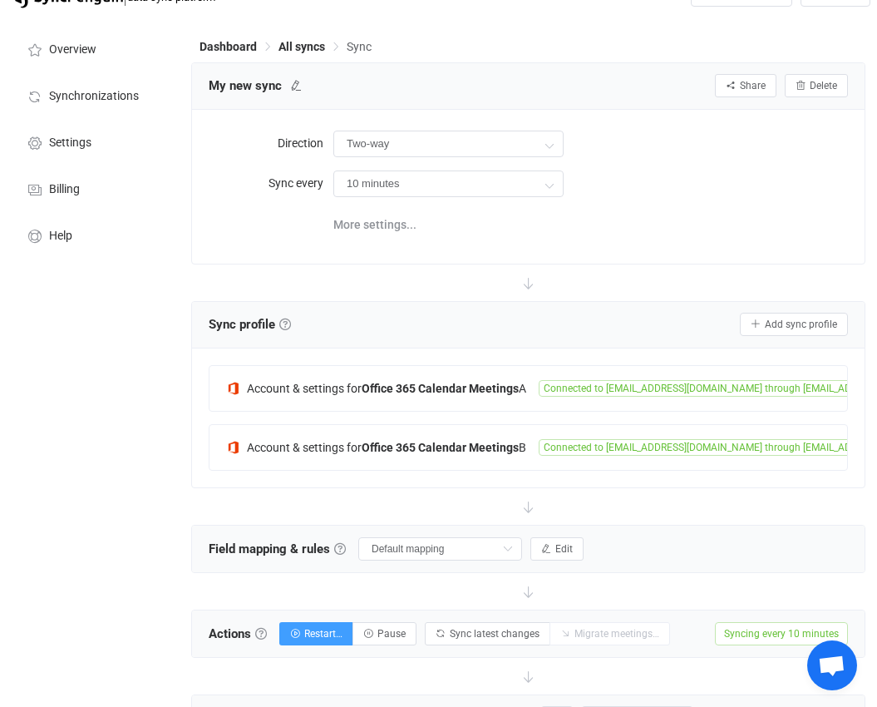
scroll to position [49, 0]
click at [340, 223] on span "More settings..." at bounding box center [374, 225] width 83 height 33
click at [523, 282] on icon at bounding box center [528, 282] width 37 height 37
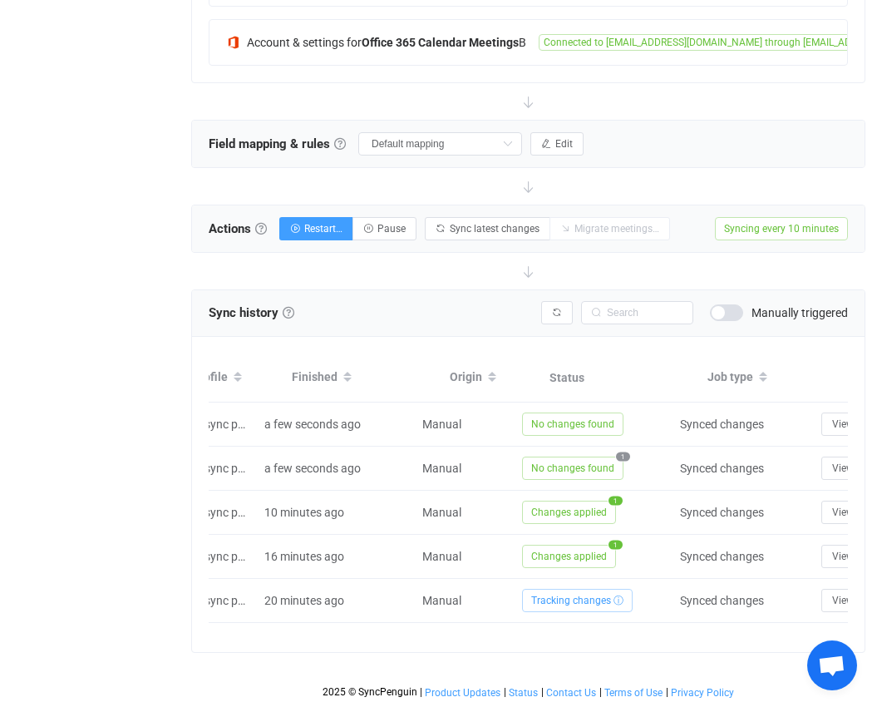
scroll to position [0, 228]
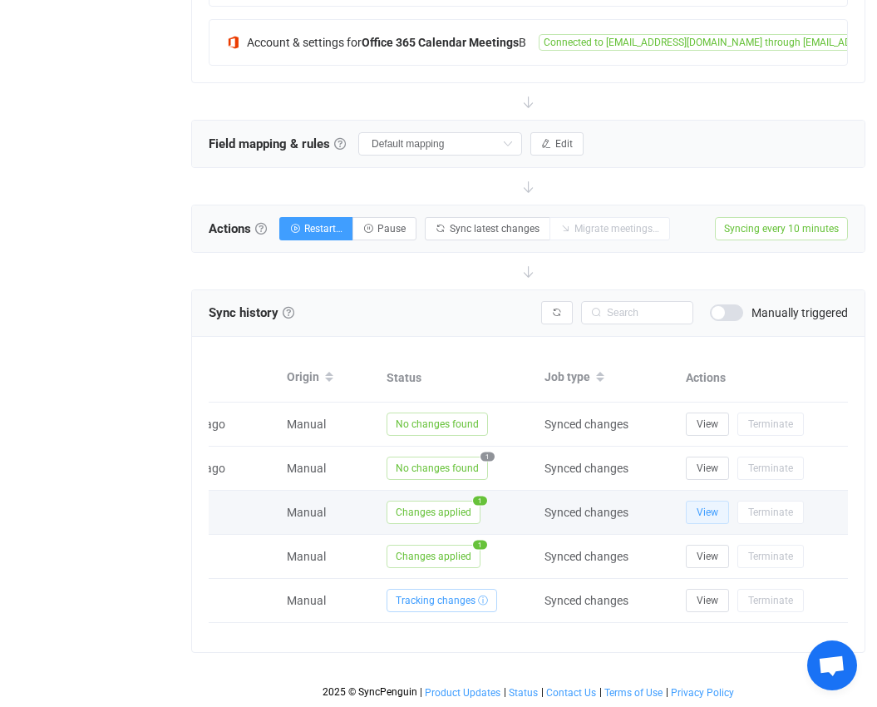
click at [697, 506] on span "View" at bounding box center [708, 512] width 22 height 12
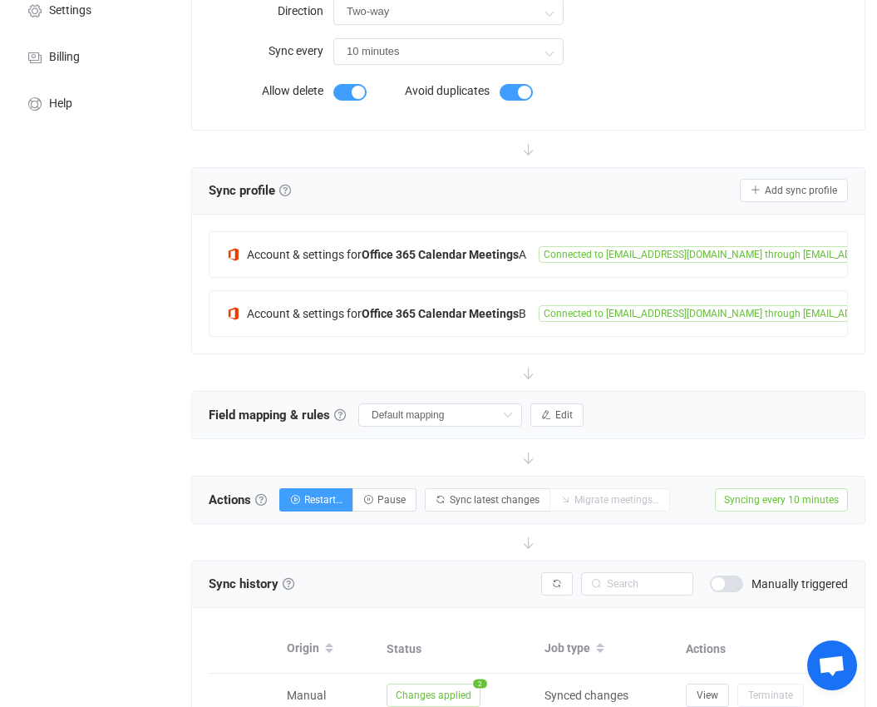
scroll to position [132, 0]
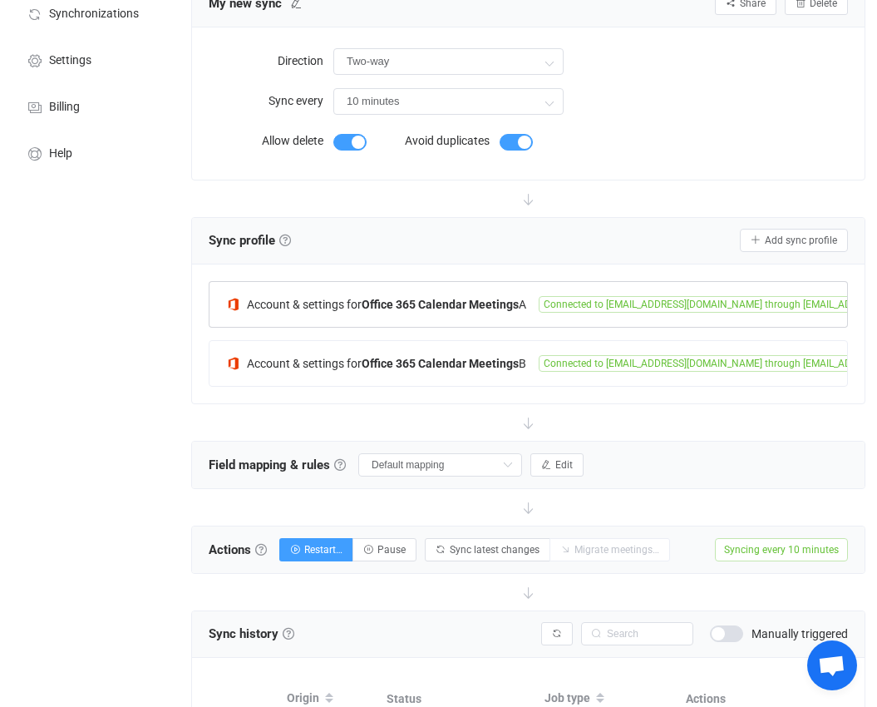
click at [478, 300] on b "Office 365 Calendar Meetings" at bounding box center [440, 304] width 157 height 13
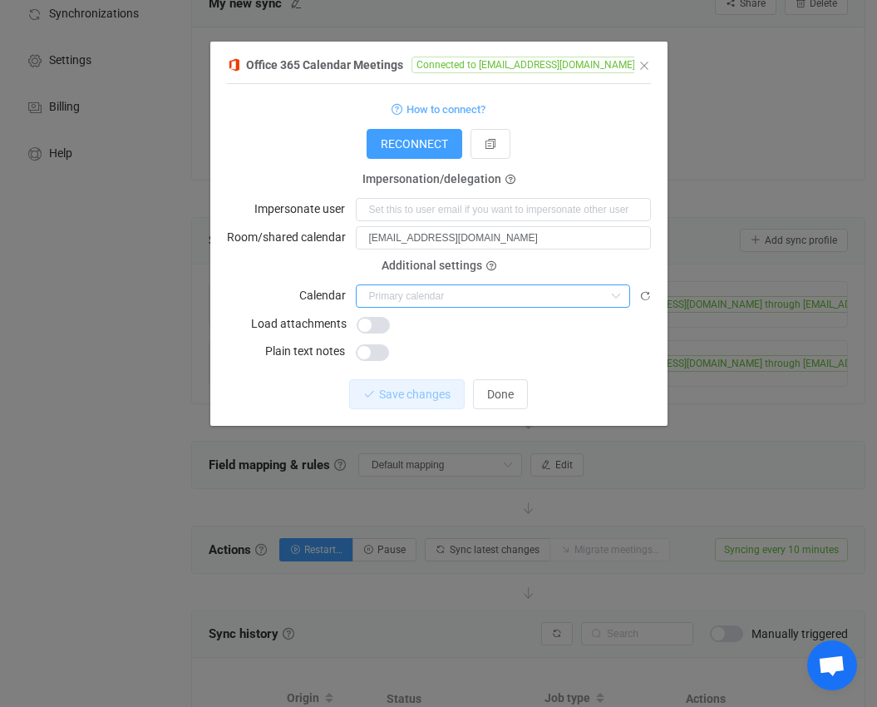
click at [471, 298] on input "dialog" at bounding box center [493, 295] width 274 height 23
click at [537, 344] on li "Calendar ([EMAIL_ADDRESS][DOMAIN_NAME])" at bounding box center [499, 336] width 285 height 28
type input "Calendar ([EMAIL_ADDRESS][DOMAIN_NAME])"
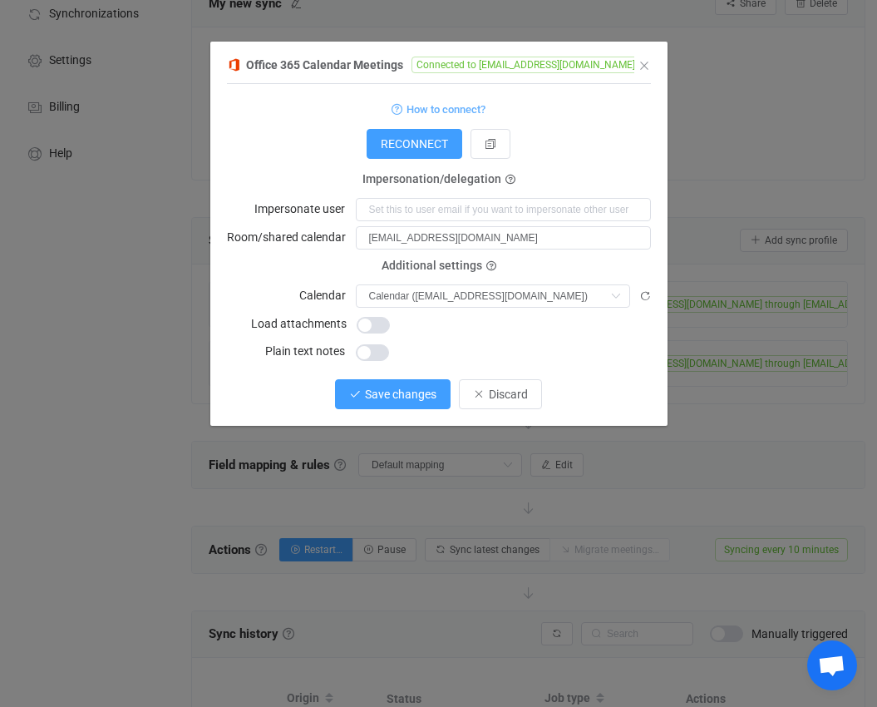
click at [402, 387] on span "Save changes" at bounding box center [400, 393] width 71 height 13
click at [498, 397] on span "Done" at bounding box center [500, 393] width 27 height 13
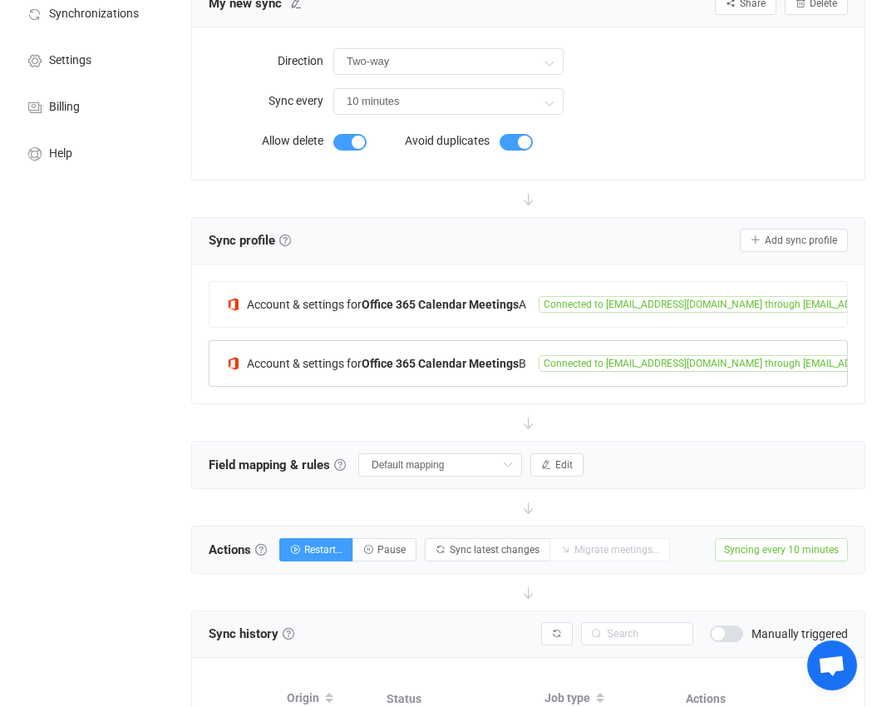
click at [589, 359] on span "Connected to Meeting@propeltech.com.au through aleks.rachlewicz@propeltech.com.…" at bounding box center [752, 363] width 426 height 17
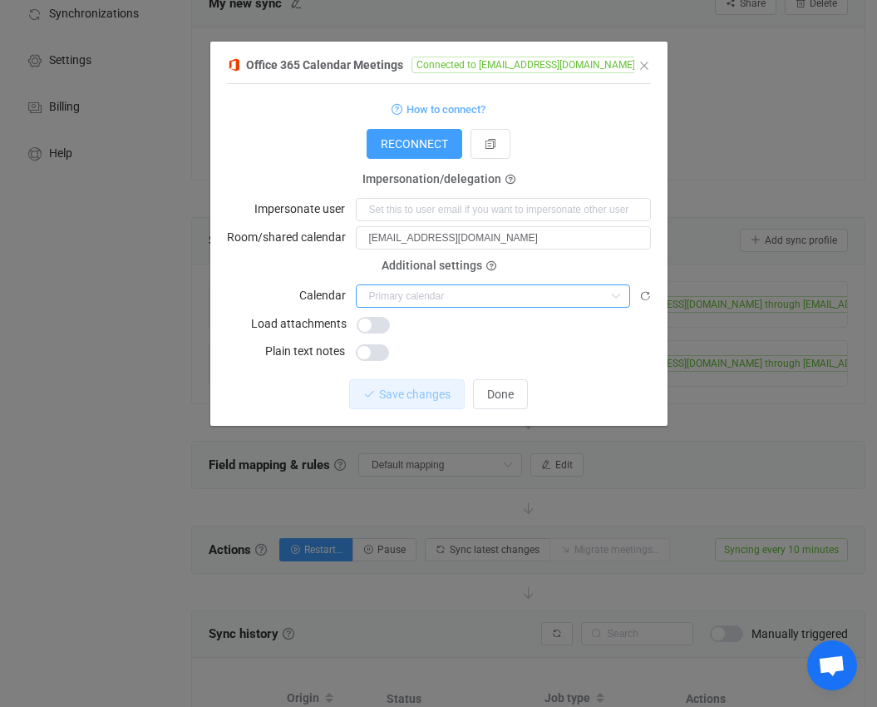
click at [482, 306] on input "dialog" at bounding box center [493, 295] width 274 height 23
click at [479, 302] on input "dialog" at bounding box center [493, 295] width 274 height 23
click at [446, 298] on input "dialog" at bounding box center [493, 295] width 274 height 23
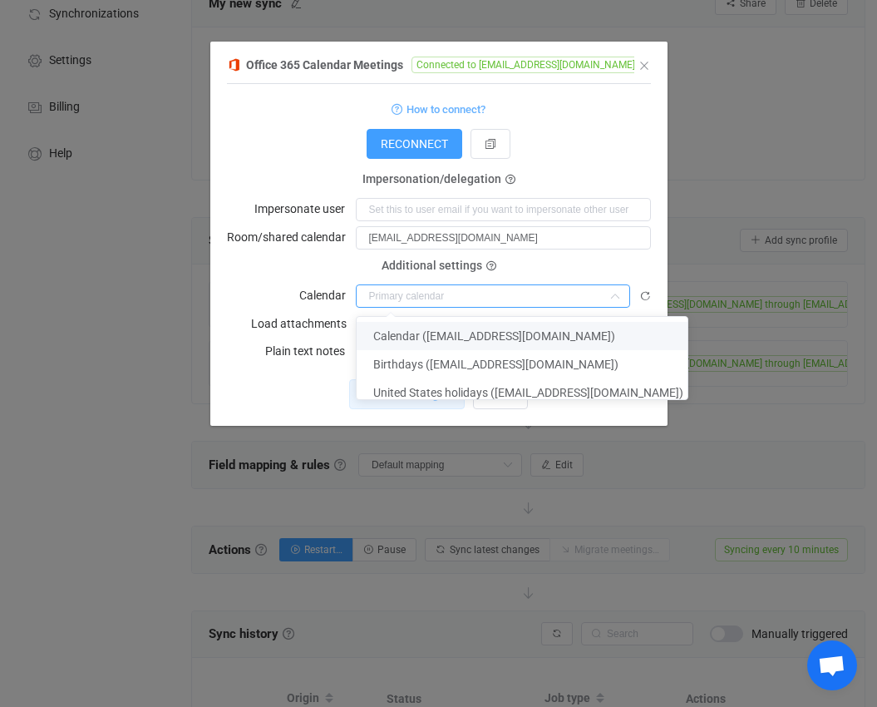
click at [461, 338] on span "Calendar (Meeting@propeltech.com.au)" at bounding box center [494, 335] width 242 height 13
type input "Calendar (Meeting@propeltech.com.au)"
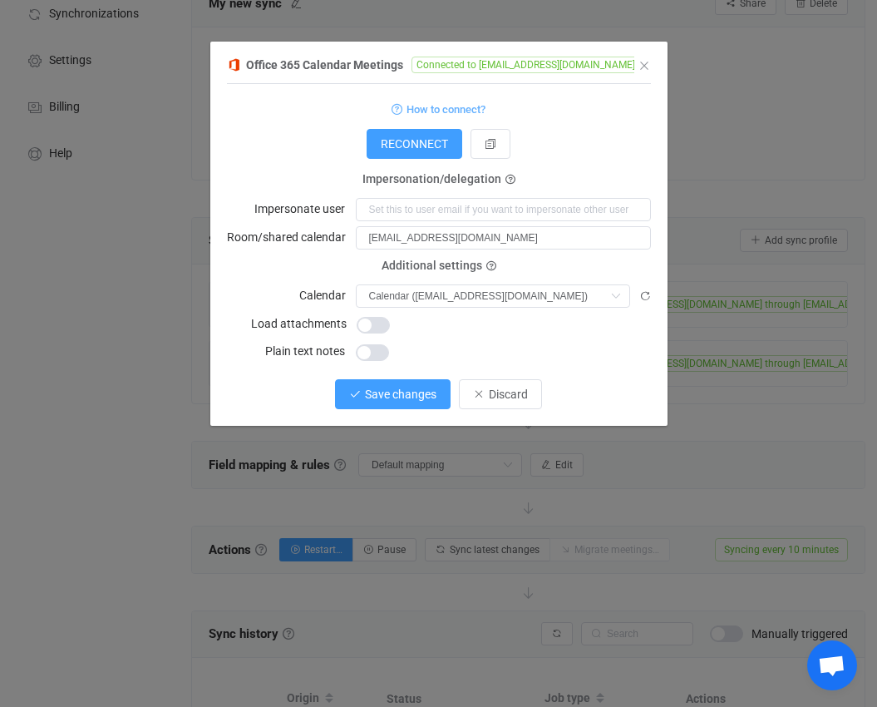
click at [403, 397] on span "Save changes" at bounding box center [400, 393] width 71 height 13
click at [490, 394] on span "Done" at bounding box center [500, 393] width 27 height 13
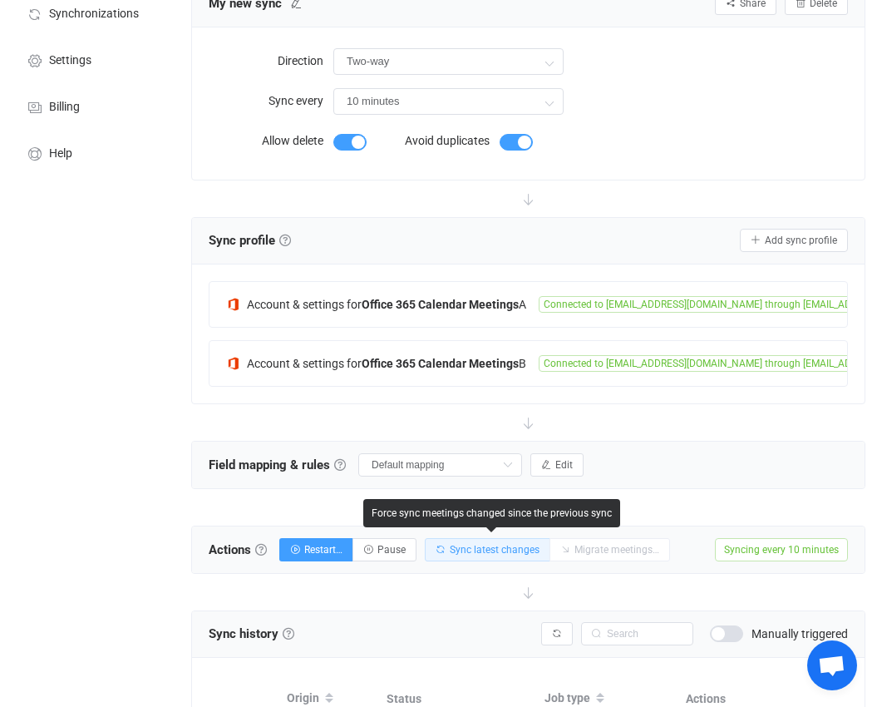
click at [495, 545] on span "Sync latest changes" at bounding box center [495, 550] width 90 height 12
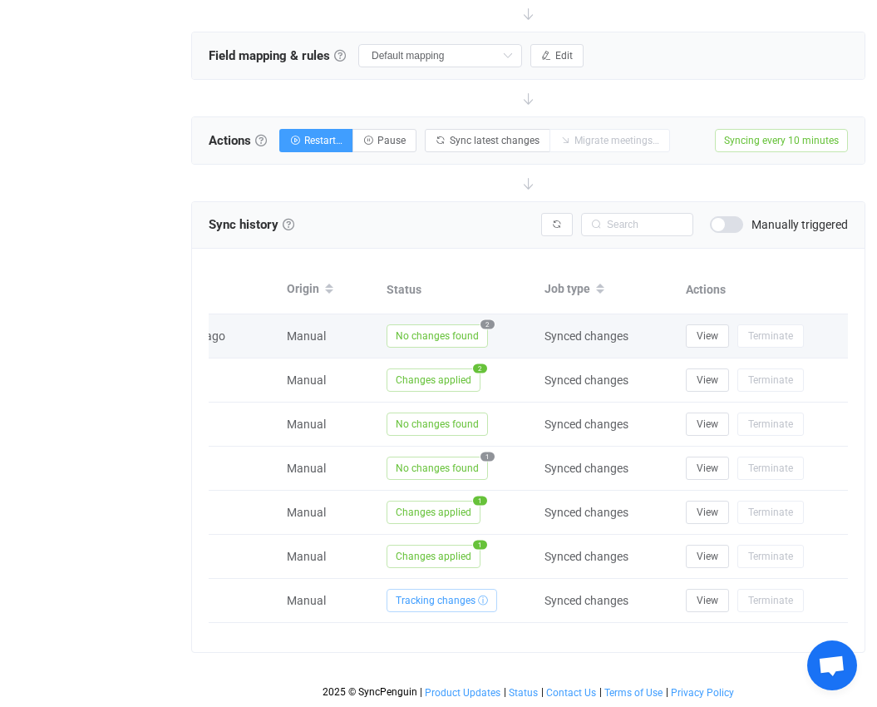
scroll to position [470, 0]
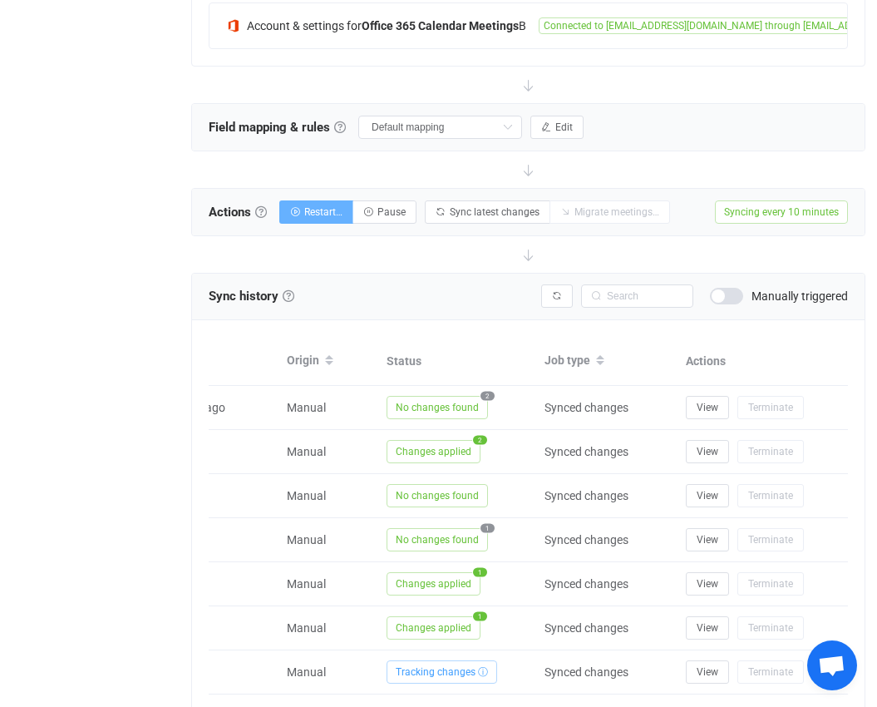
click at [326, 218] on button "Restart…" at bounding box center [316, 211] width 74 height 23
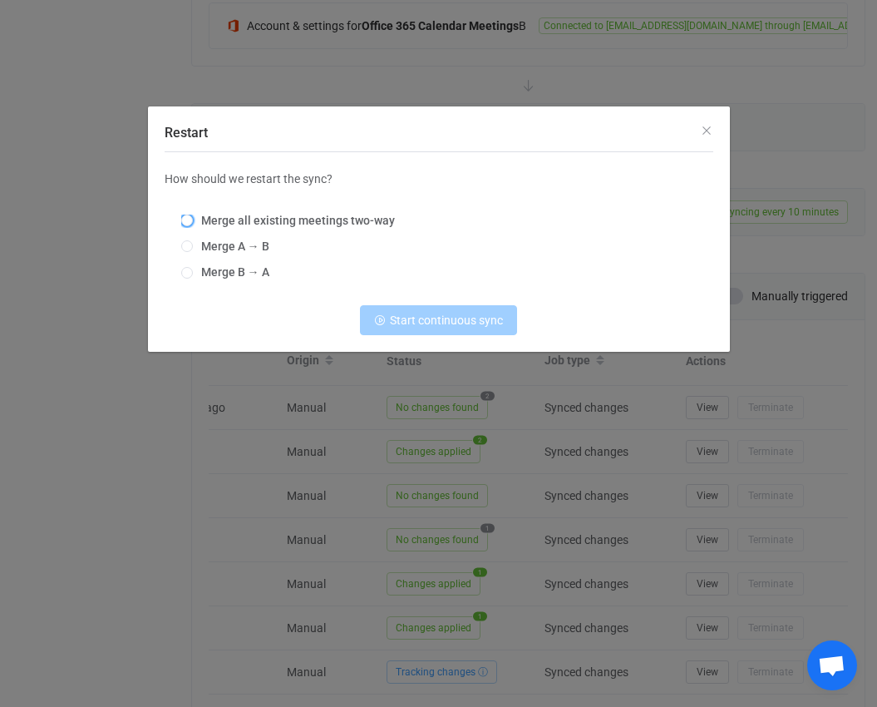
click at [308, 223] on span "Merge all existing meetings two-way" at bounding box center [294, 220] width 202 height 13
click at [193, 223] on input "Merge all existing meetings two-way" at bounding box center [187, 220] width 12 height 13
radio input "true"
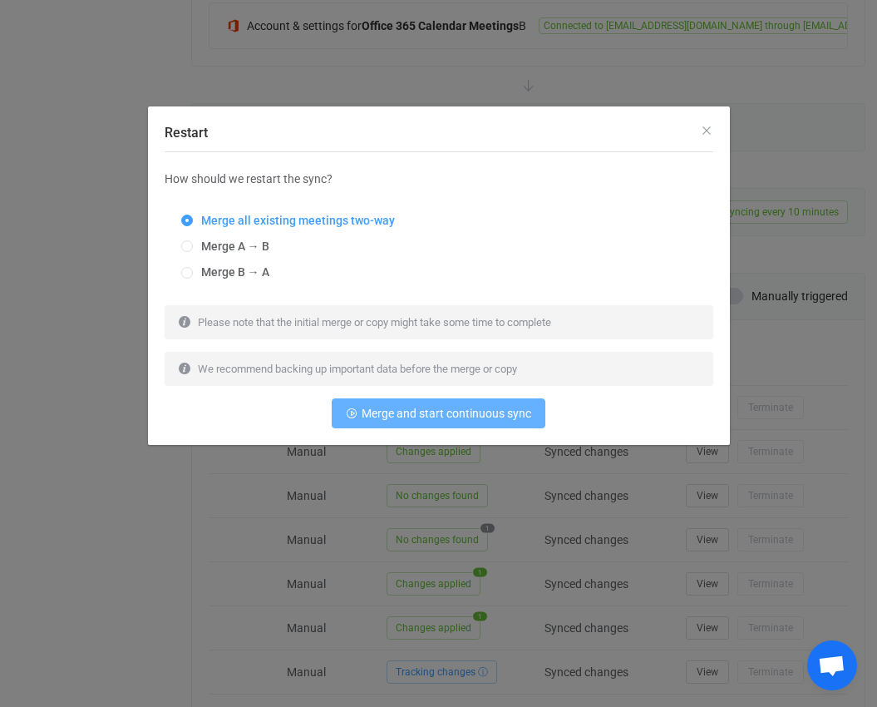
click at [427, 419] on span "Merge and start continuous sync" at bounding box center [447, 413] width 170 height 13
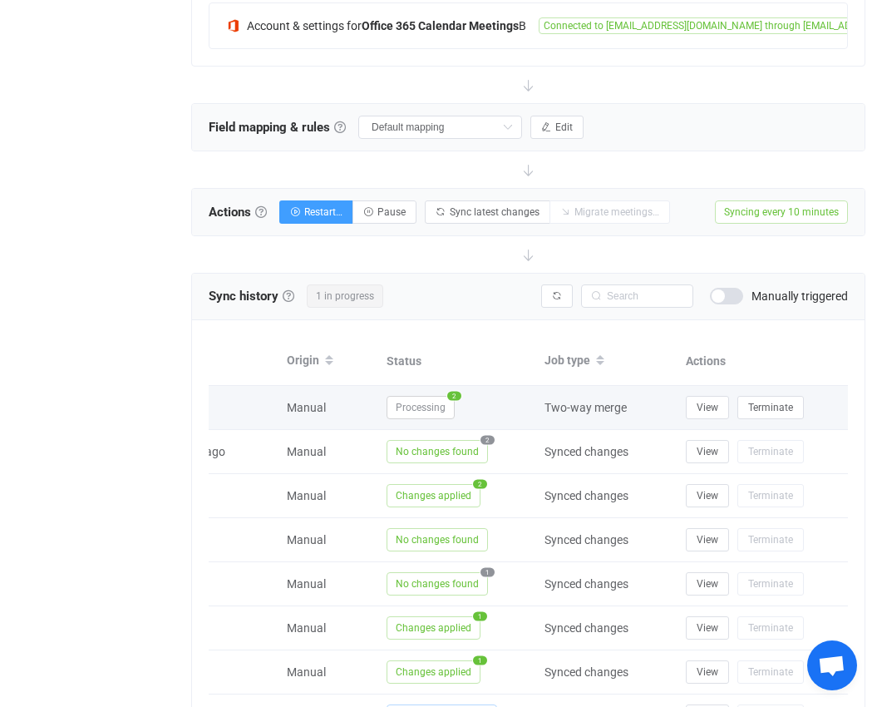
click at [444, 412] on span "Processing" at bounding box center [421, 407] width 68 height 23
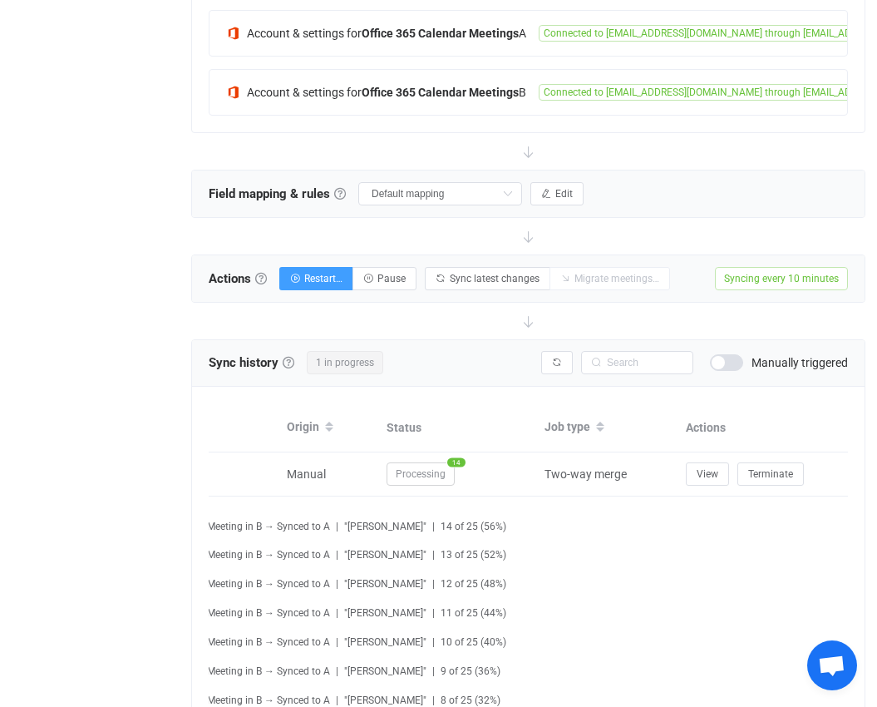
scroll to position [387, 0]
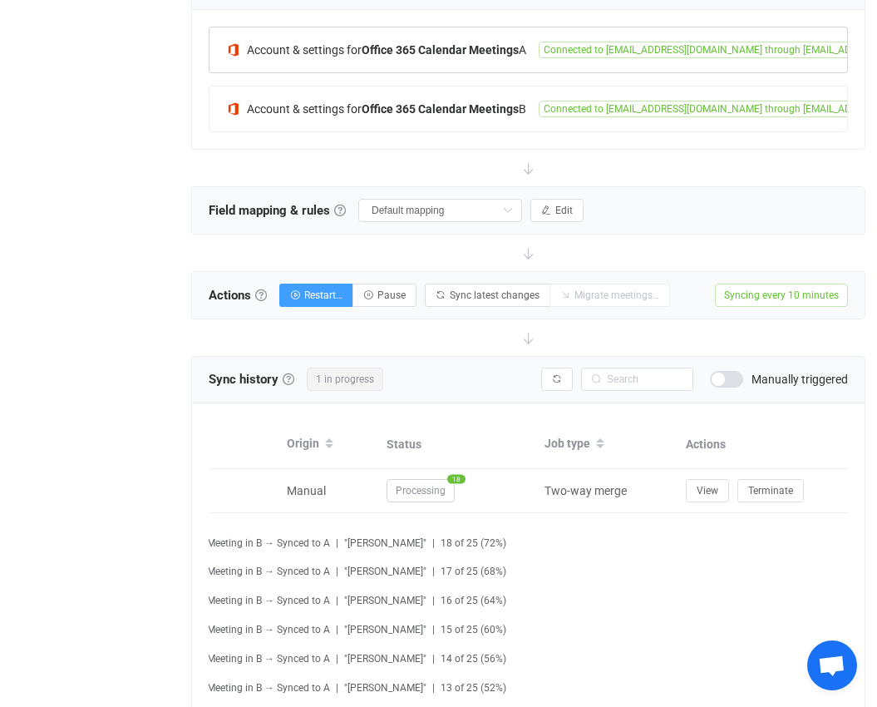
click at [319, 55] on span "Account & settings for" at bounding box center [304, 49] width 115 height 13
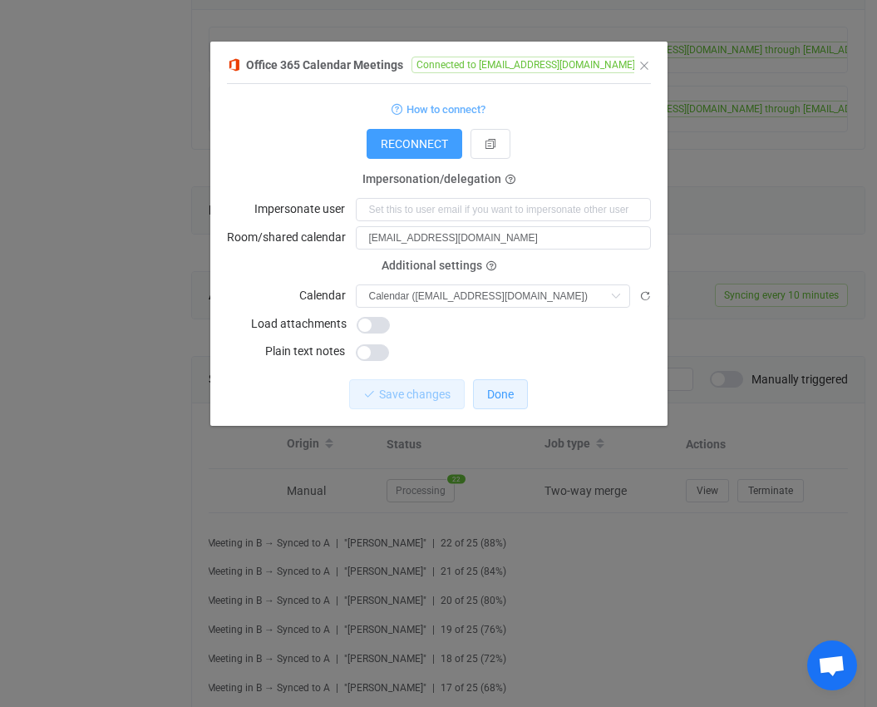
click at [503, 393] on span "Done" at bounding box center [500, 393] width 27 height 13
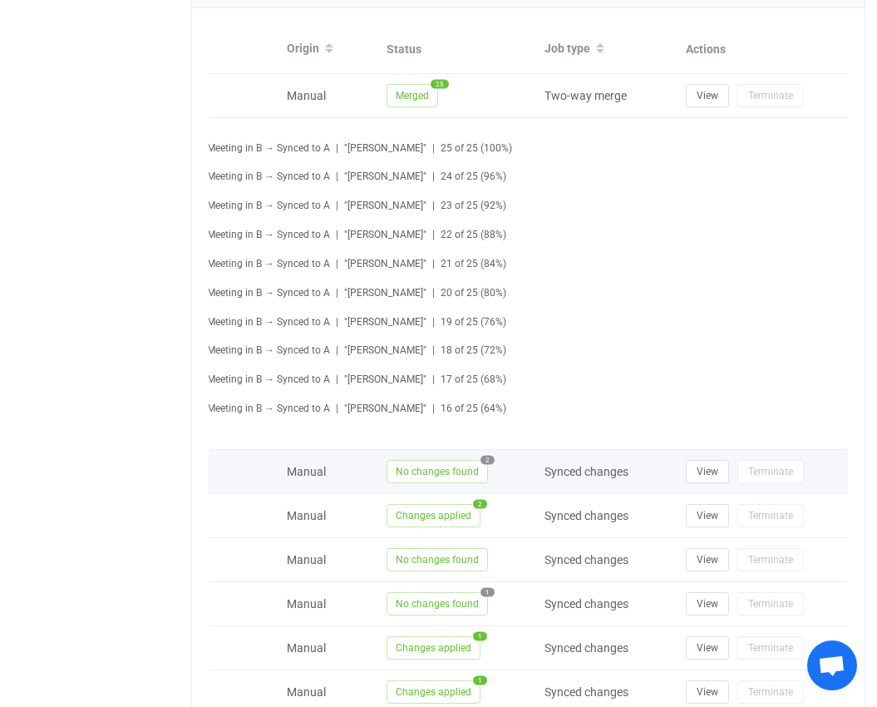
scroll to position [553, 0]
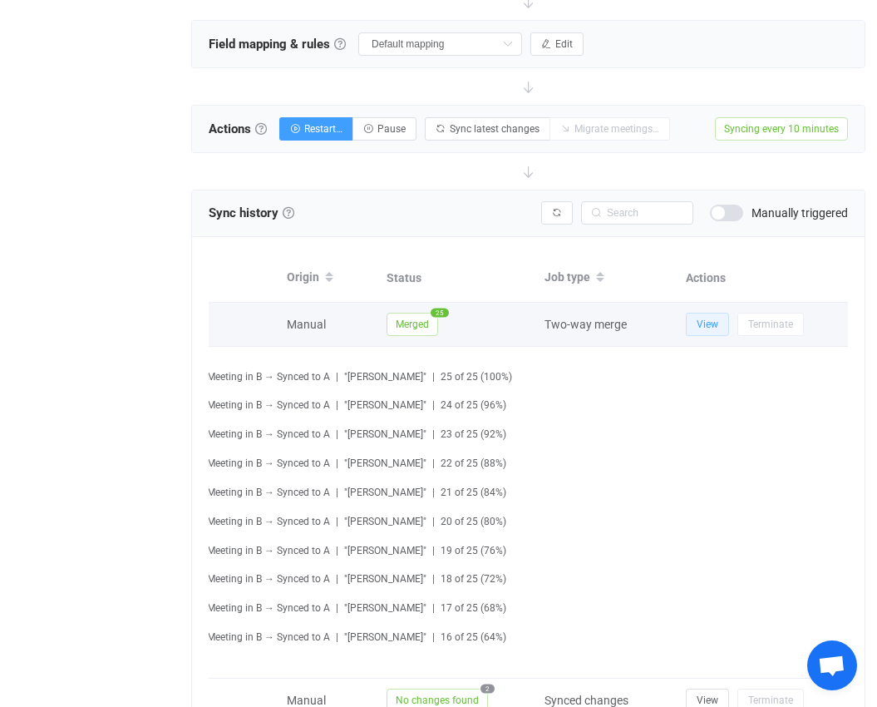
click at [708, 333] on button "View" at bounding box center [707, 324] width 43 height 23
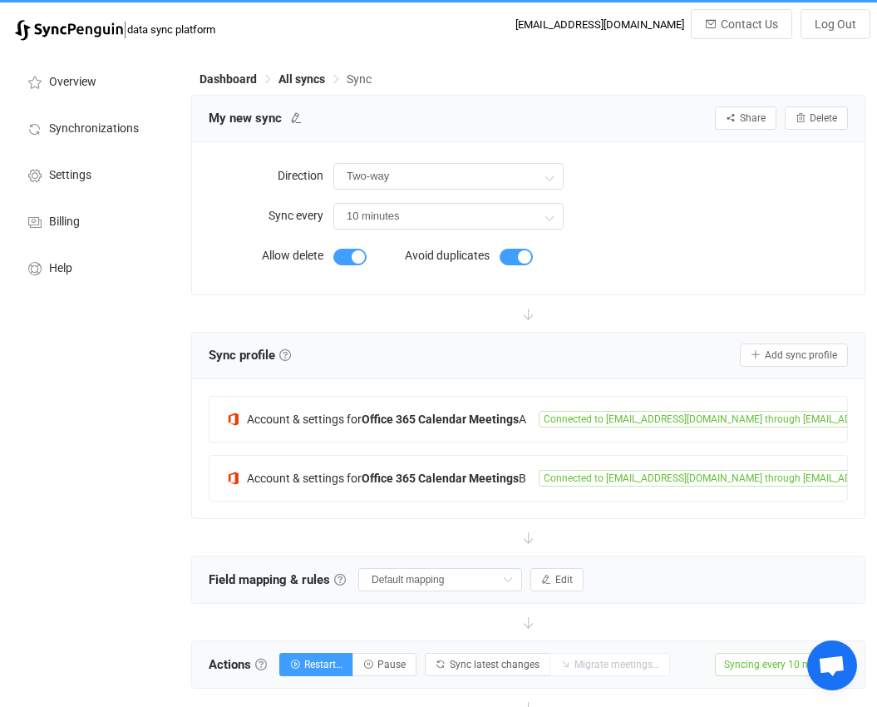
scroll to position [0, 0]
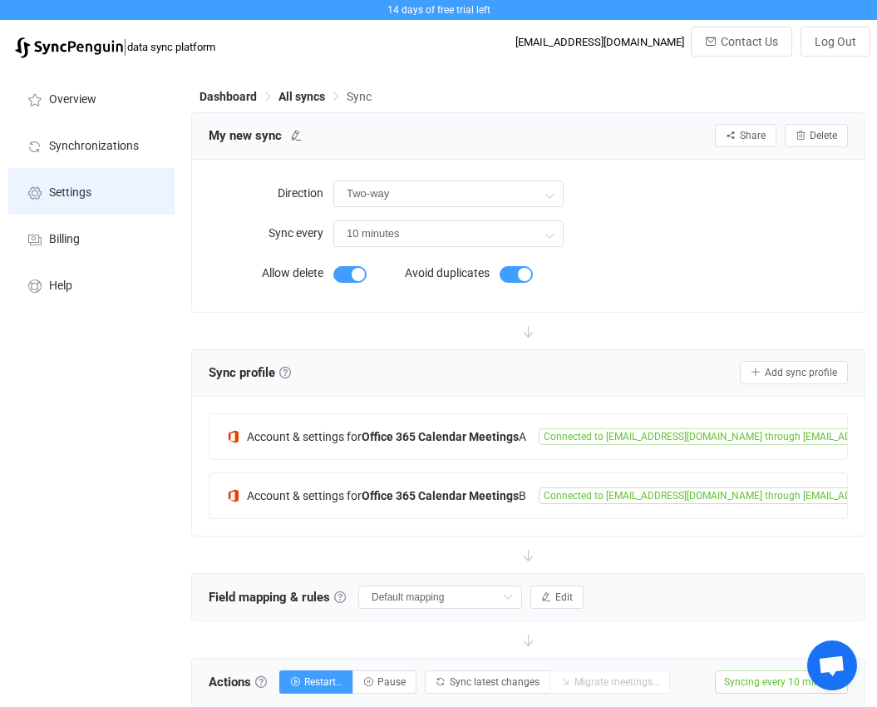
click at [93, 190] on li "Settings" at bounding box center [91, 191] width 166 height 47
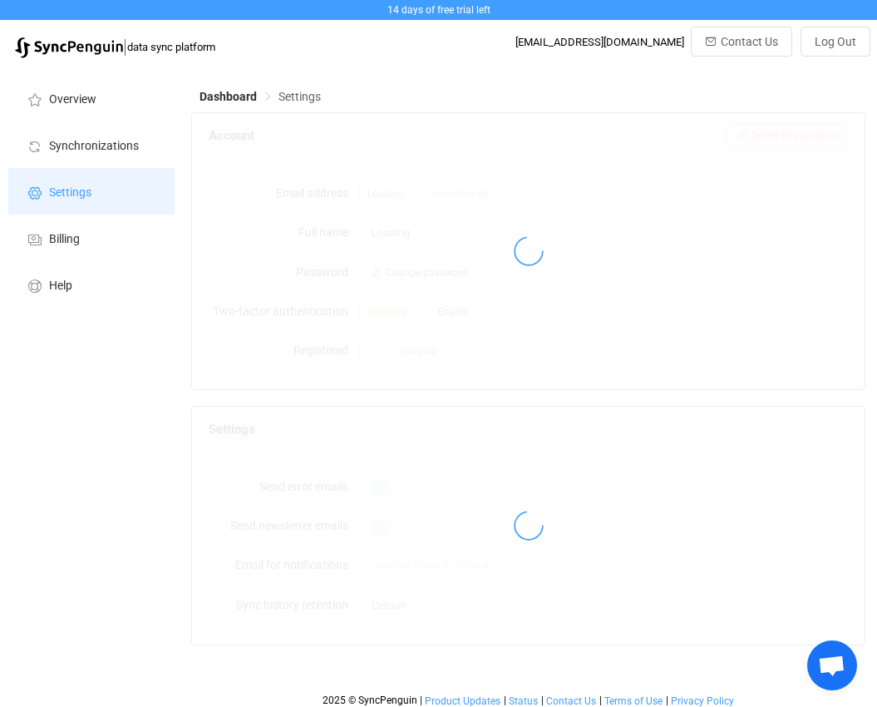
type input "Aleks Rachlewicz"
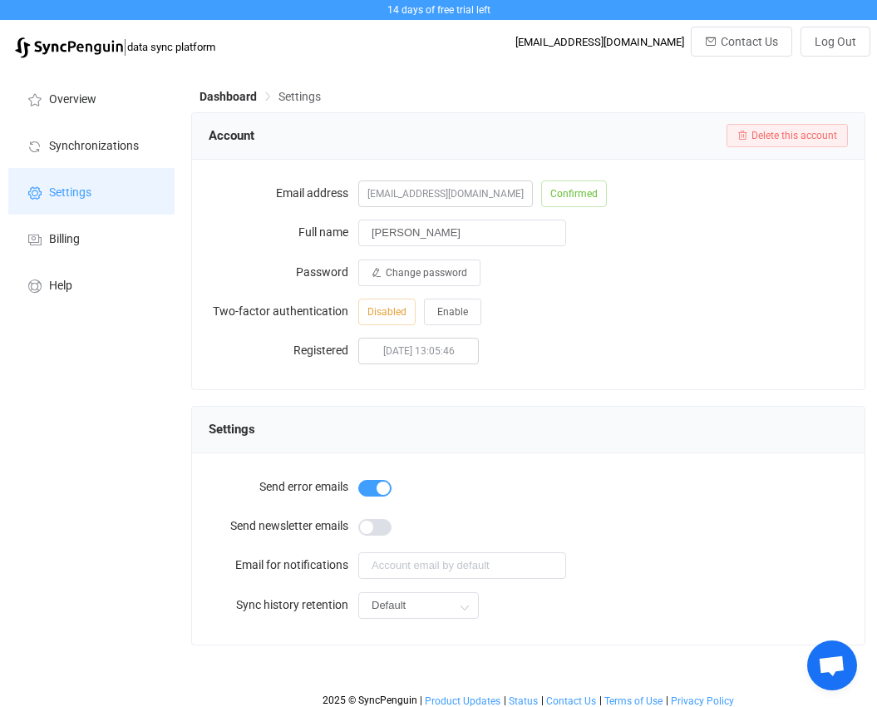
scroll to position [7, 0]
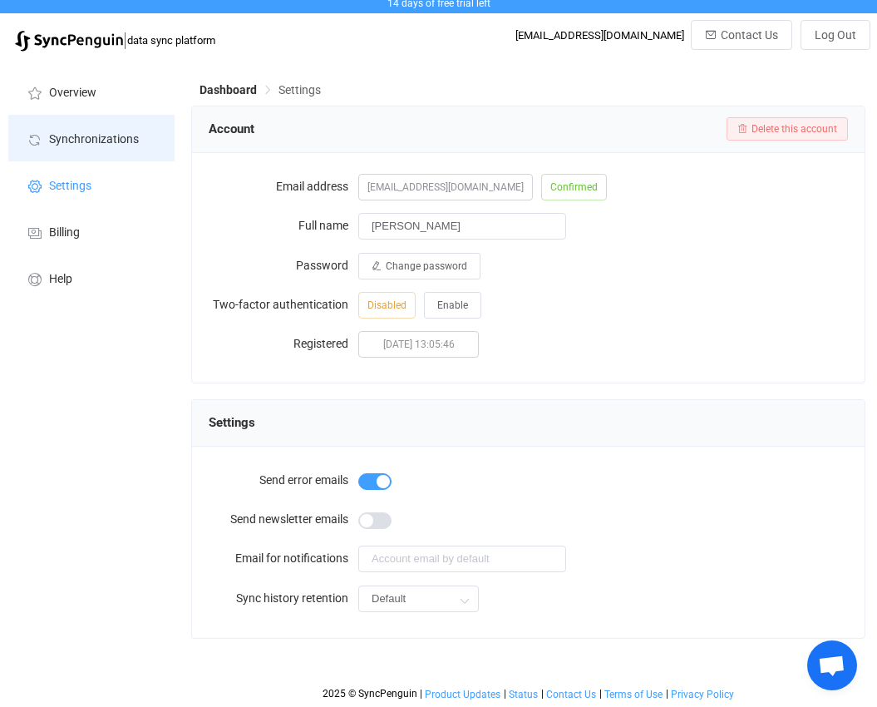
click at [76, 145] on span "Synchronizations" at bounding box center [94, 139] width 90 height 13
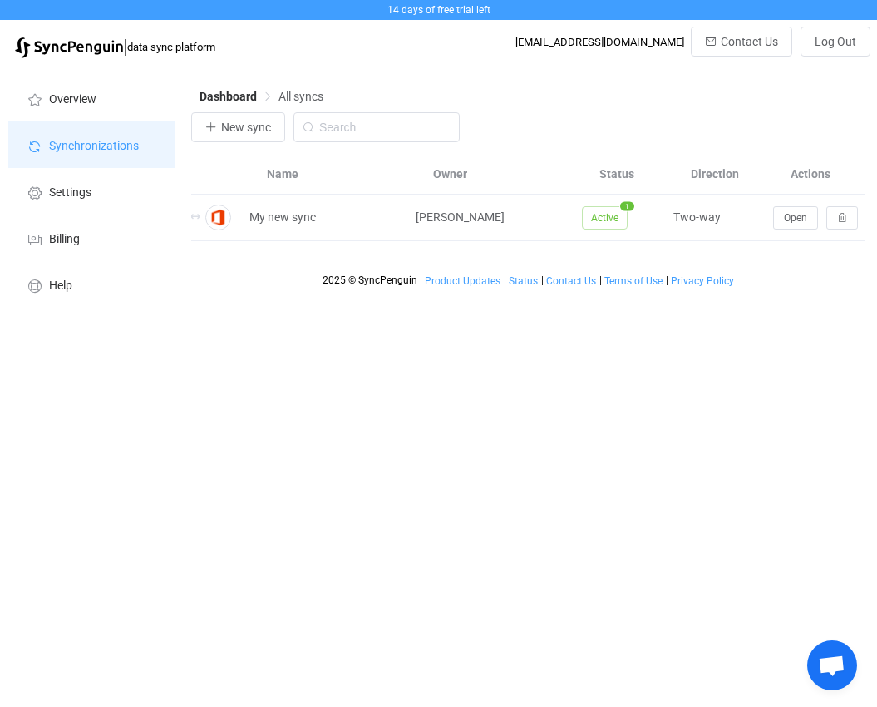
scroll to position [0, 161]
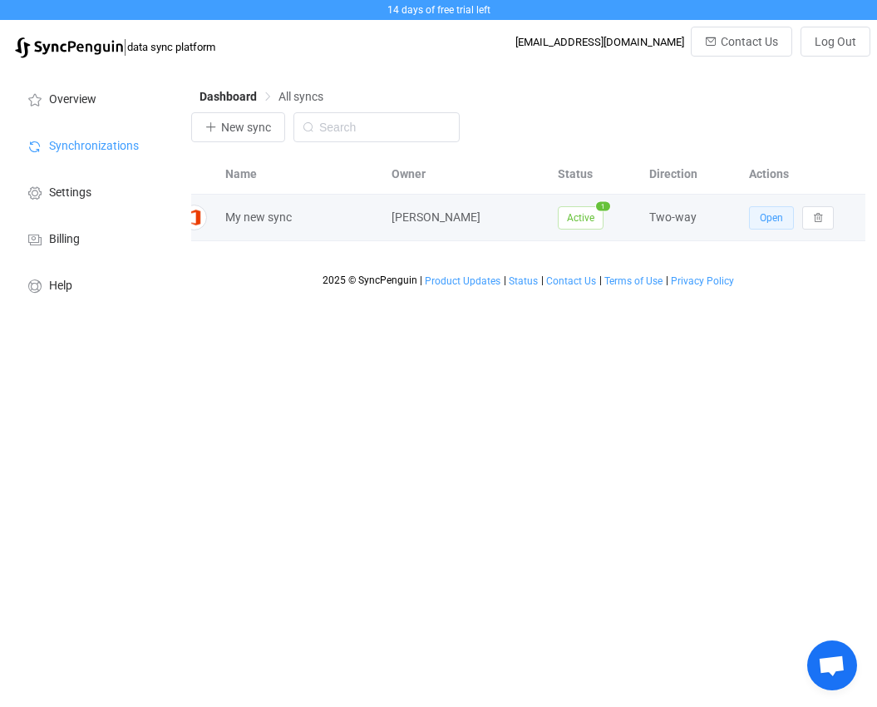
click at [769, 220] on span "Open" at bounding box center [771, 218] width 23 height 12
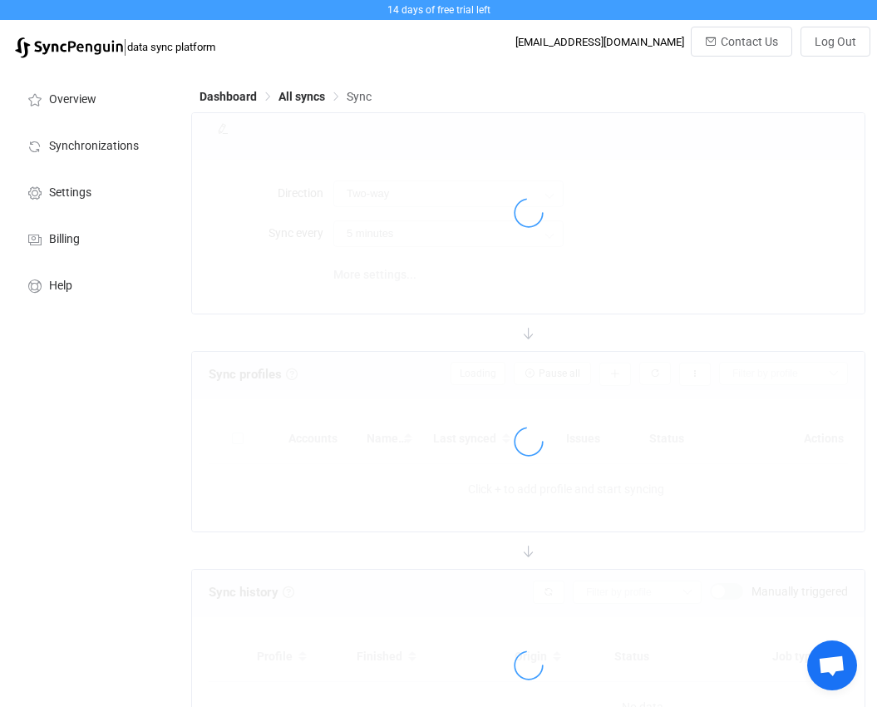
type input "10 minutes"
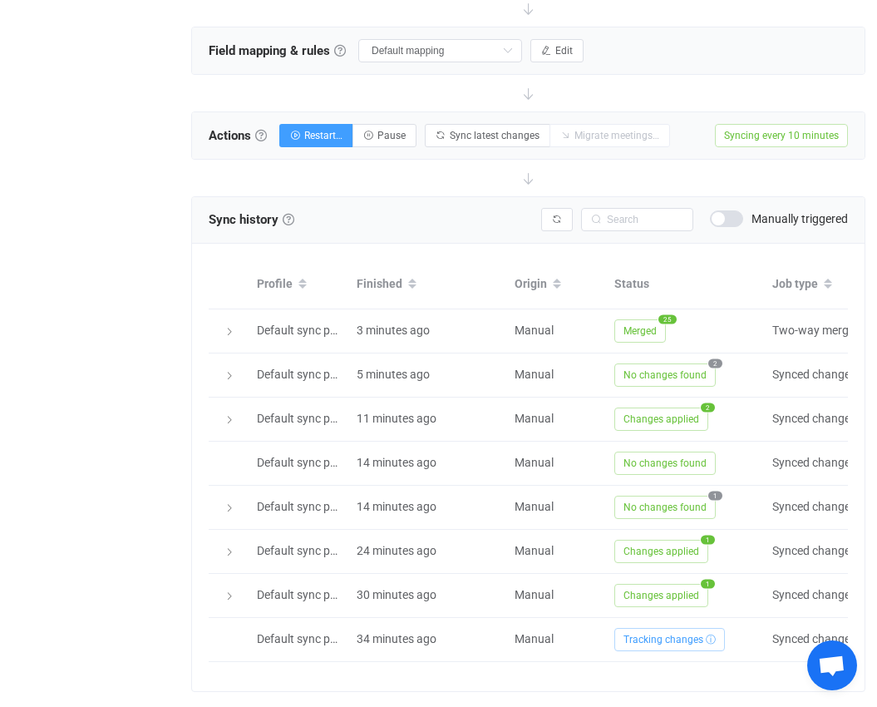
scroll to position [597, 0]
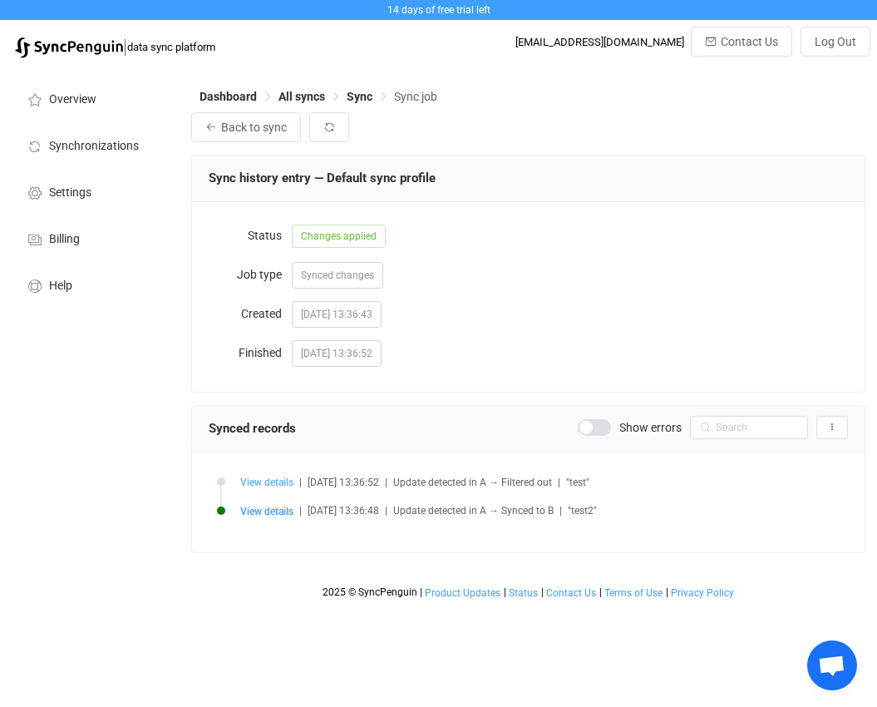
click at [267, 491] on li "View details | [DATE] 13:36:52 | Update detected in A → Filtered out | "test"" at bounding box center [612, 491] width 790 height 29
click at [266, 487] on span "View details" at bounding box center [266, 482] width 53 height 12
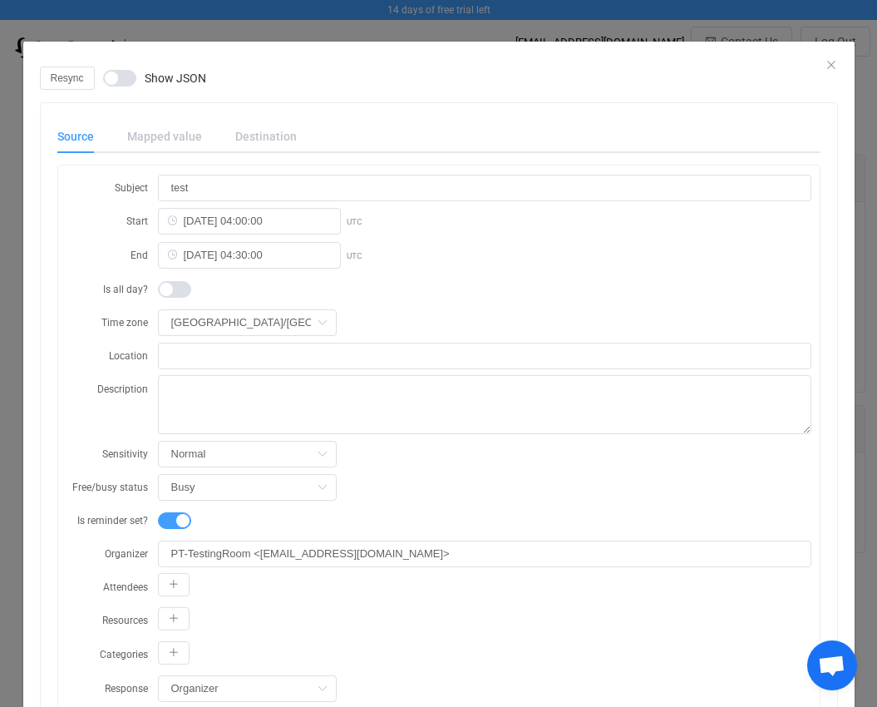
click at [827, 68] on div "Resync Show JSON" at bounding box center [439, 78] width 798 height 23
click at [825, 64] on icon "Close" at bounding box center [831, 64] width 13 height 13
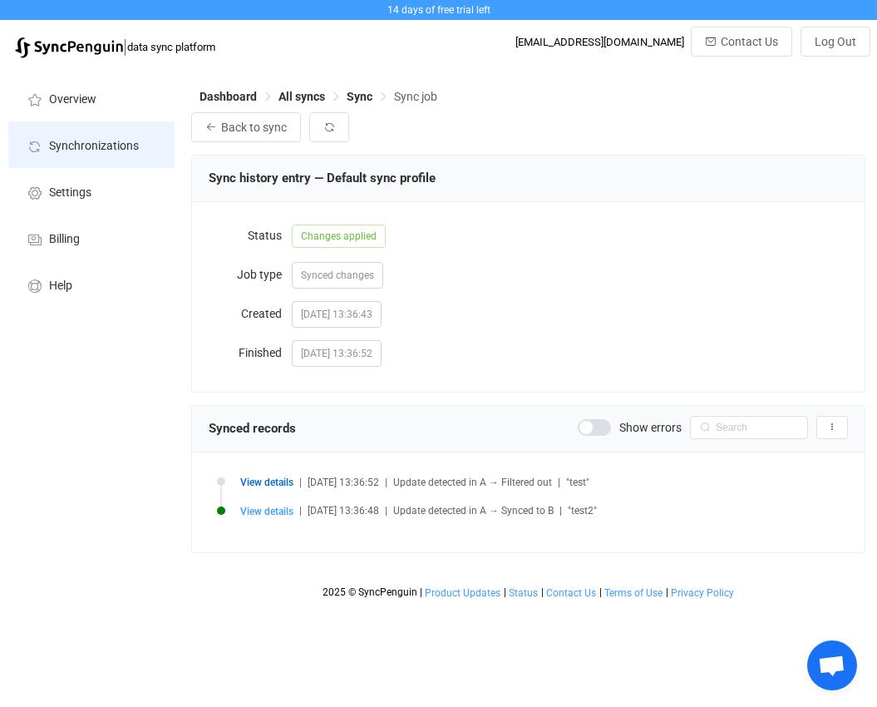
click at [104, 151] on span "Synchronizations" at bounding box center [94, 146] width 90 height 13
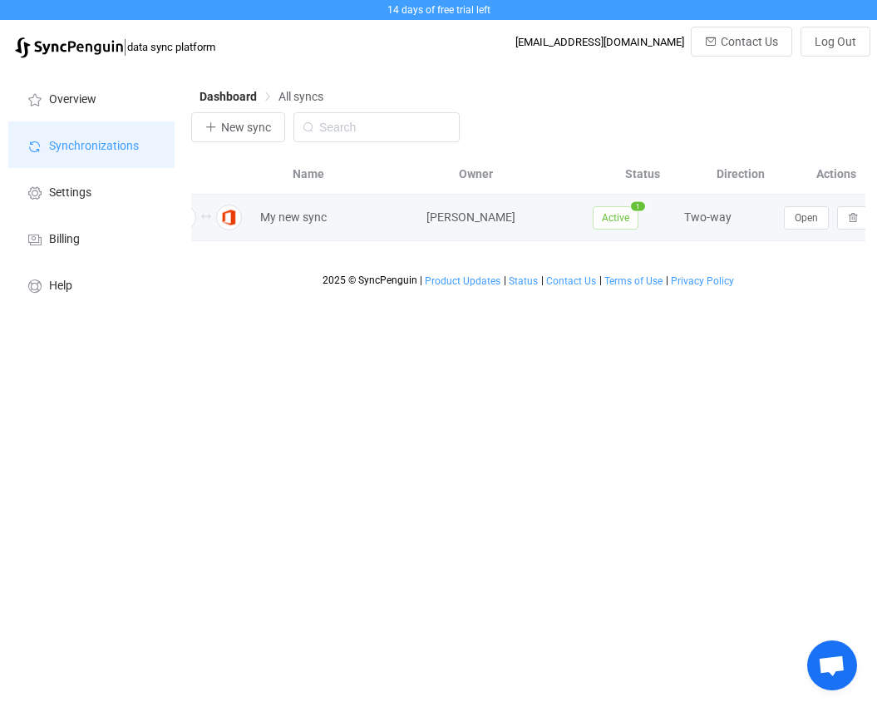
scroll to position [0, 161]
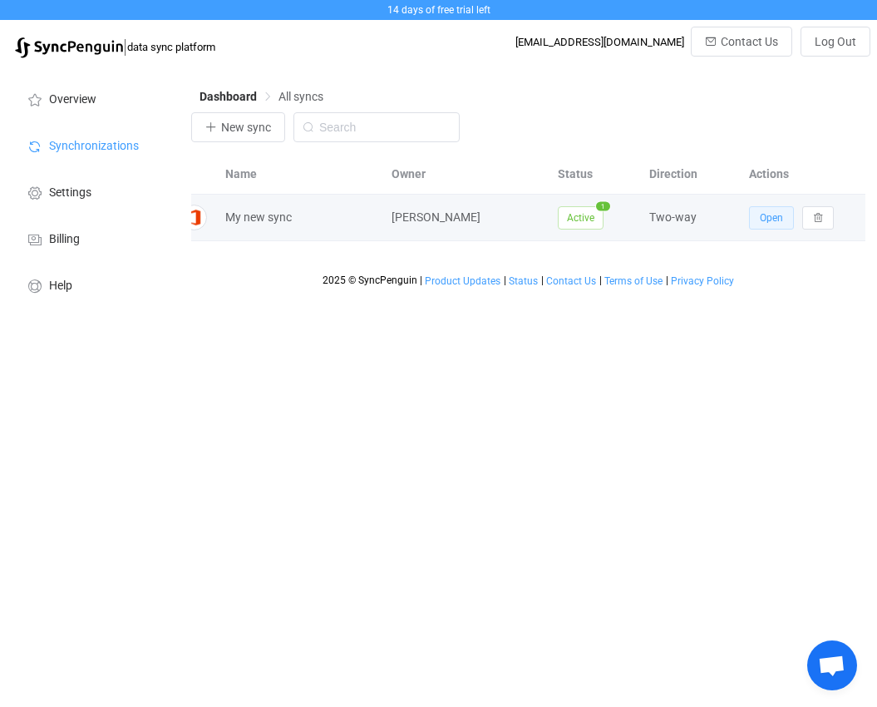
click at [759, 215] on button "Open" at bounding box center [771, 217] width 45 height 23
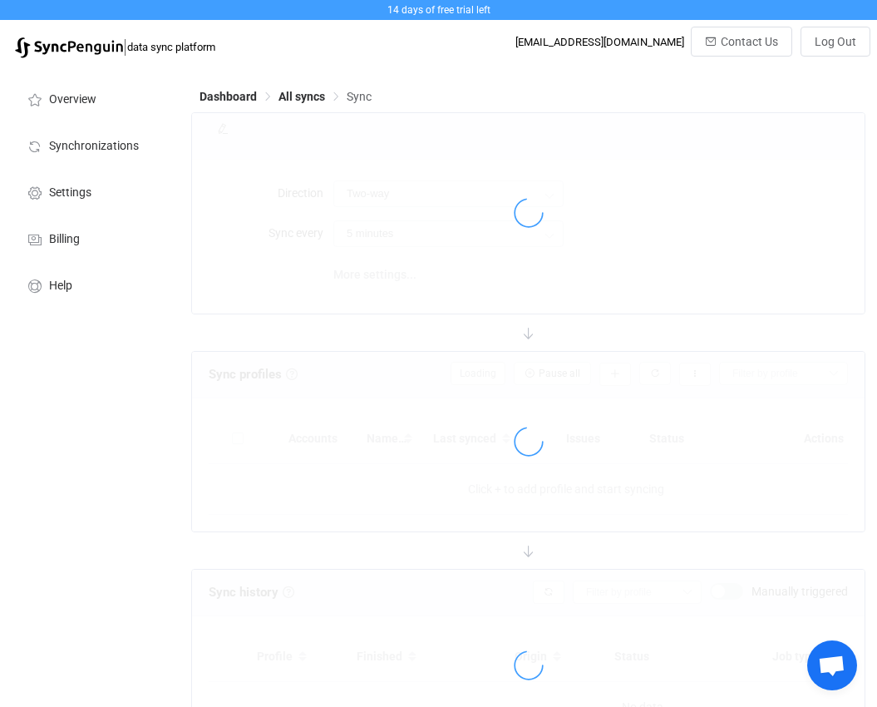
type input "10 minutes"
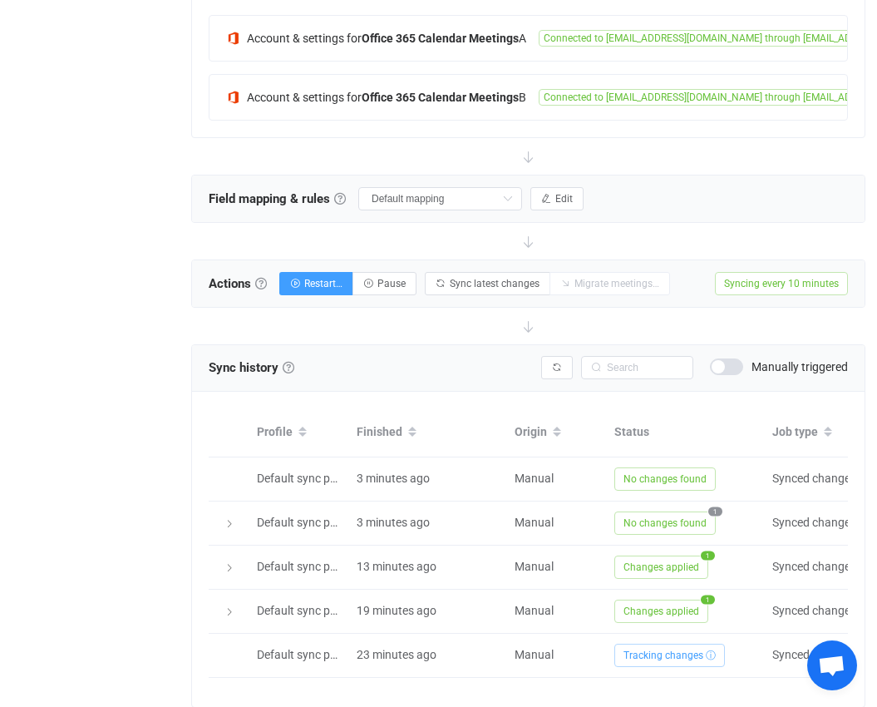
scroll to position [416, 0]
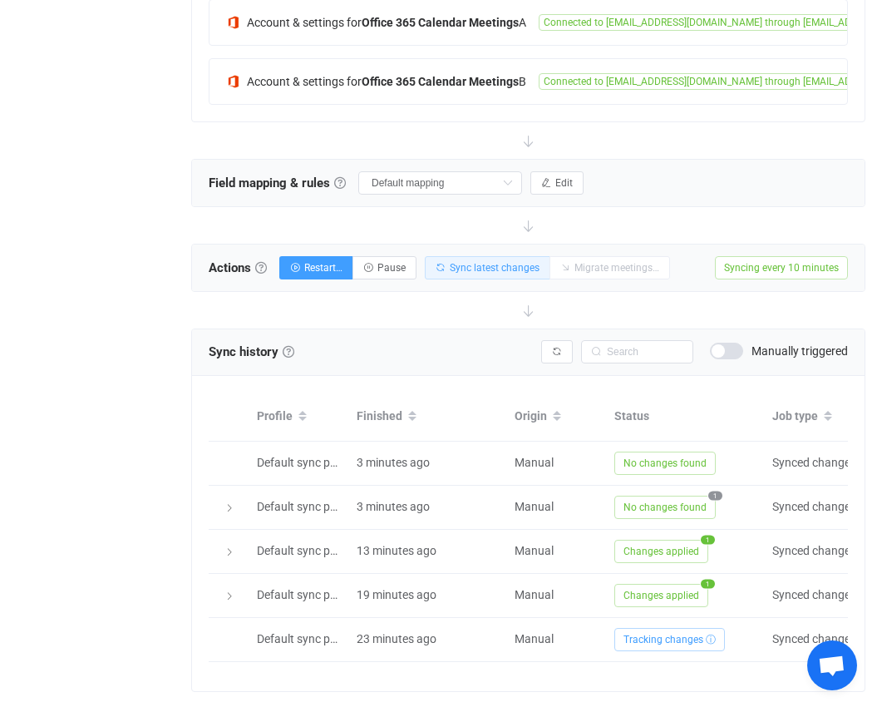
click at [507, 259] on button "Sync latest changes" at bounding box center [488, 267] width 126 height 23
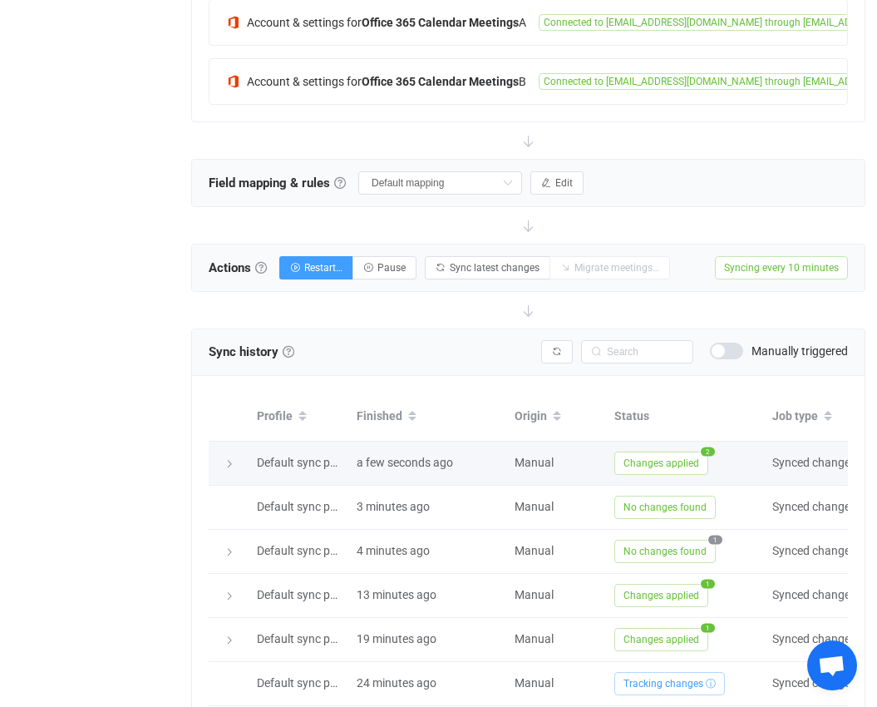
click at [636, 465] on span "Changes applied" at bounding box center [661, 462] width 94 height 23
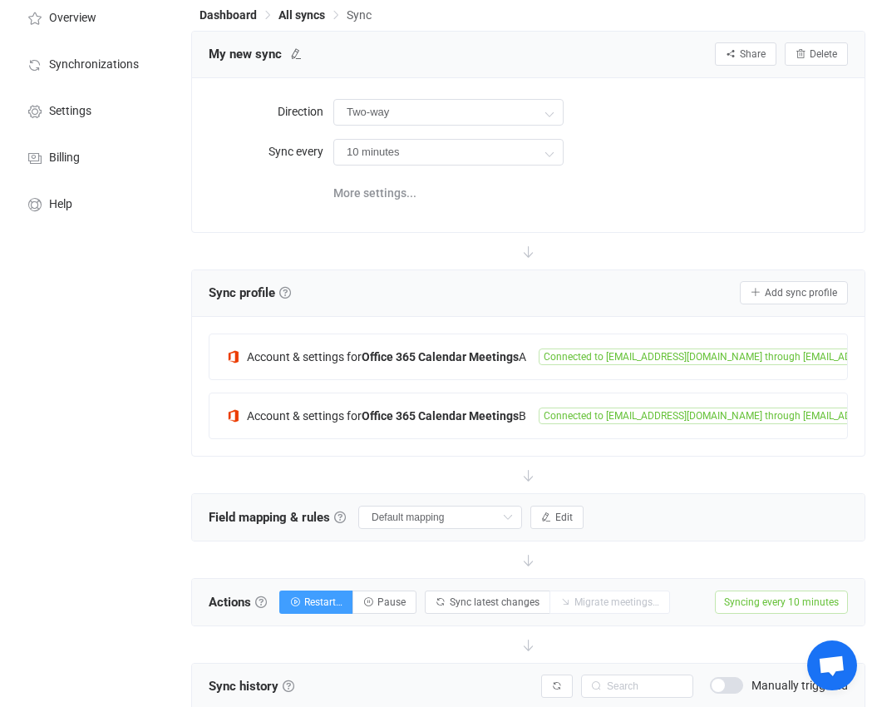
scroll to position [0, 0]
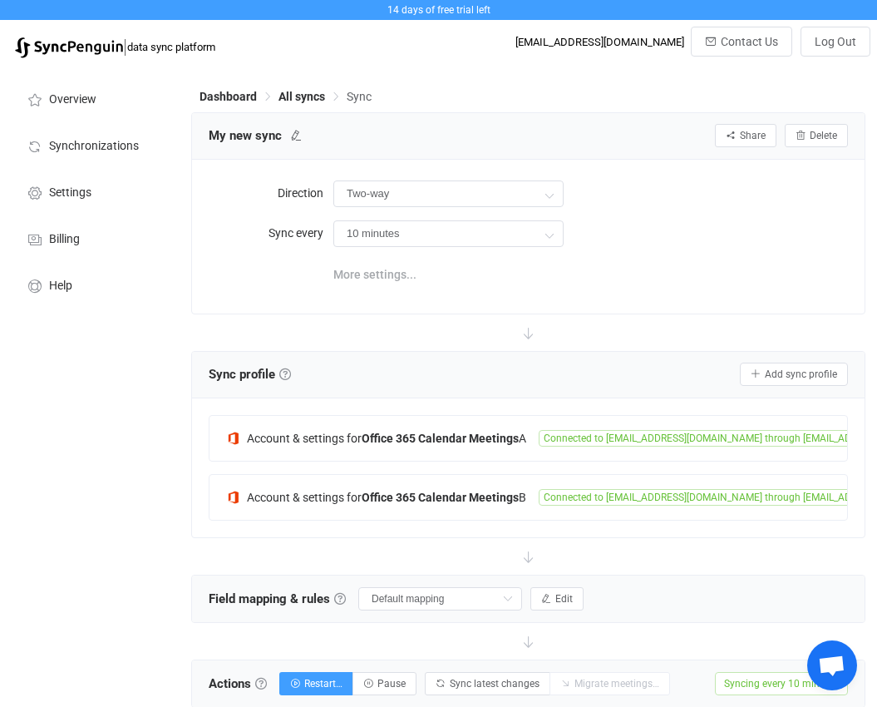
click at [385, 269] on span "More settings..." at bounding box center [374, 274] width 83 height 33
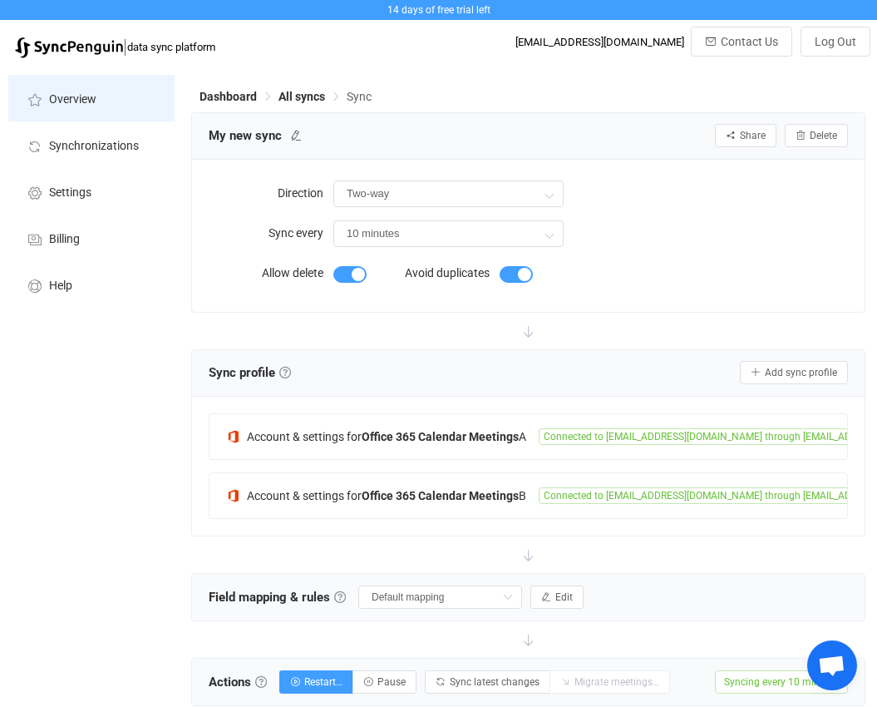
click at [85, 93] on span "Overview" at bounding box center [72, 99] width 47 height 13
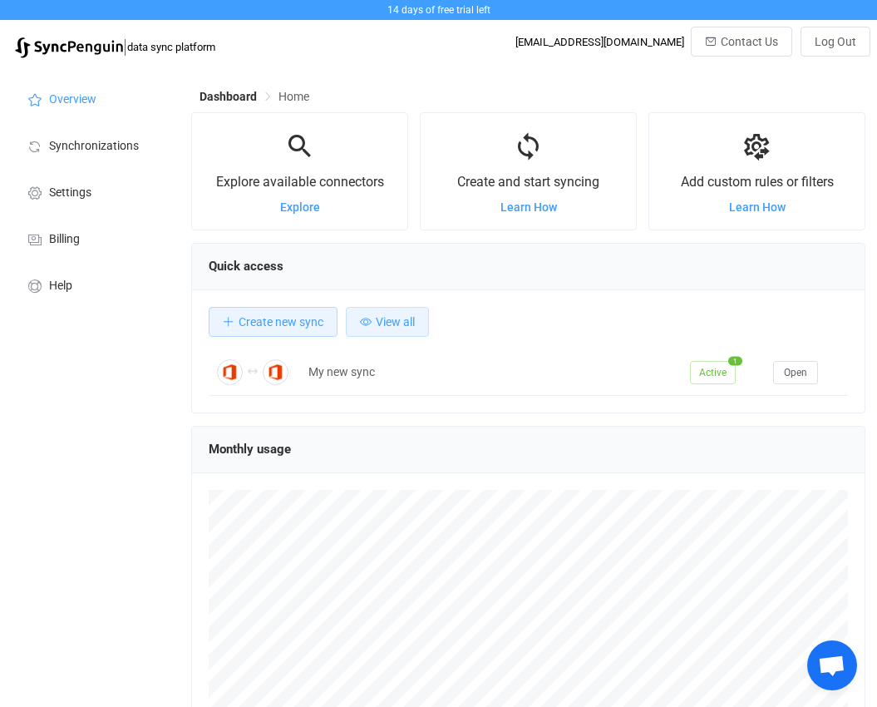
click at [404, 331] on button "View all" at bounding box center [387, 322] width 83 height 30
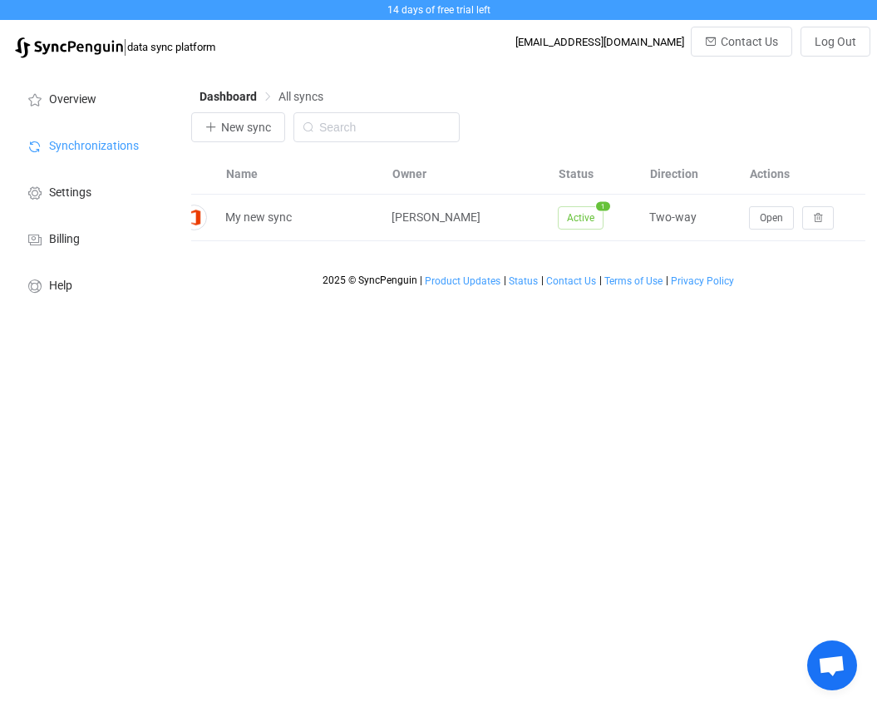
scroll to position [0, 161]
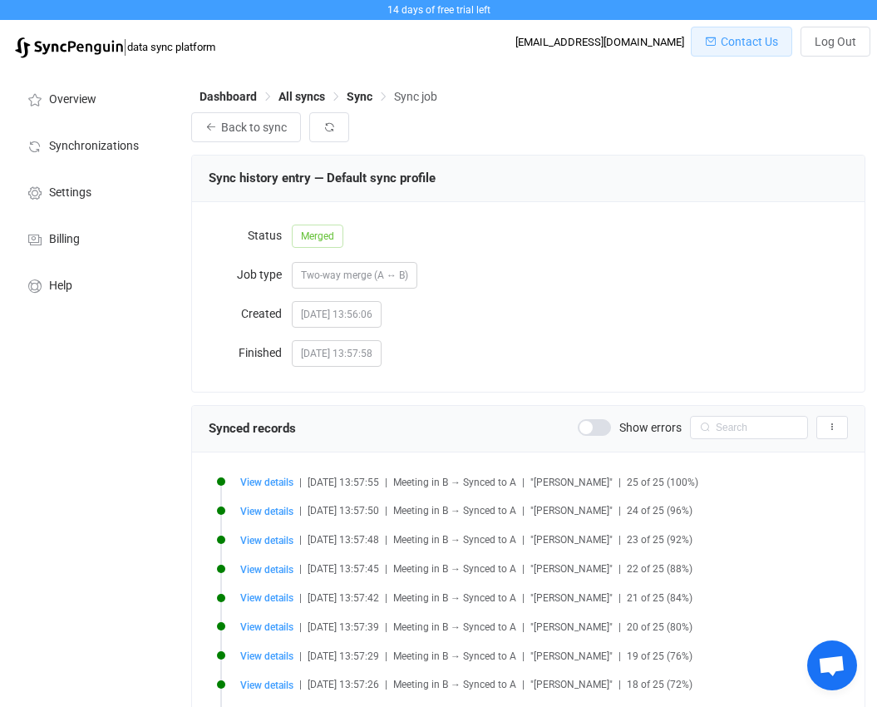
click at [752, 32] on button "Contact Us" at bounding box center [741, 42] width 101 height 30
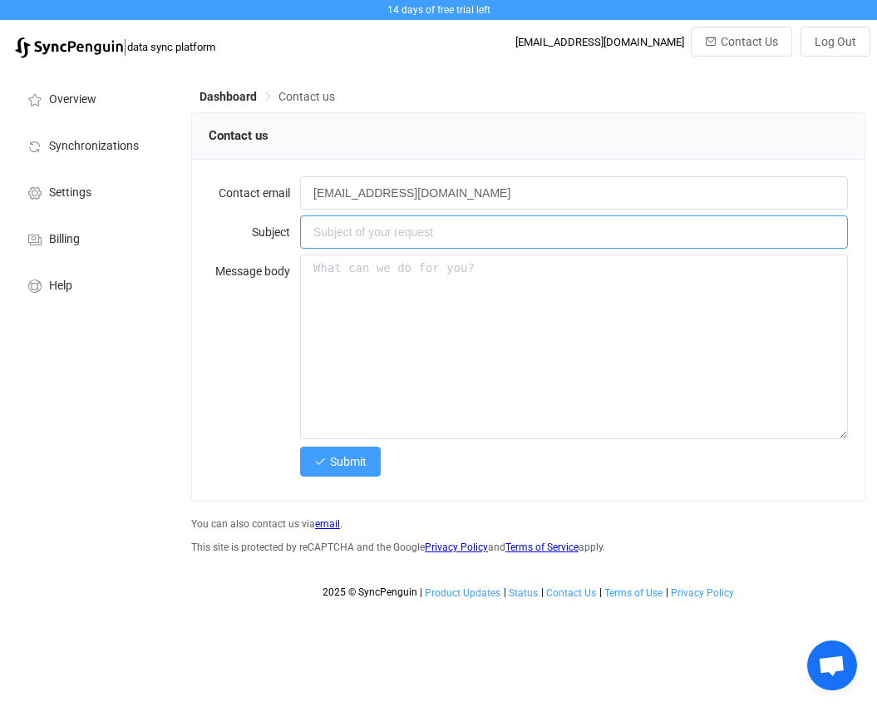
click at [354, 239] on input "text" at bounding box center [574, 231] width 548 height 33
